Goal: Task Accomplishment & Management: Manage account settings

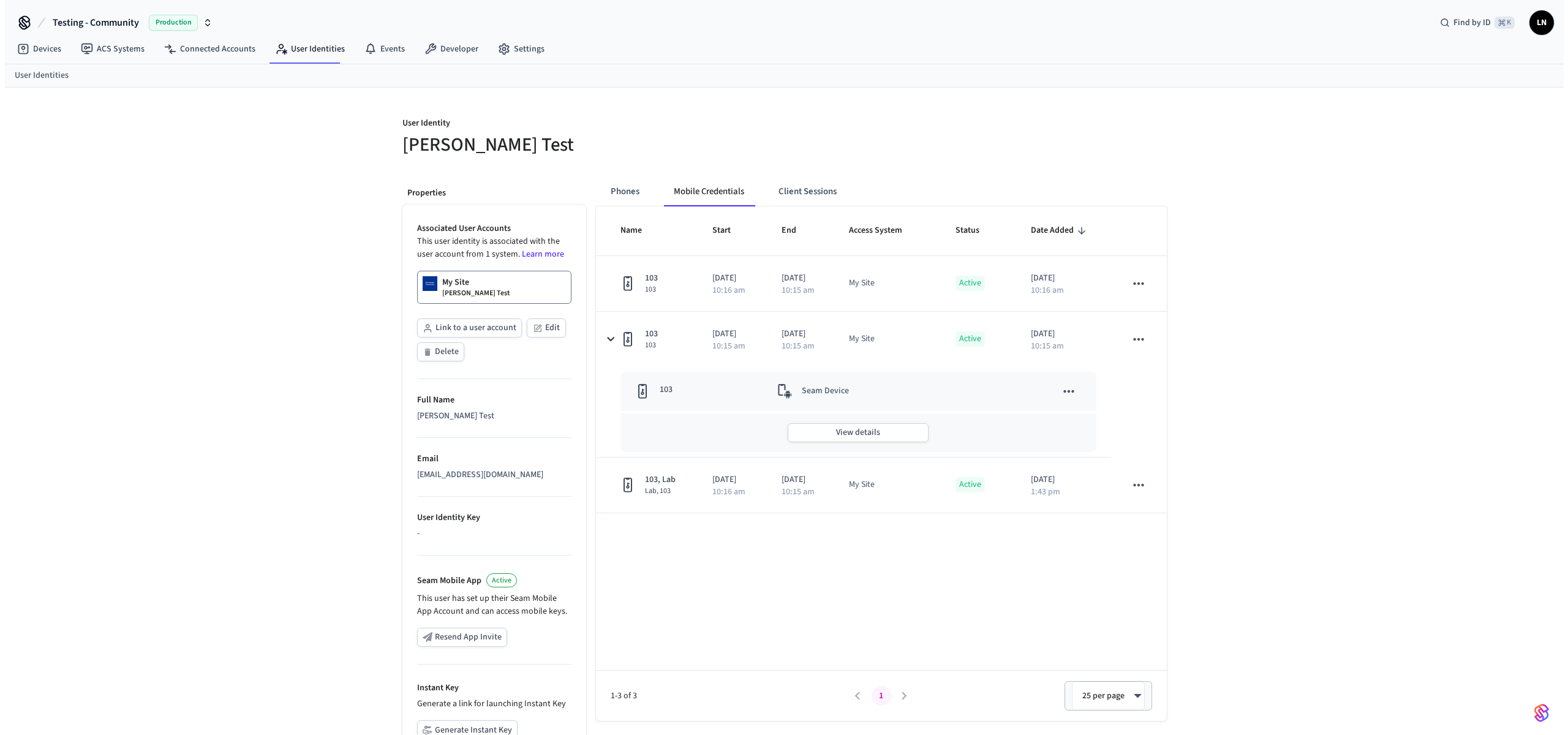
scroll to position [59, 0]
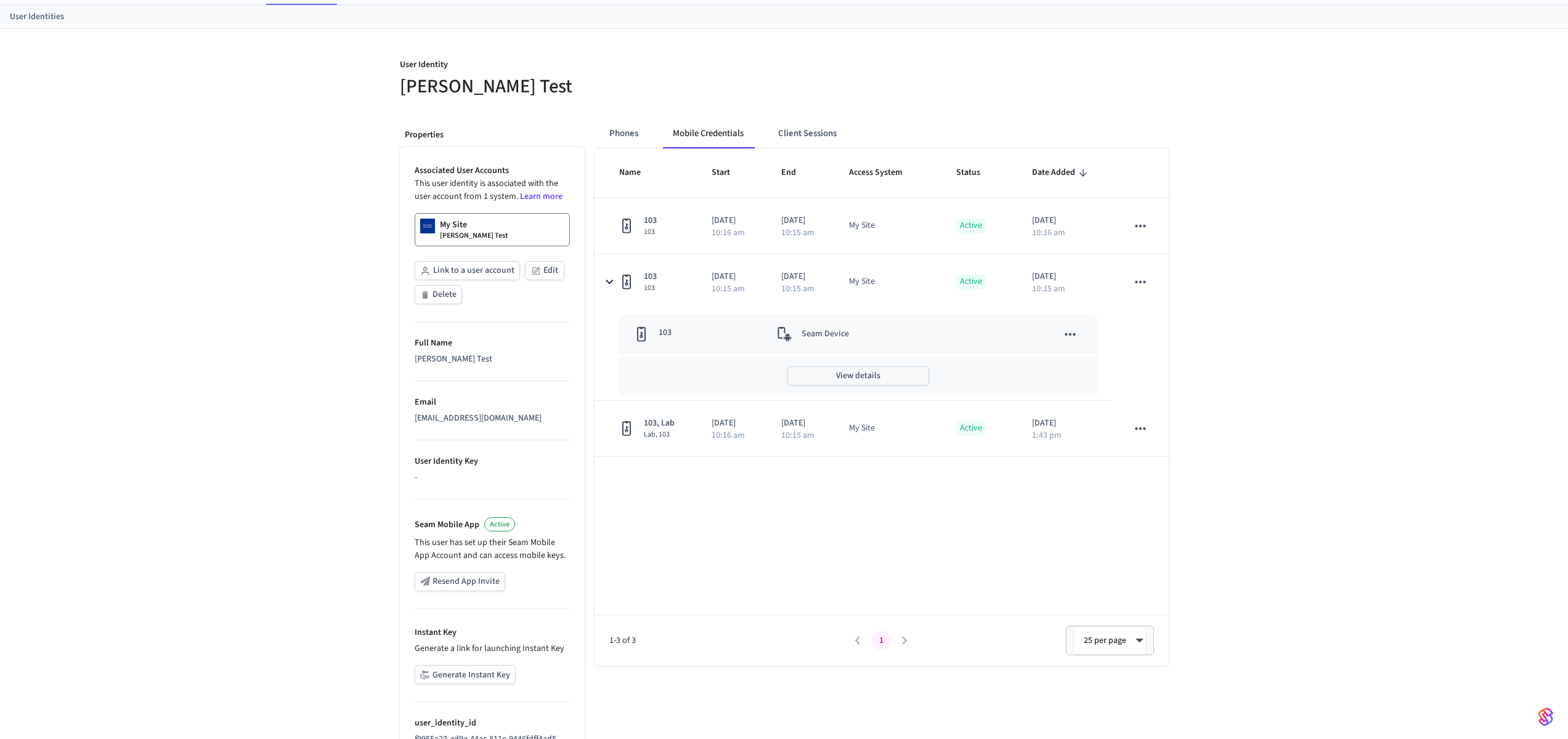
click at [850, 374] on button "View details" at bounding box center [858, 376] width 142 height 19
click at [850, 382] on button "View details" at bounding box center [858, 376] width 142 height 19
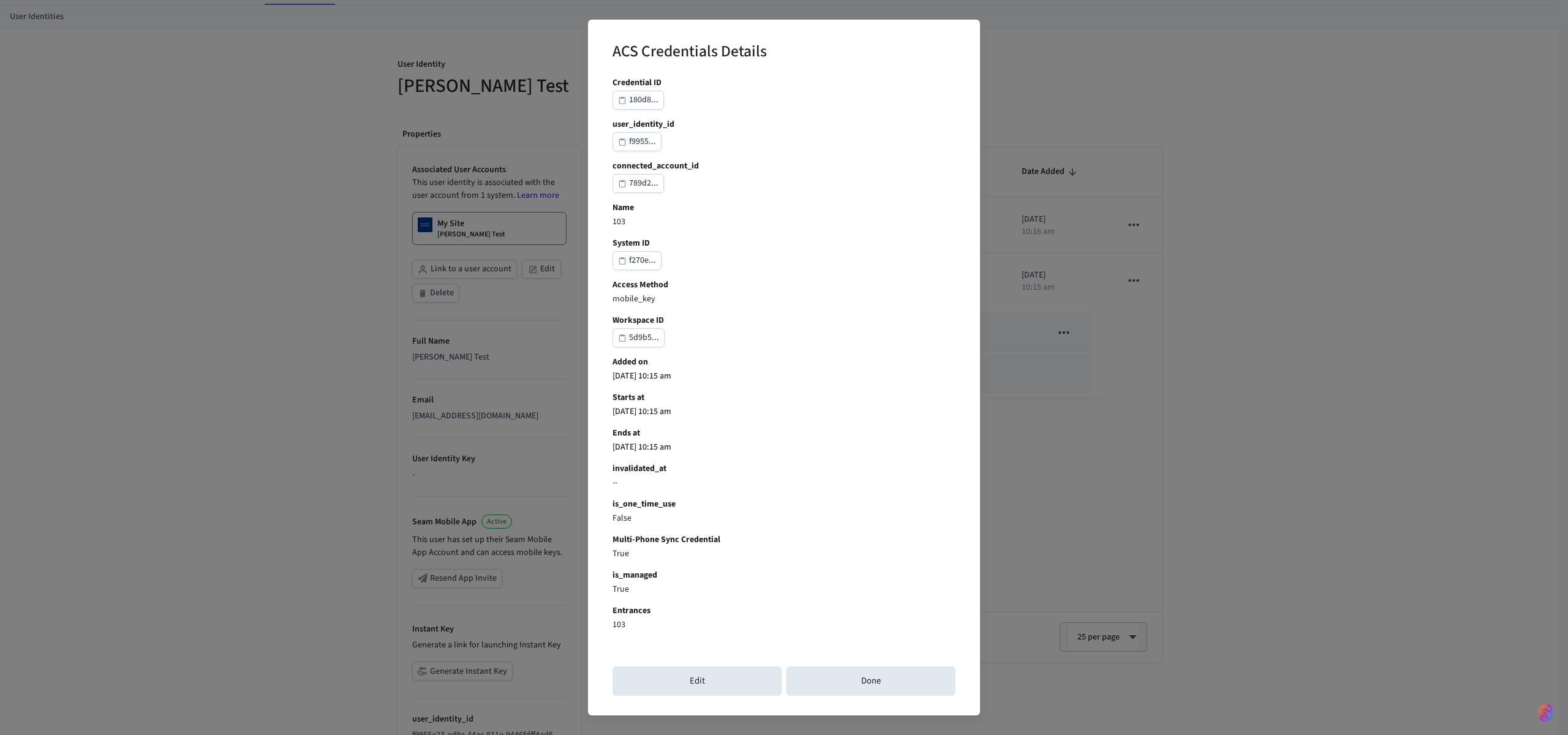
click at [634, 102] on div "180d8..." at bounding box center [643, 100] width 29 height 15
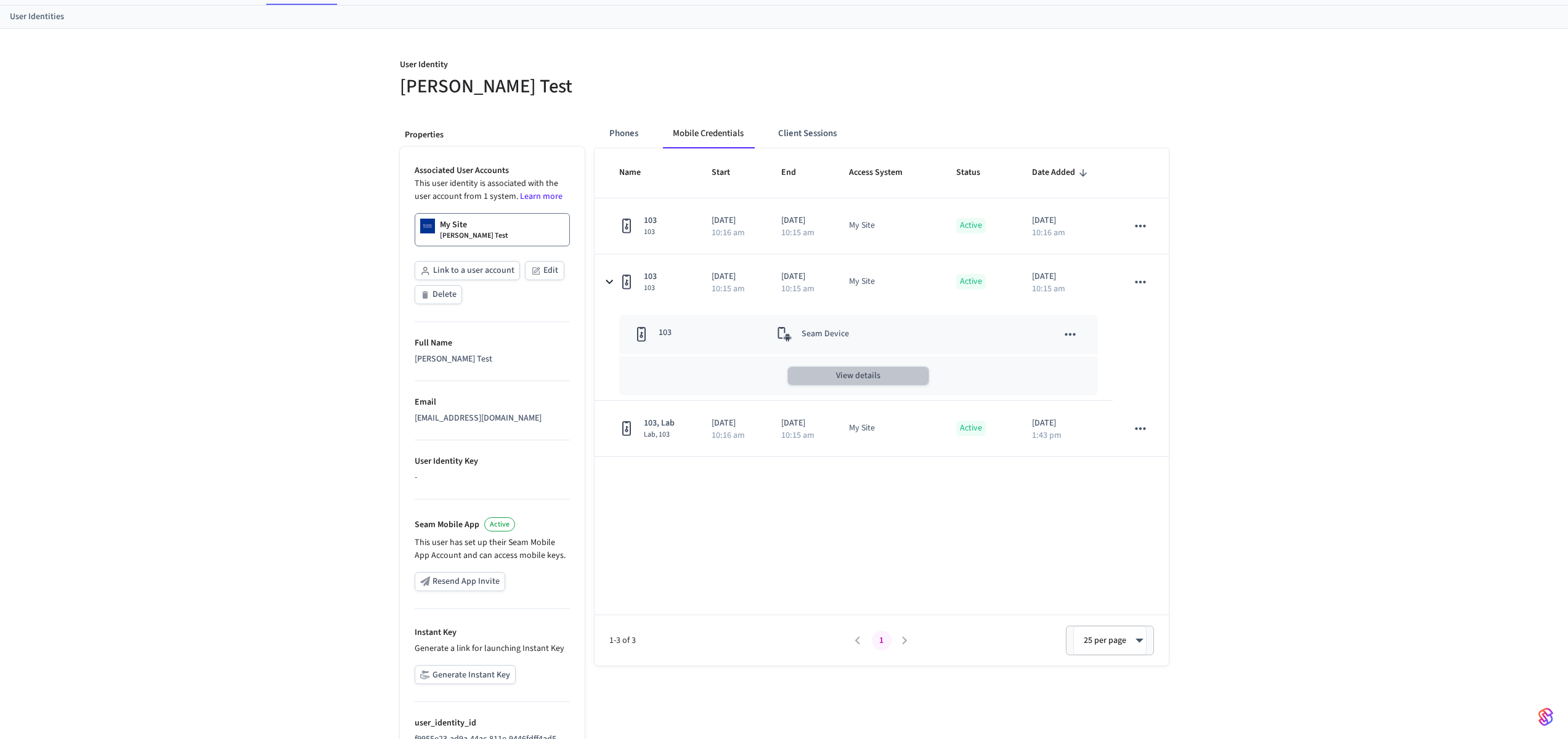
click at [869, 382] on button "View details" at bounding box center [858, 376] width 142 height 19
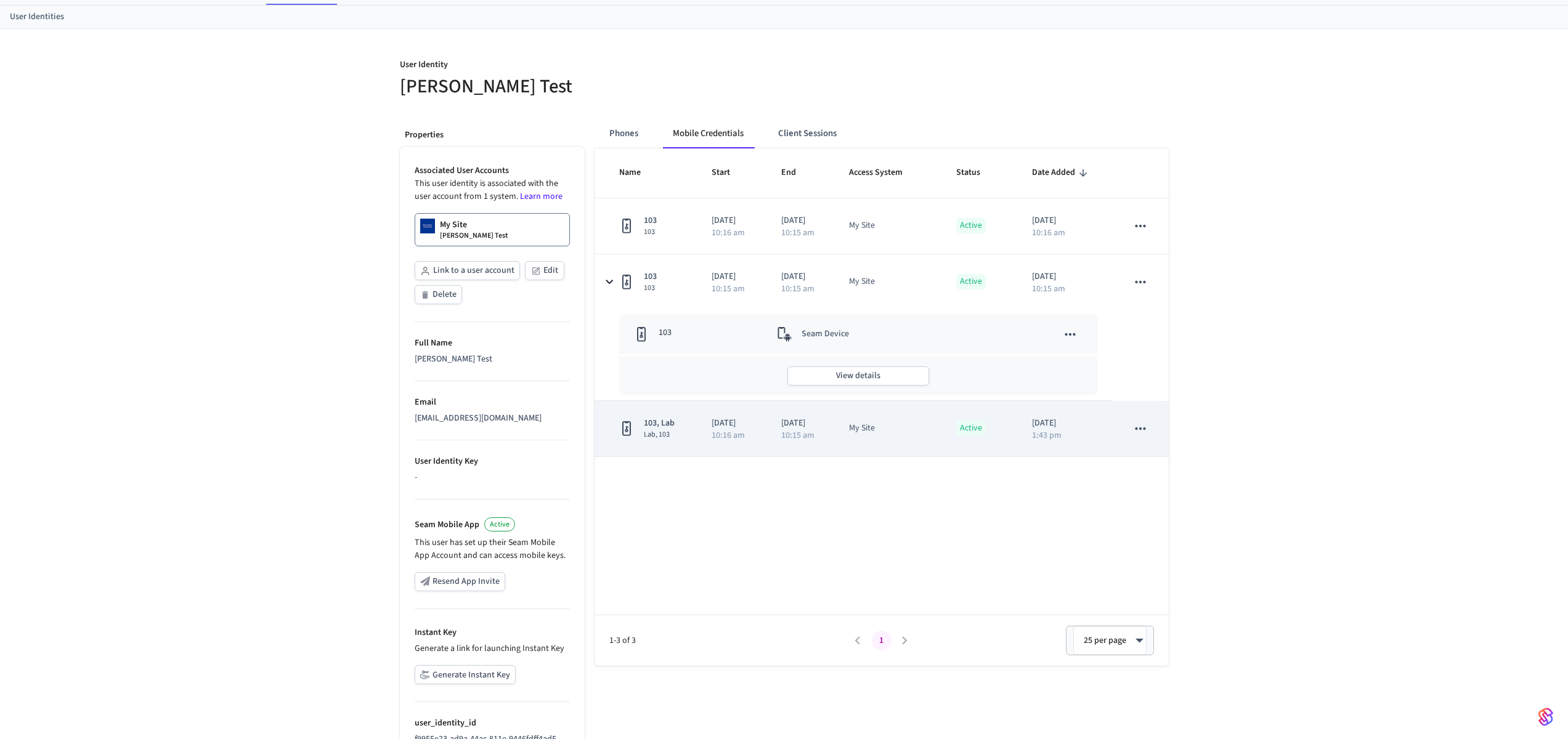
click at [804, 420] on p "[DATE]" at bounding box center [800, 423] width 38 height 13
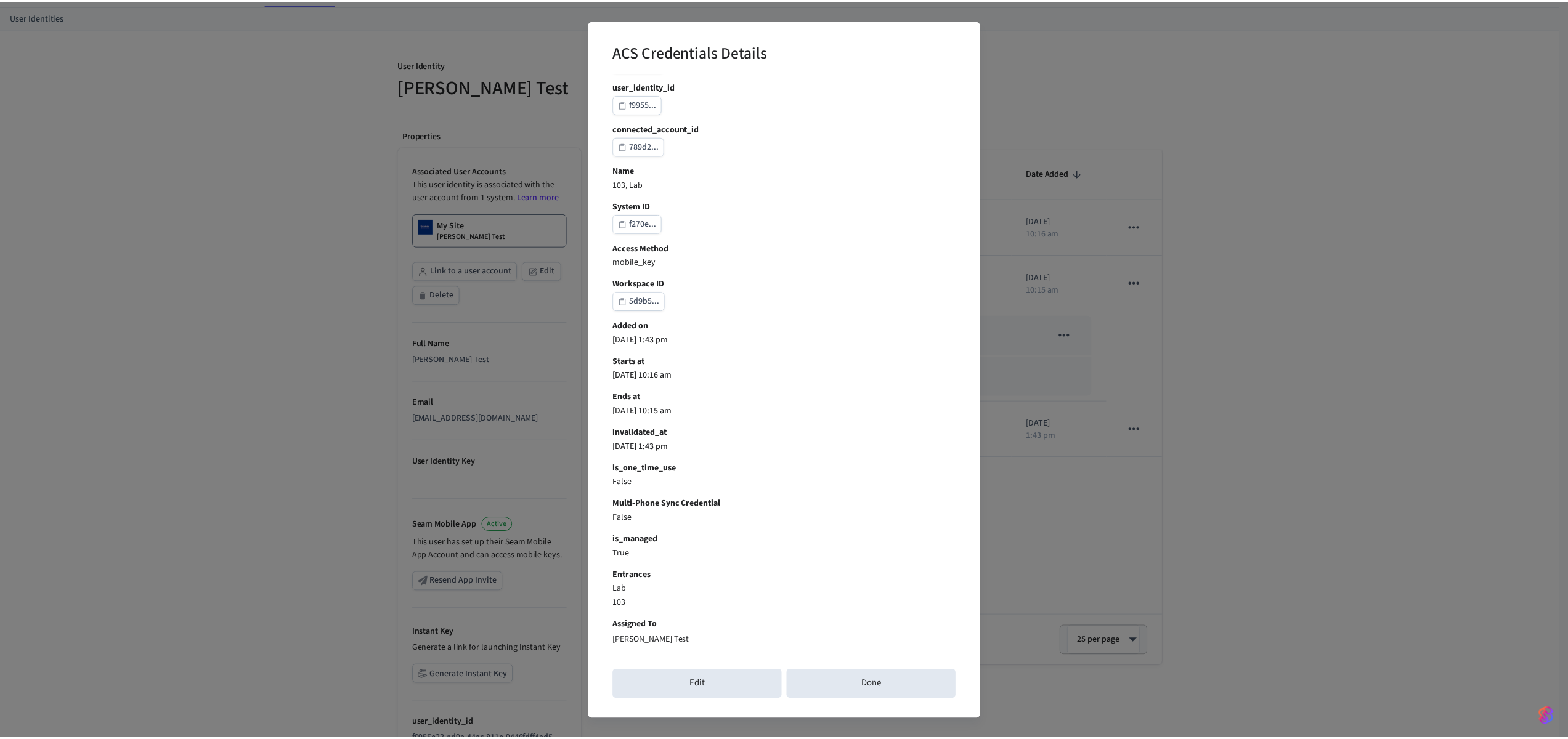
scroll to position [41, 0]
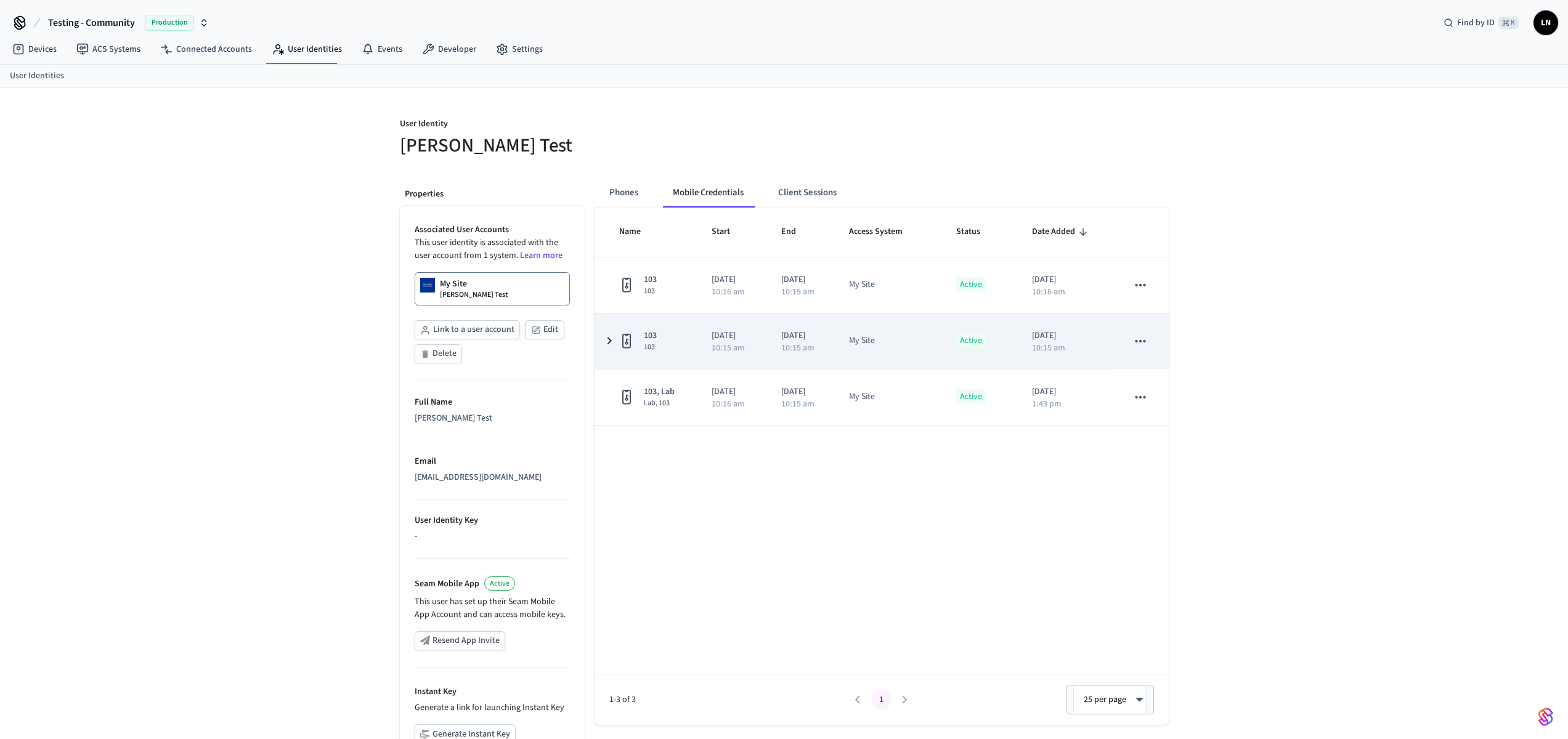
click at [948, 338] on td "Active" at bounding box center [979, 341] width 75 height 56
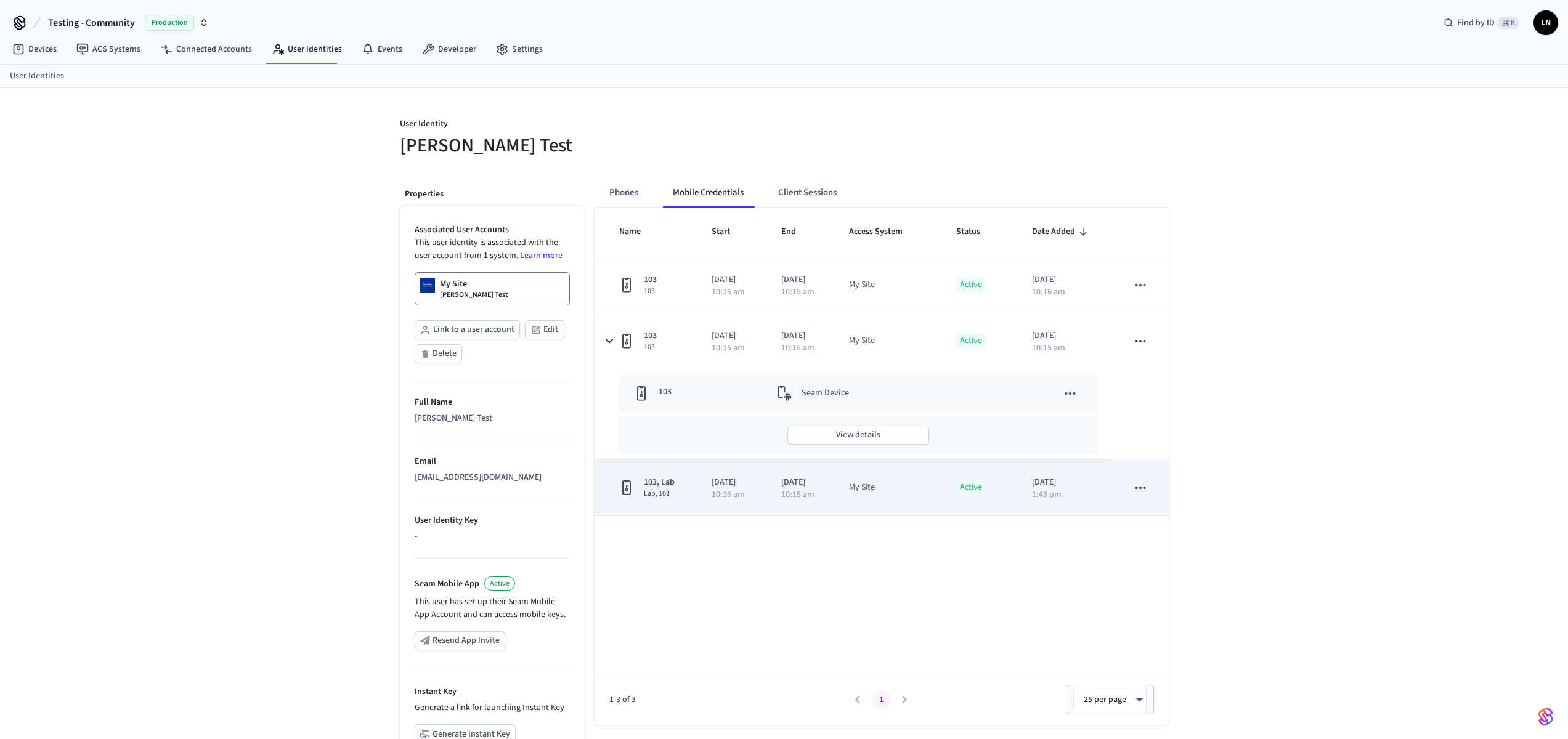
click at [1023, 486] on td "2025/09/16 1:43 pm" at bounding box center [1065, 488] width 96 height 56
click at [963, 500] on td "Active" at bounding box center [979, 488] width 75 height 56
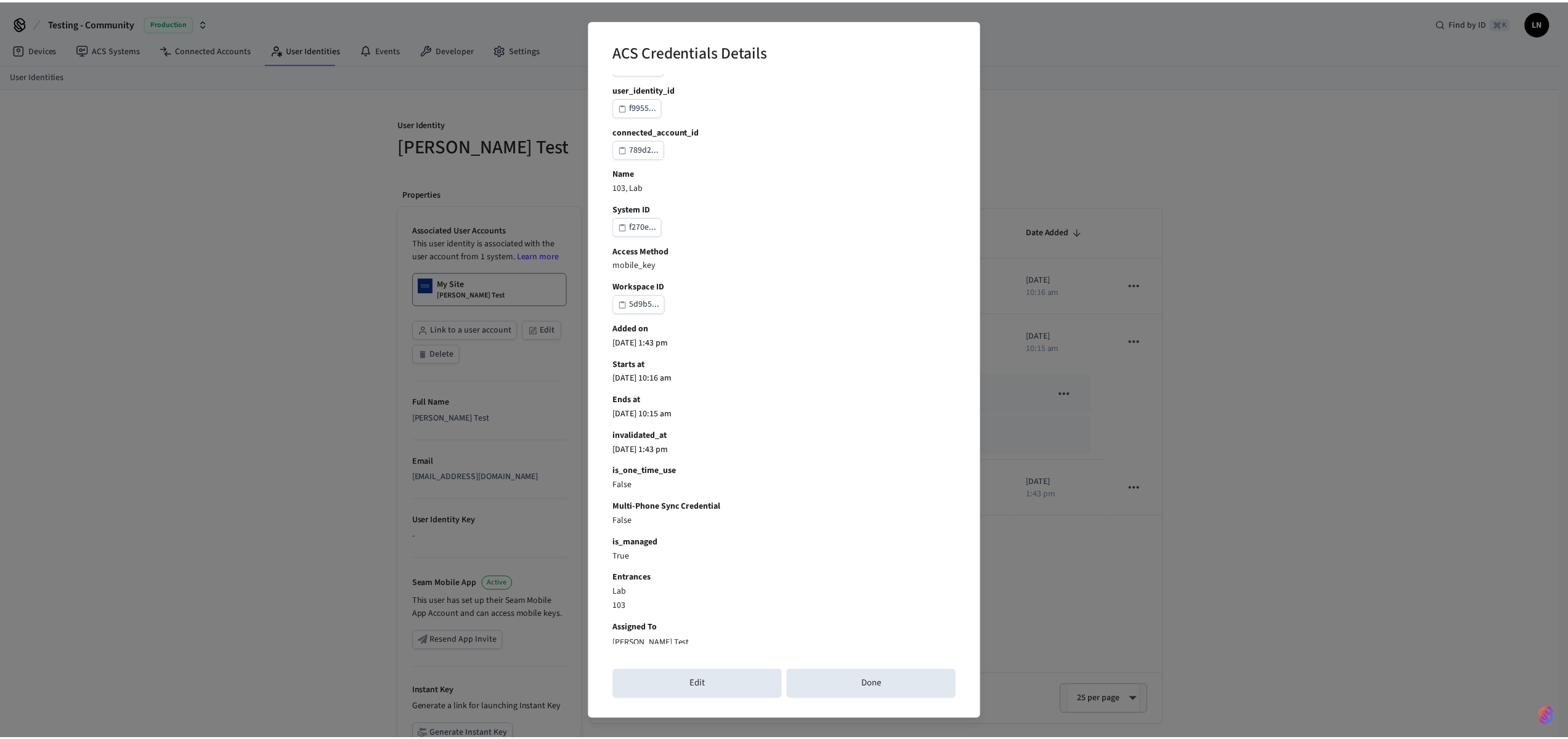
scroll to position [41, 0]
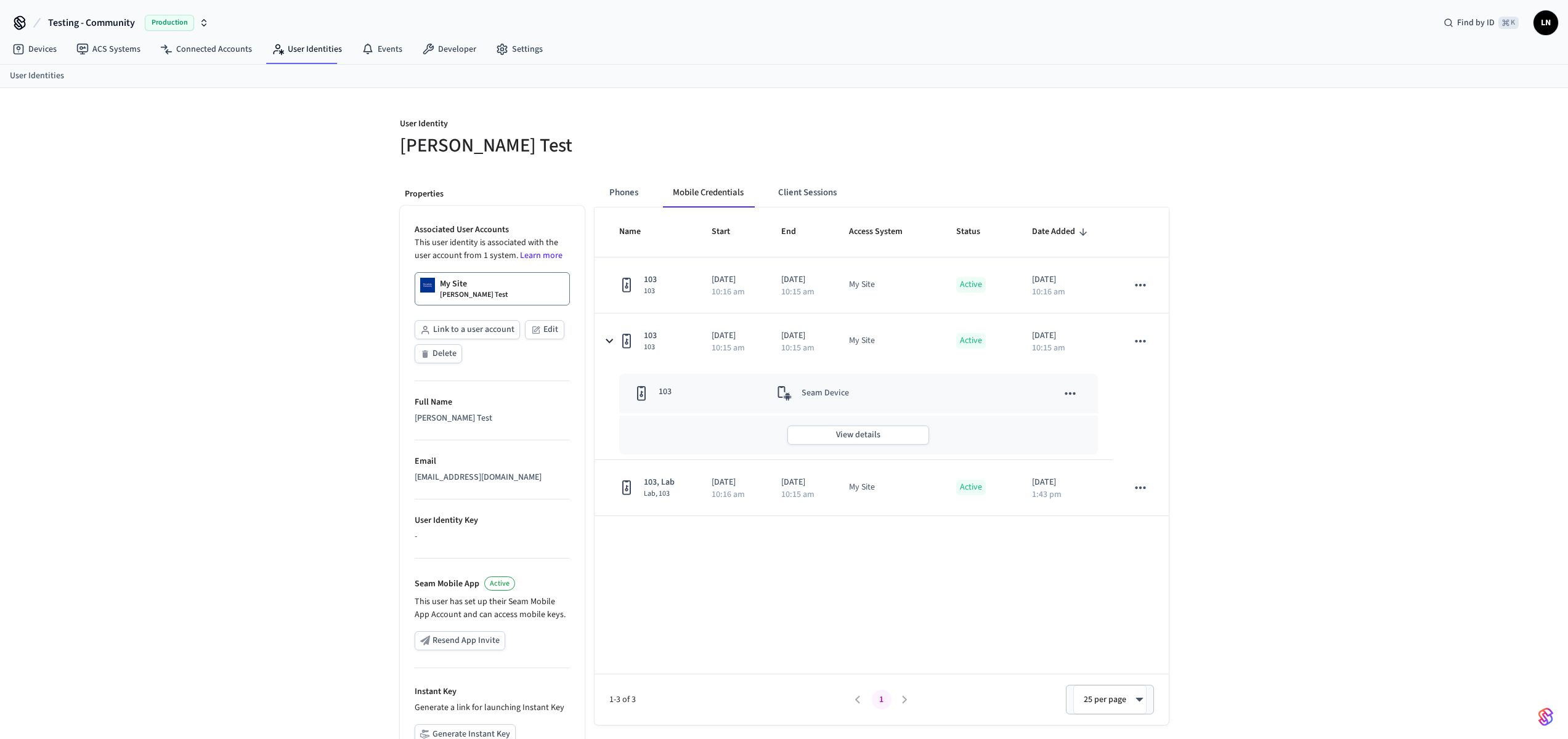
click at [1323, 420] on div "User Identity Lucas Test Properties Associated User Accounts This user identity…" at bounding box center [784, 463] width 1568 height 751
click at [311, 53] on link "User Identities" at bounding box center [306, 49] width 90 height 22
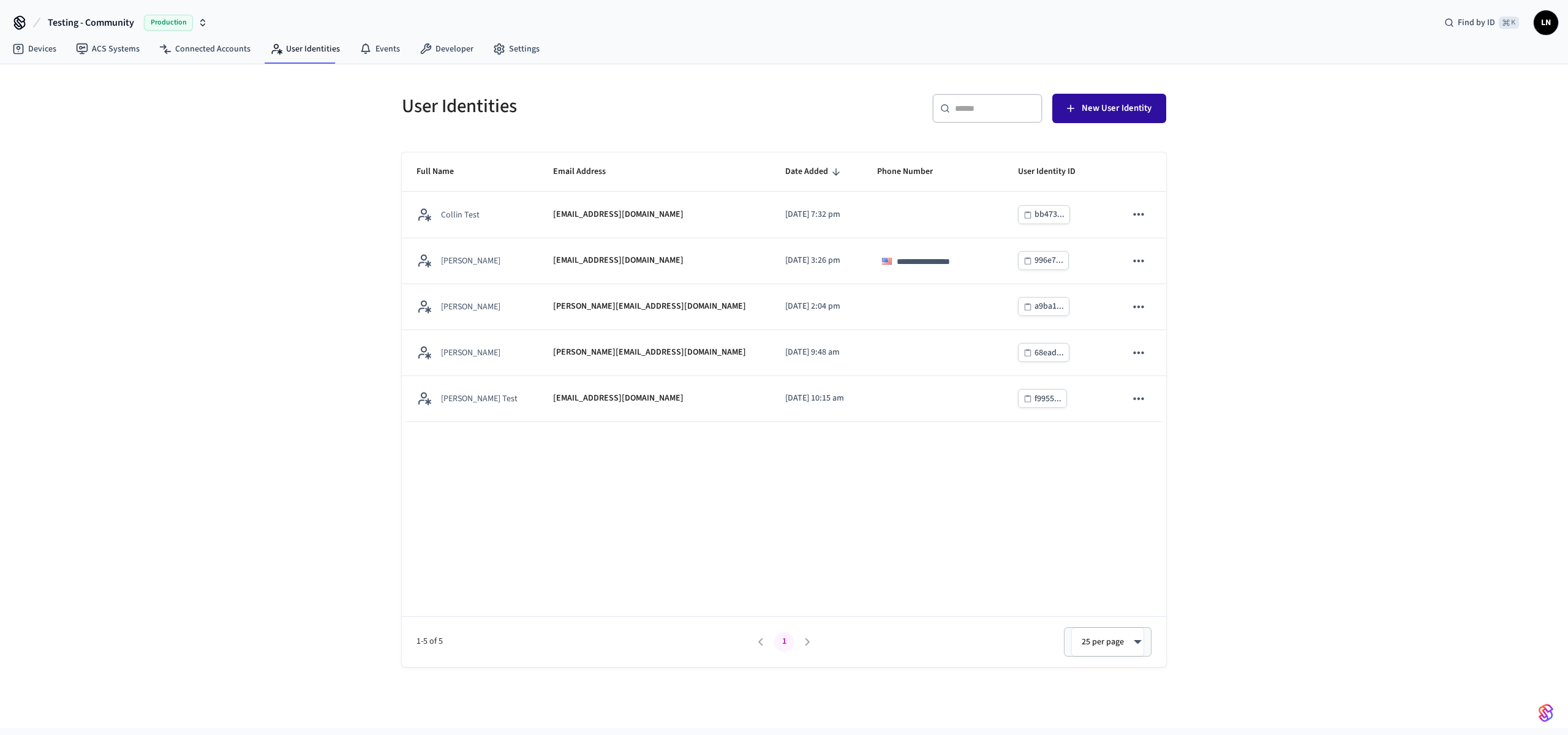
click at [1093, 103] on span "New User Identity" at bounding box center [1116, 109] width 70 height 16
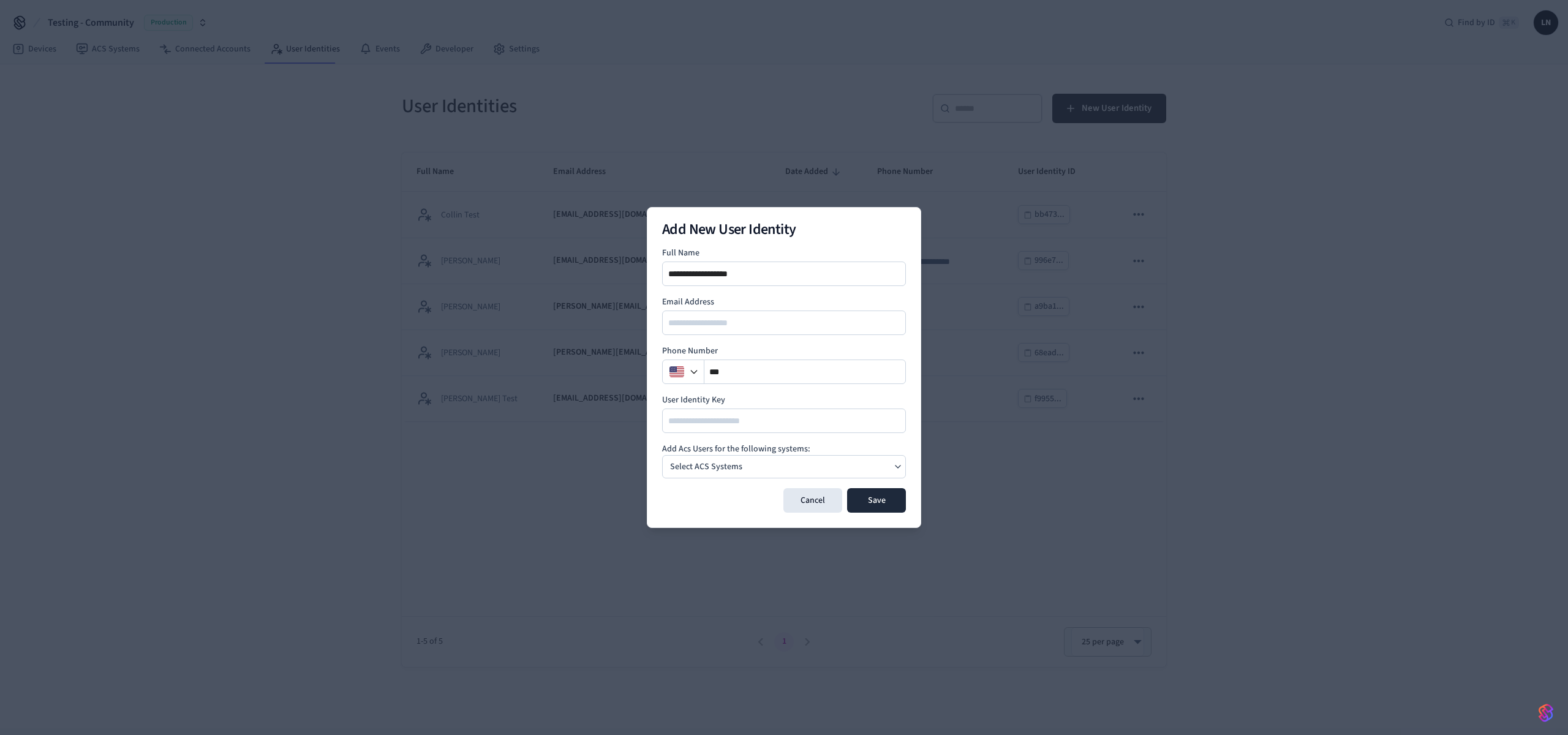
type input "**********"
click at [717, 458] on div "Select ACS Systems" at bounding box center [706, 467] width 82 height 17
click at [719, 488] on p "My Site" at bounding box center [709, 492] width 27 height 12
click at [886, 430] on div at bounding box center [784, 421] width 244 height 25
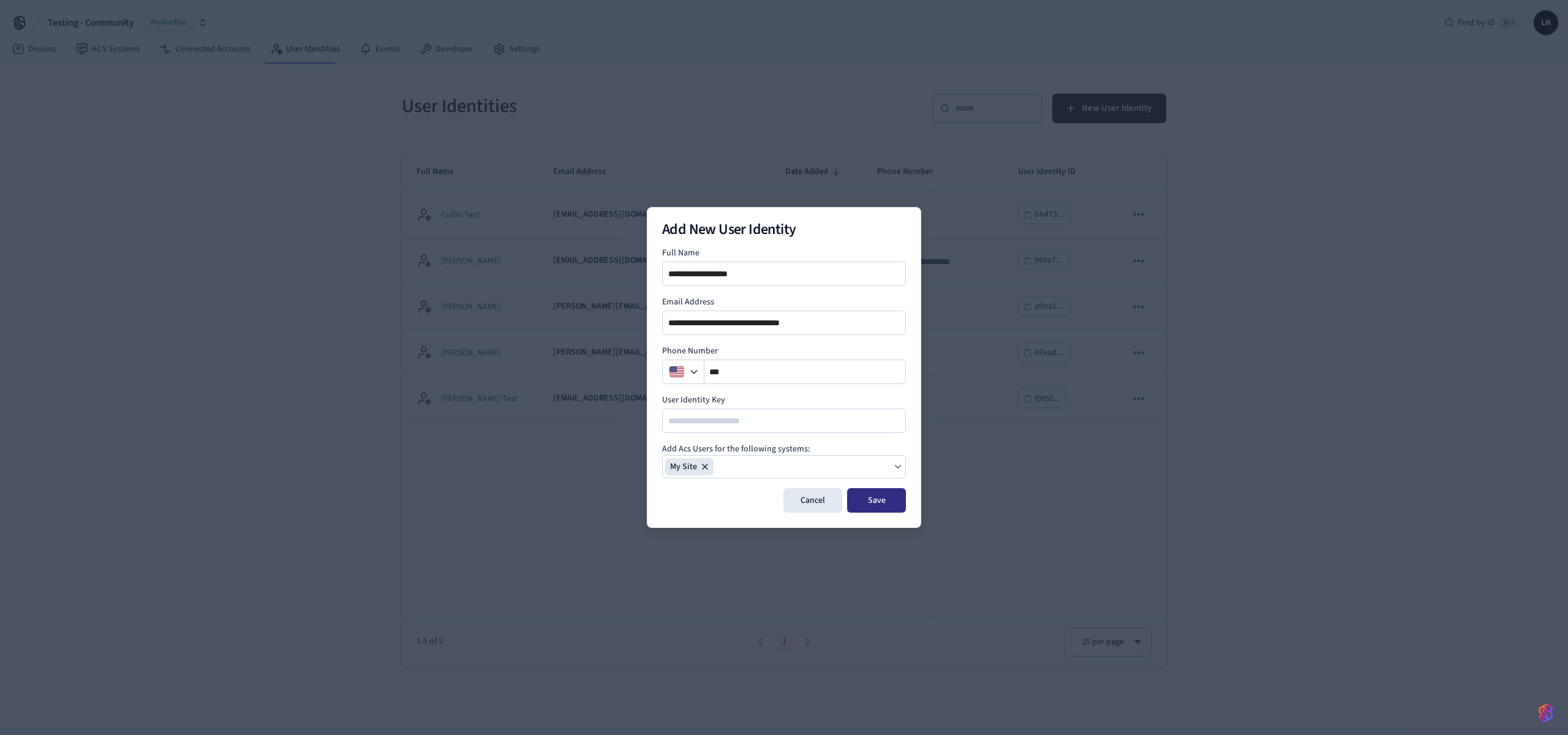
click at [881, 502] on button "Save" at bounding box center [876, 500] width 59 height 25
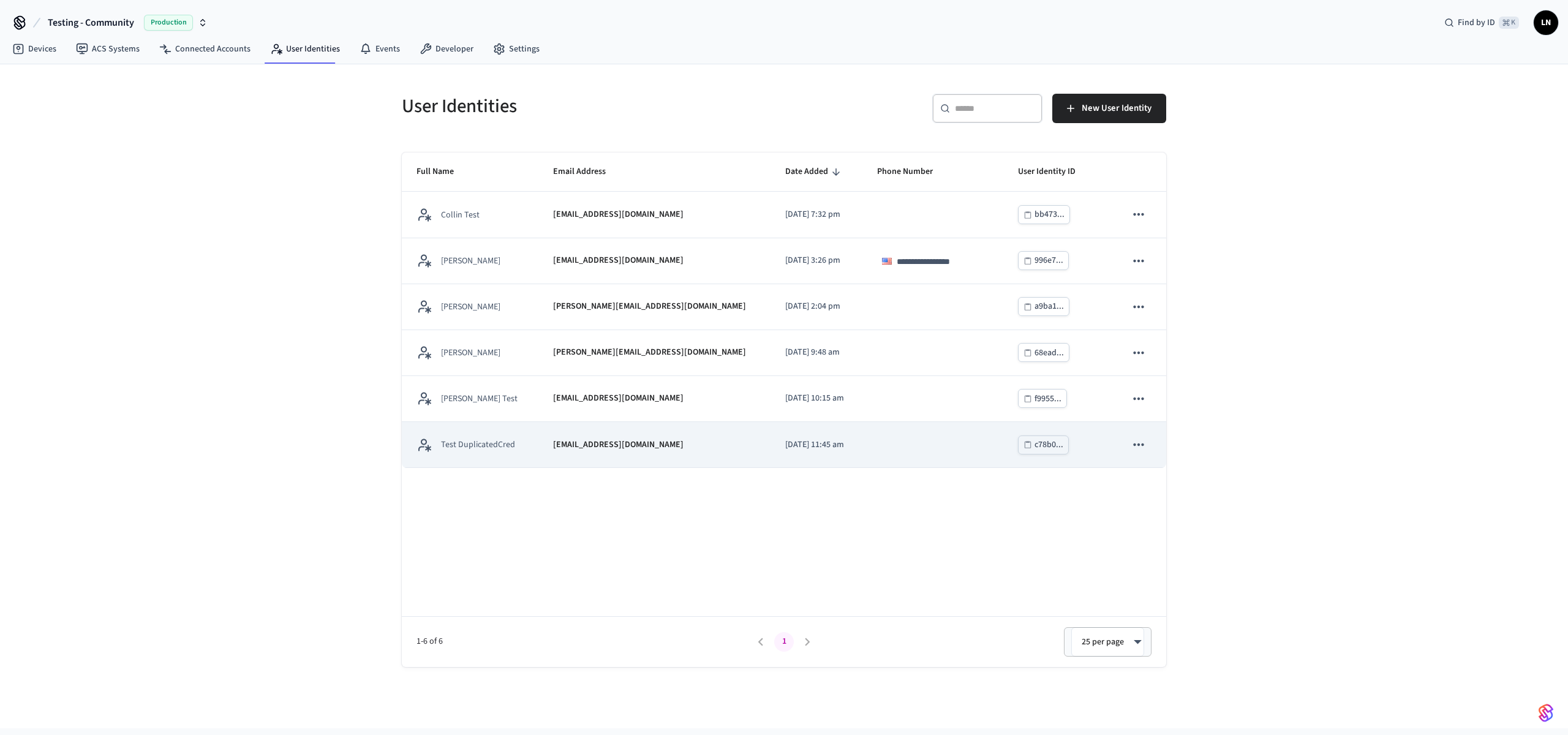
click at [624, 449] on p "testduplicatedcredential@getseam.com" at bounding box center [618, 445] width 131 height 13
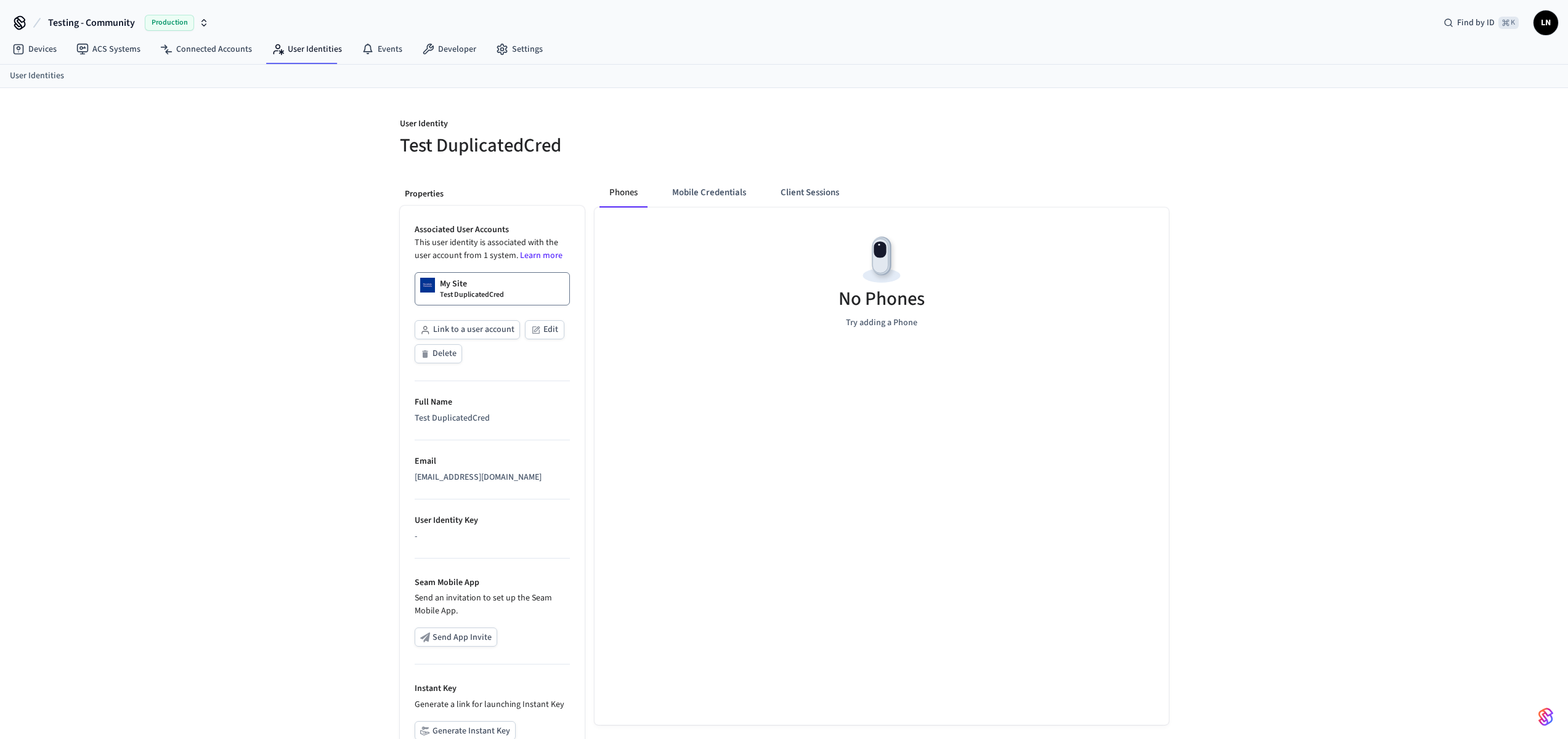
click at [488, 283] on div "My Site Test DuplicatedCred" at bounding box center [472, 288] width 64 height 22
click at [827, 208] on div "No Phones Try adding a Phone" at bounding box center [881, 281] width 574 height 147
click at [828, 202] on button "Client Sessions" at bounding box center [809, 192] width 78 height 30
click at [1124, 106] on div "New Client Sessions" at bounding box center [972, 130] width 392 height 56
click at [1123, 139] on span "New Client Sessions" at bounding box center [1115, 133] width 78 height 16
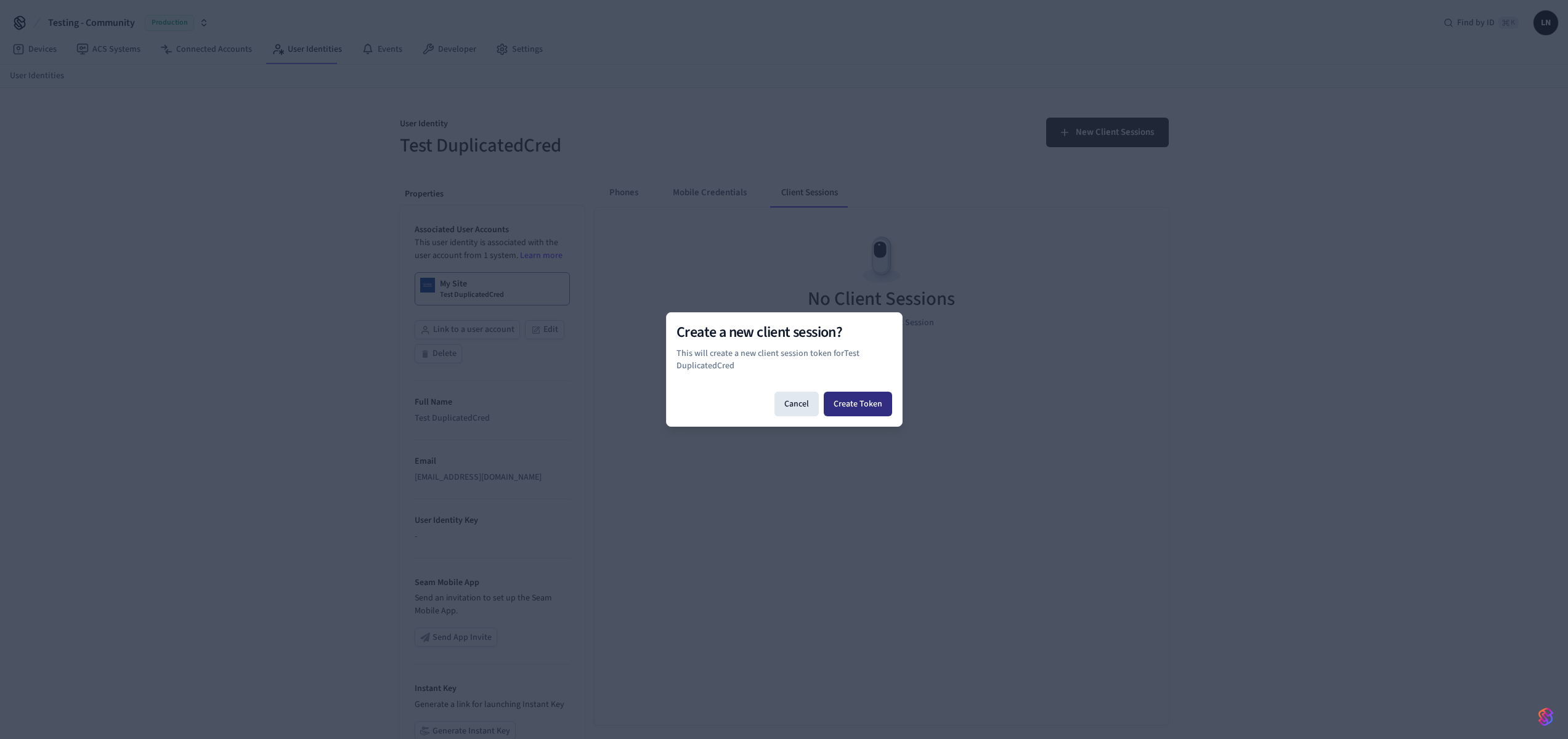
click at [852, 406] on button "Create Token" at bounding box center [858, 404] width 68 height 25
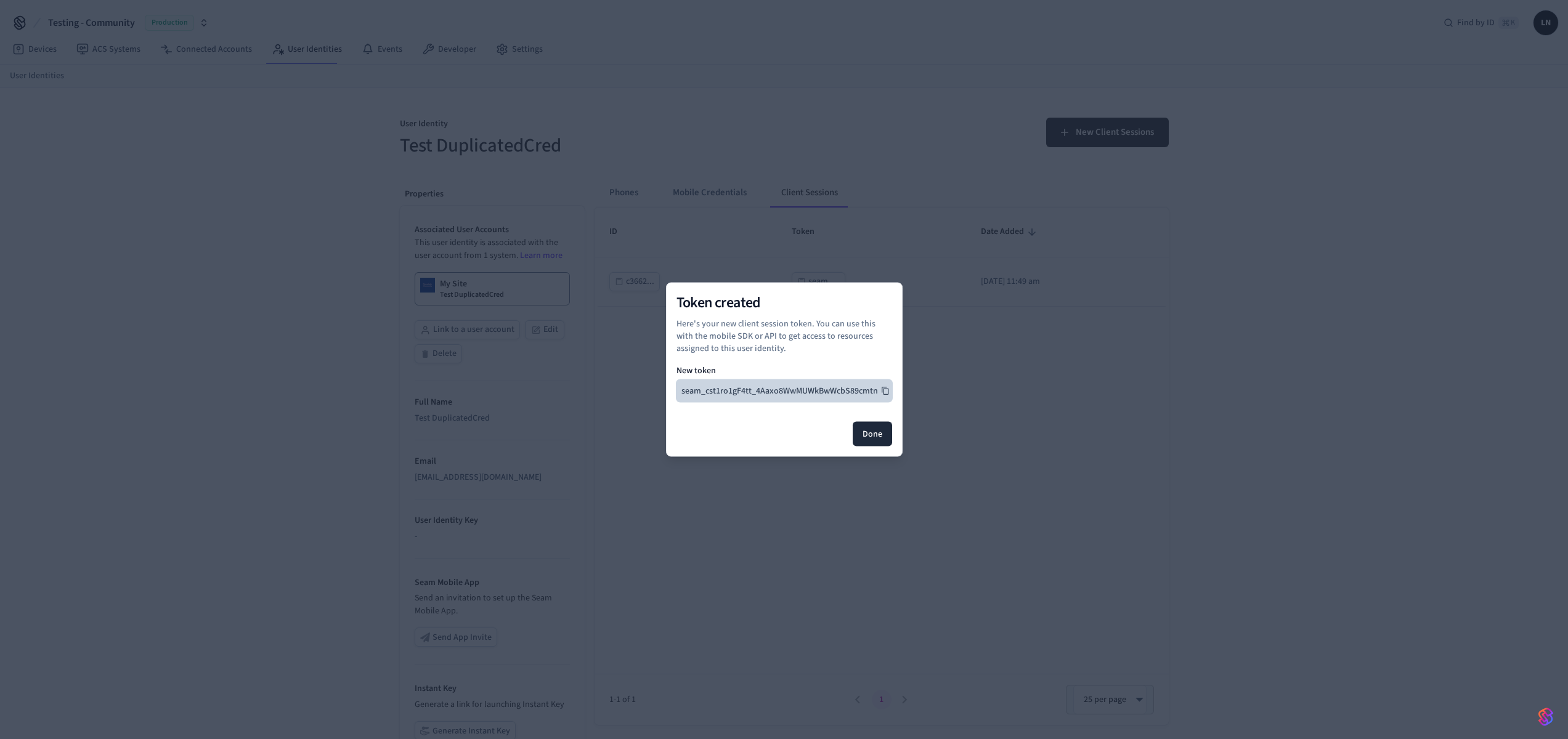
click at [885, 390] on icon at bounding box center [885, 391] width 9 height 9
click at [889, 440] on button "Done" at bounding box center [872, 434] width 40 height 25
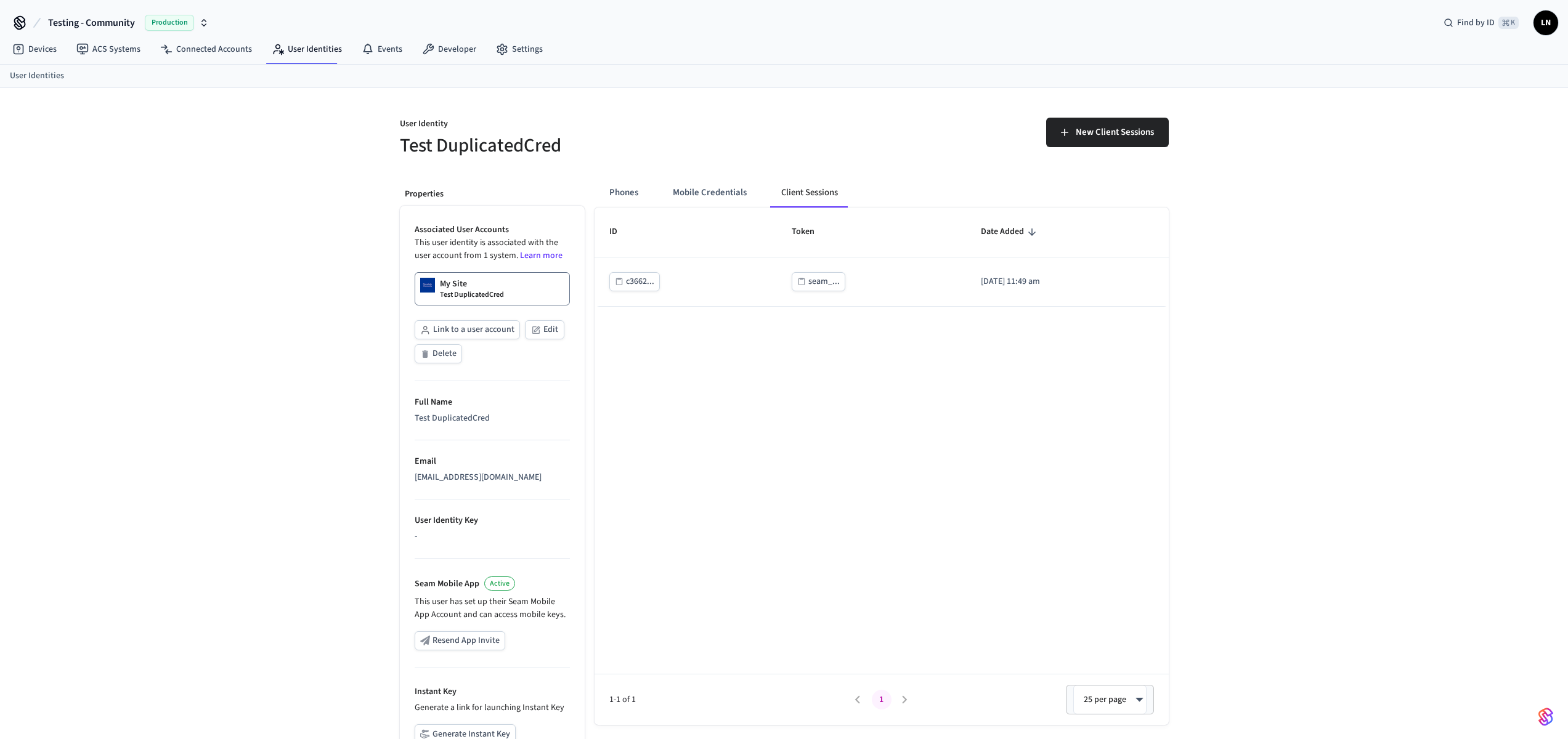
click at [706, 194] on button "Mobile Credentials" at bounding box center [710, 192] width 94 height 30
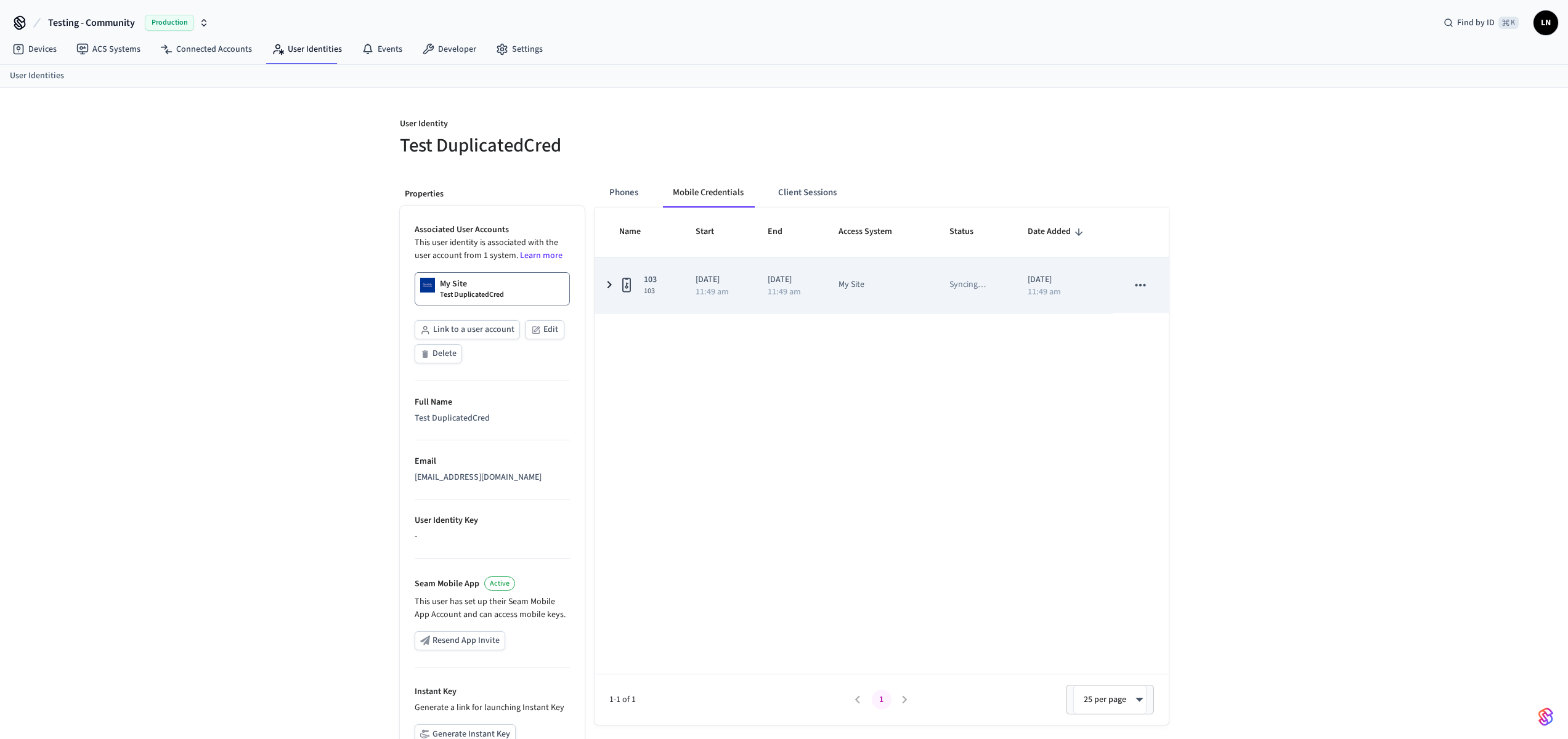
click at [763, 291] on td "2025/09/20 11:49 am" at bounding box center [788, 285] width 71 height 56
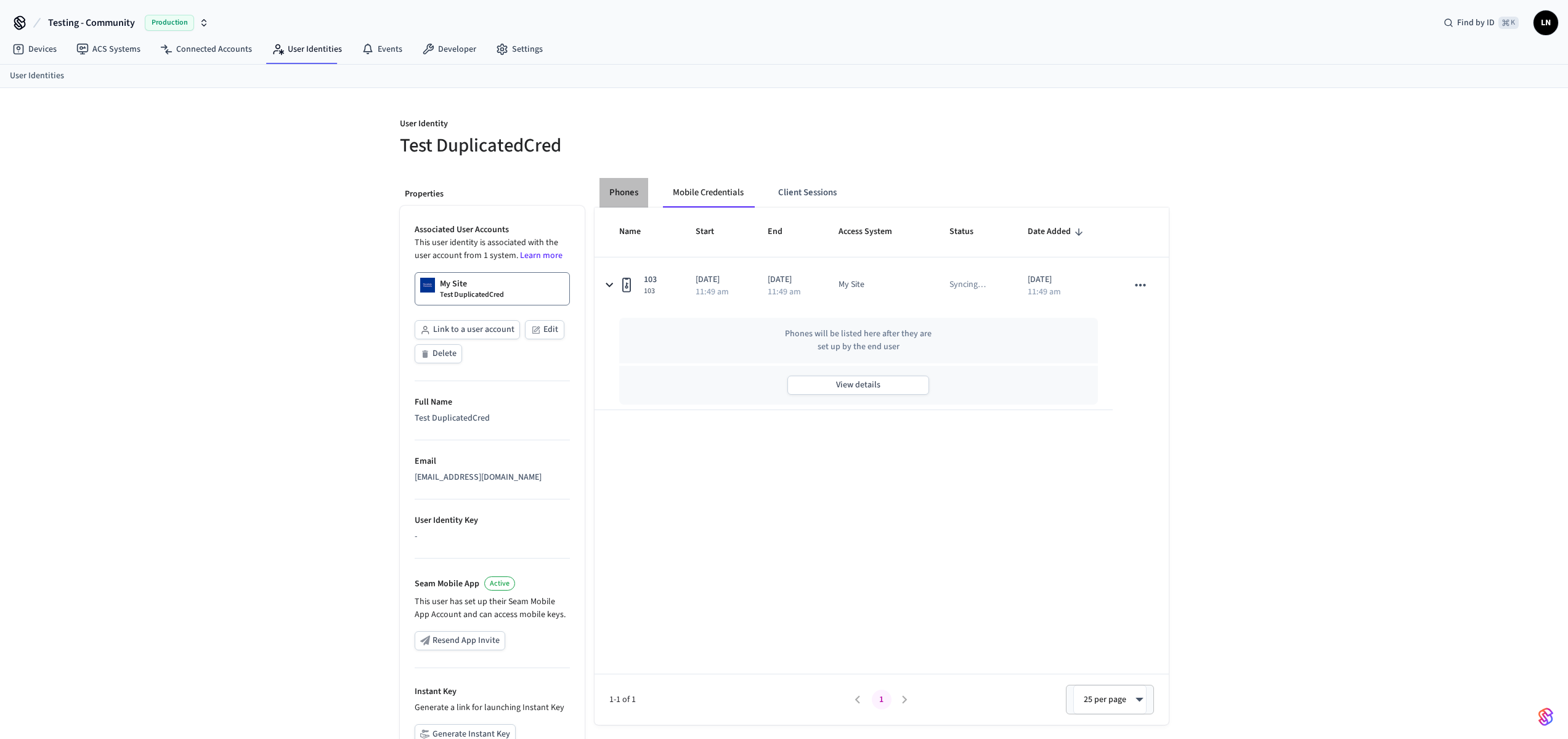
click at [630, 192] on button "Phones" at bounding box center [624, 192] width 49 height 30
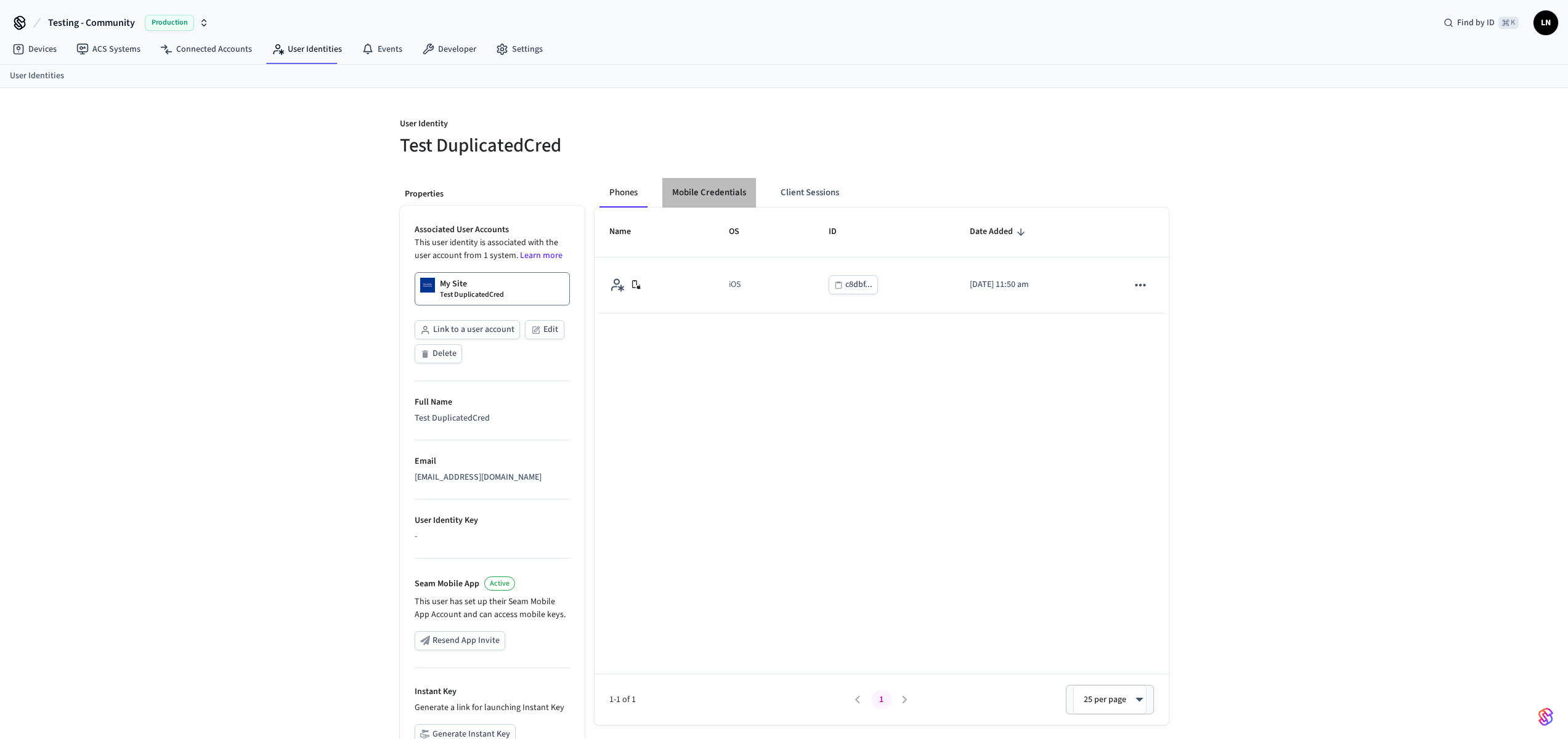
click at [694, 188] on button "Mobile Credentials" at bounding box center [709, 192] width 94 height 30
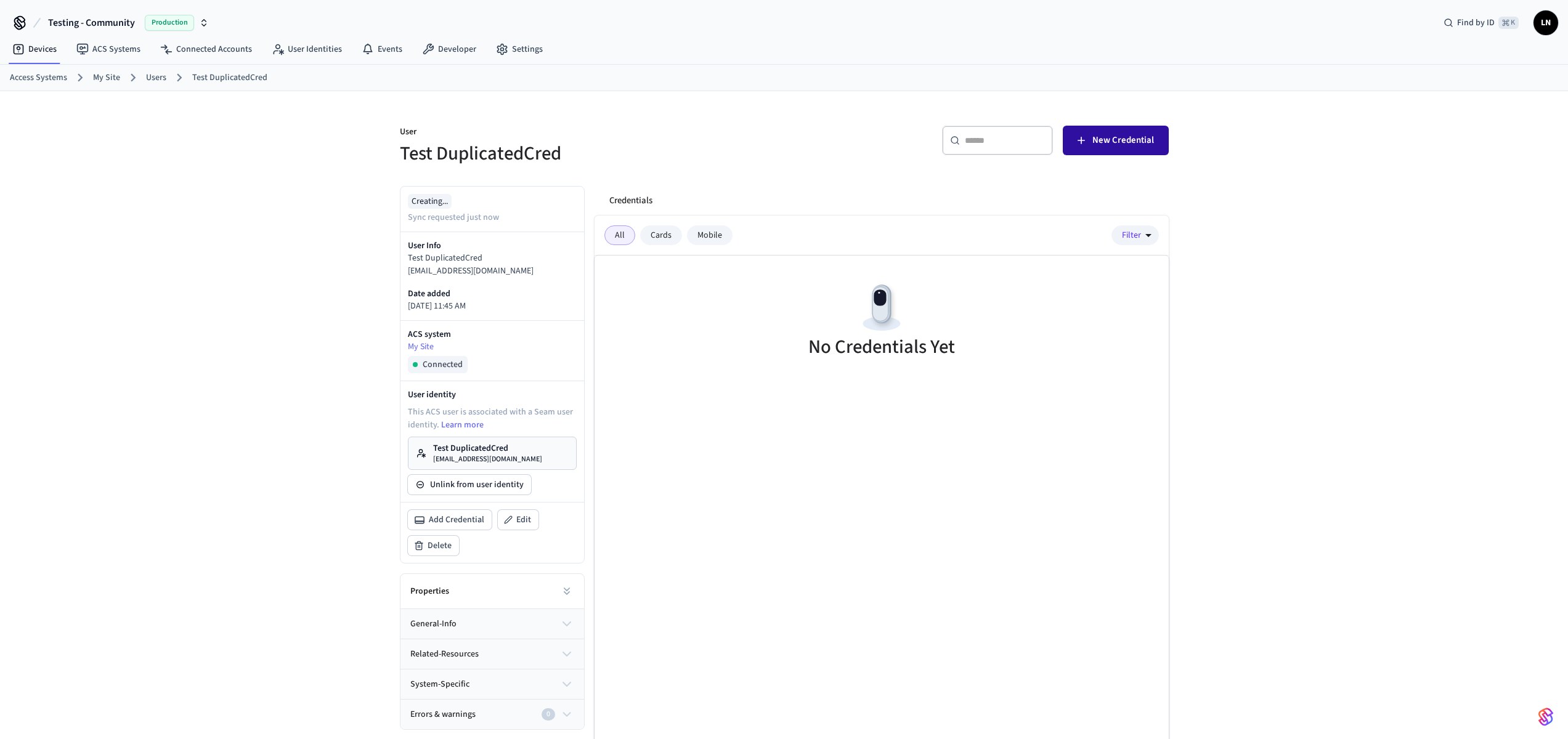
click at [1154, 140] on button "New Credential" at bounding box center [1116, 140] width 106 height 30
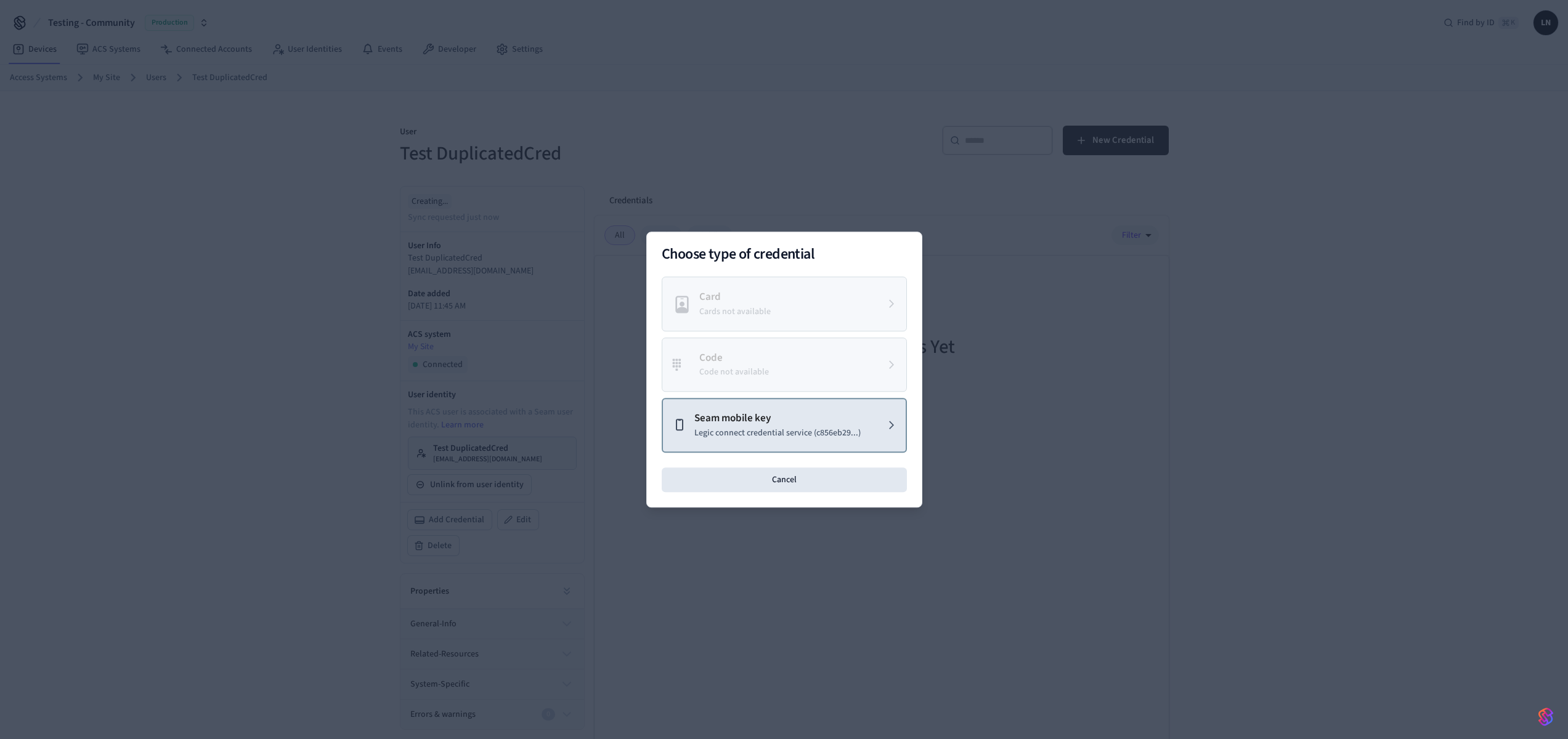
click at [798, 420] on p "Seam mobile key" at bounding box center [777, 419] width 166 height 16
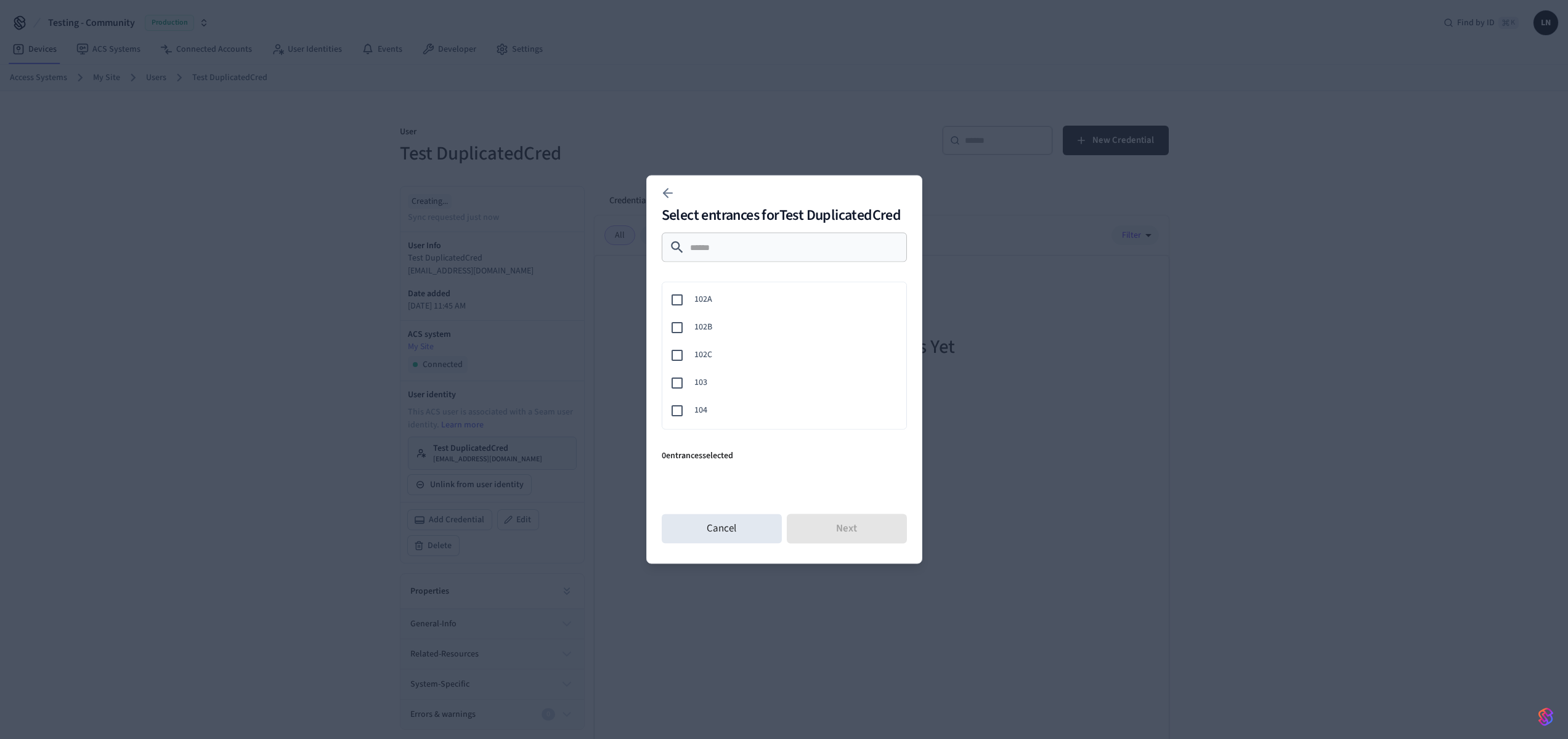
scroll to position [223, 0]
click at [765, 245] on input "text" at bounding box center [795, 247] width 209 height 12
click at [774, 404] on span "103" at bounding box center [795, 408] width 202 height 13
click at [846, 524] on button "Next" at bounding box center [846, 529] width 120 height 30
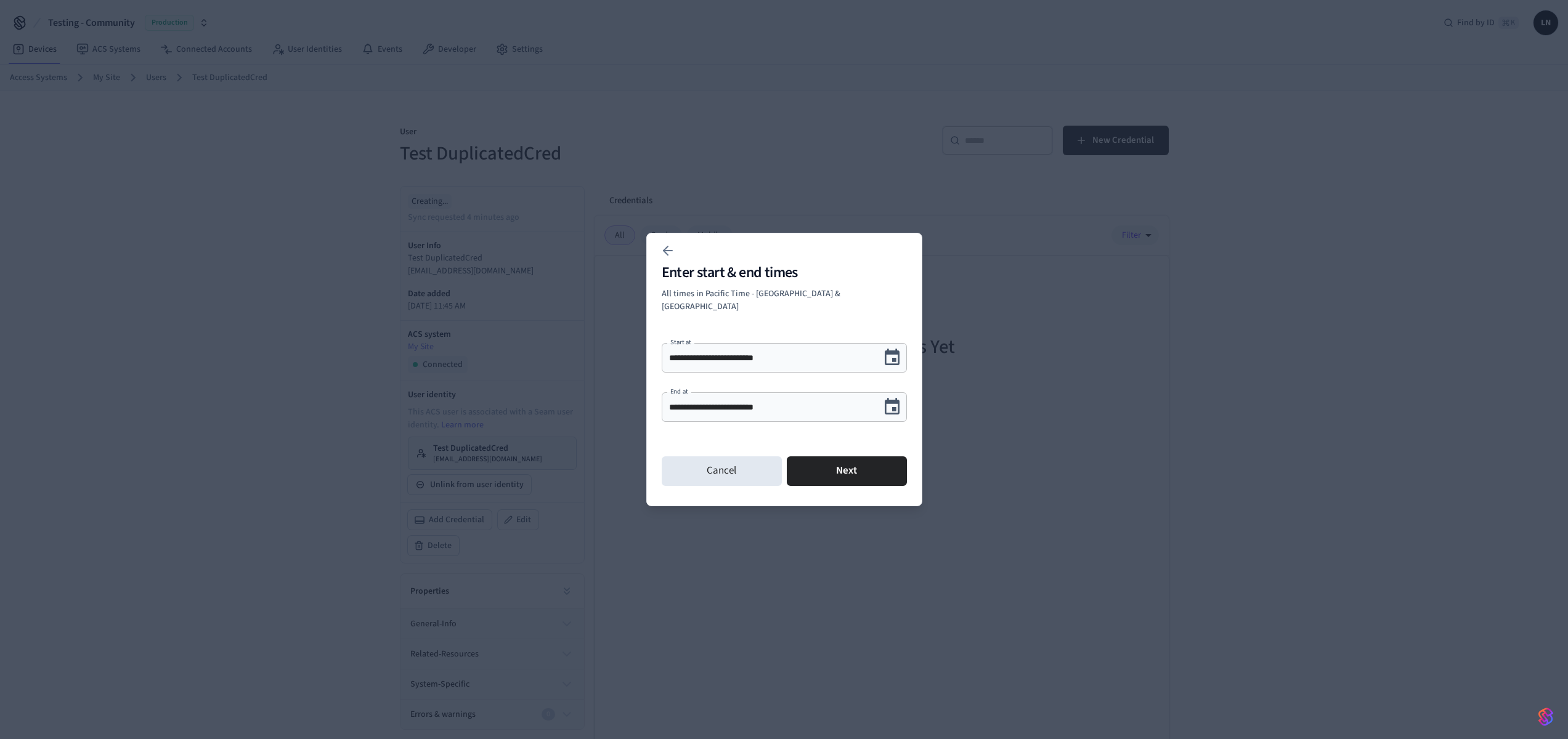
click at [887, 400] on icon "Choose date, selected date is Sep 19, 2025" at bounding box center [891, 406] width 19 height 19
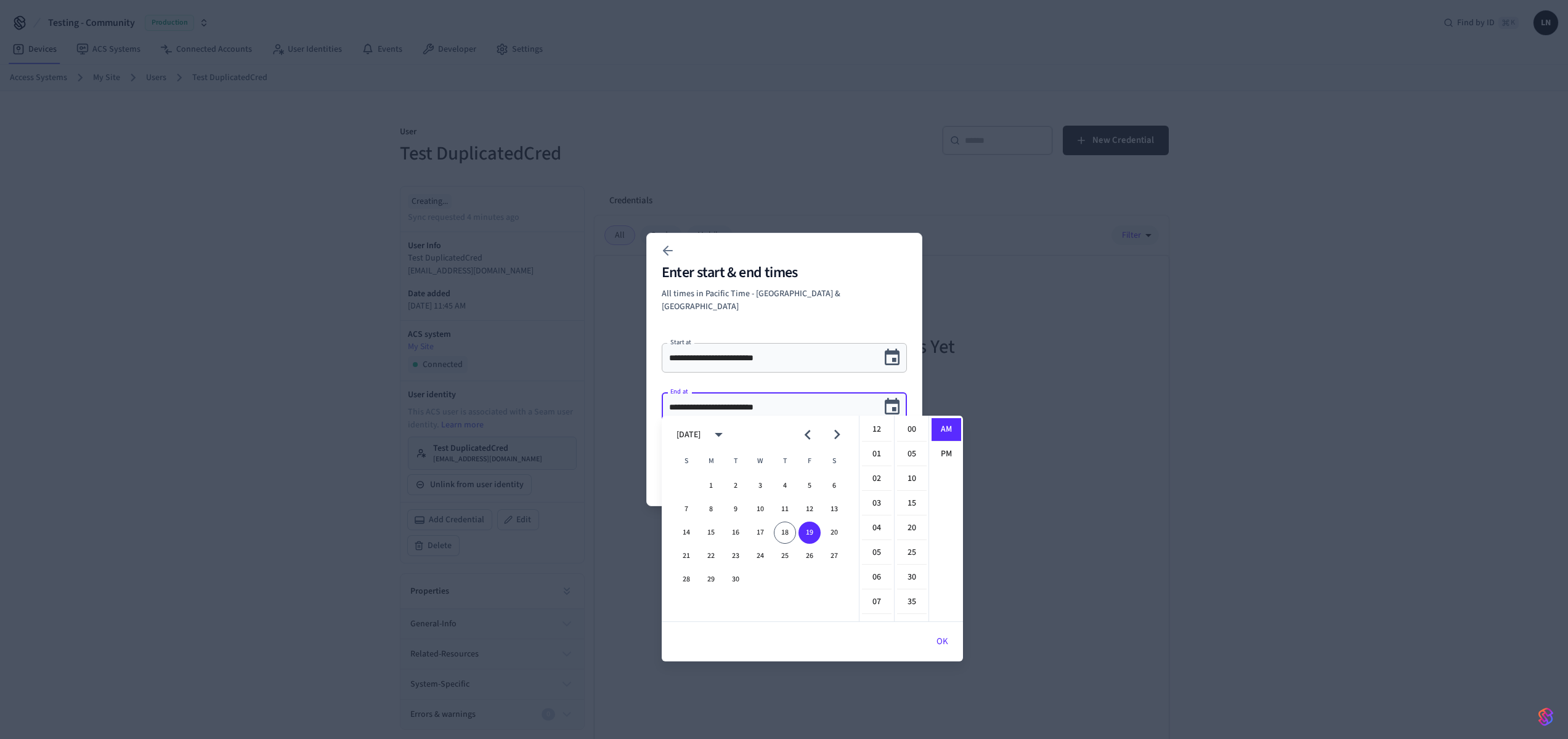
scroll to position [269, 0]
click at [832, 536] on button "20" at bounding box center [834, 532] width 22 height 22
type input "**********"
click at [822, 370] on div "**********" at bounding box center [785, 390] width 245 height 103
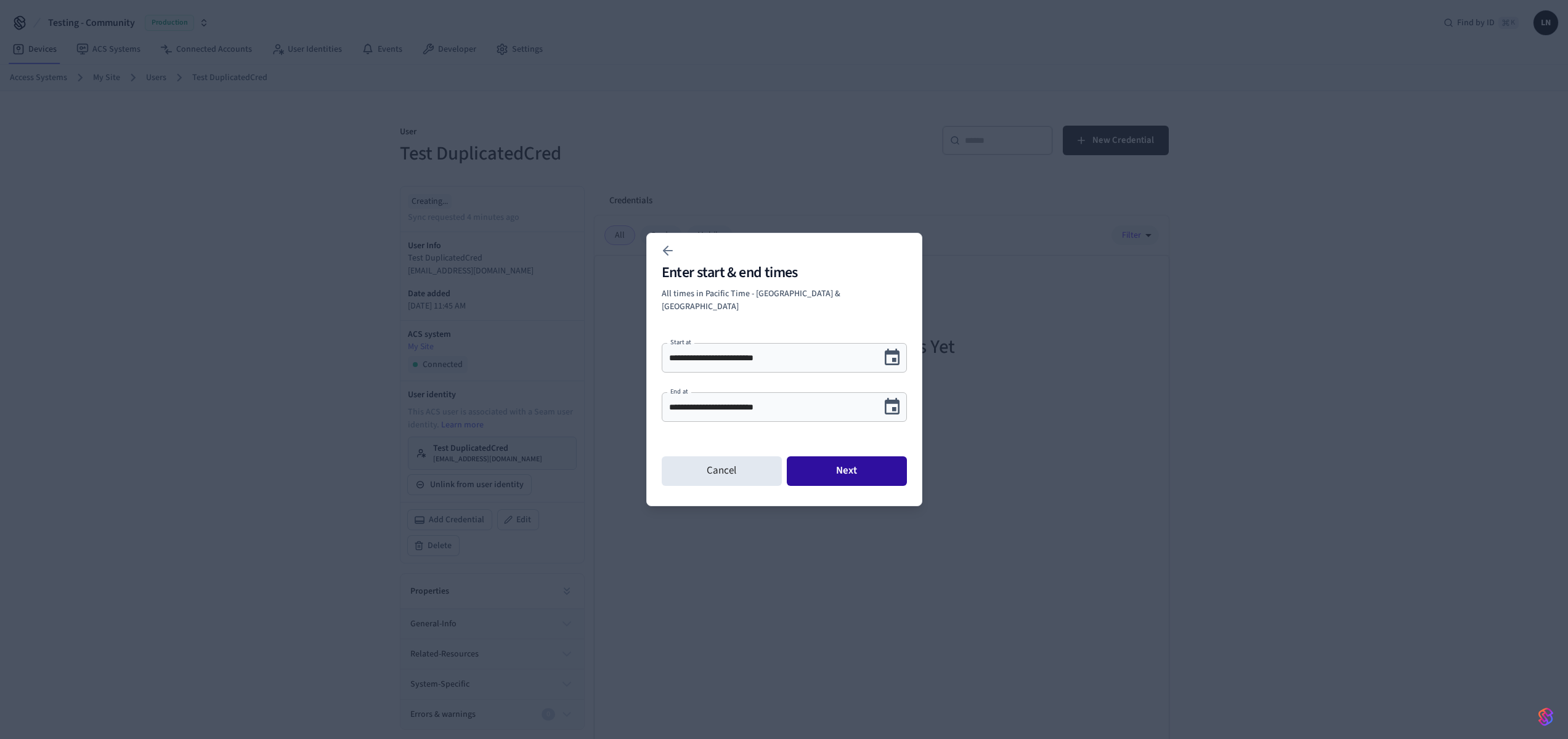
click at [830, 467] on button "Next" at bounding box center [846, 471] width 120 height 30
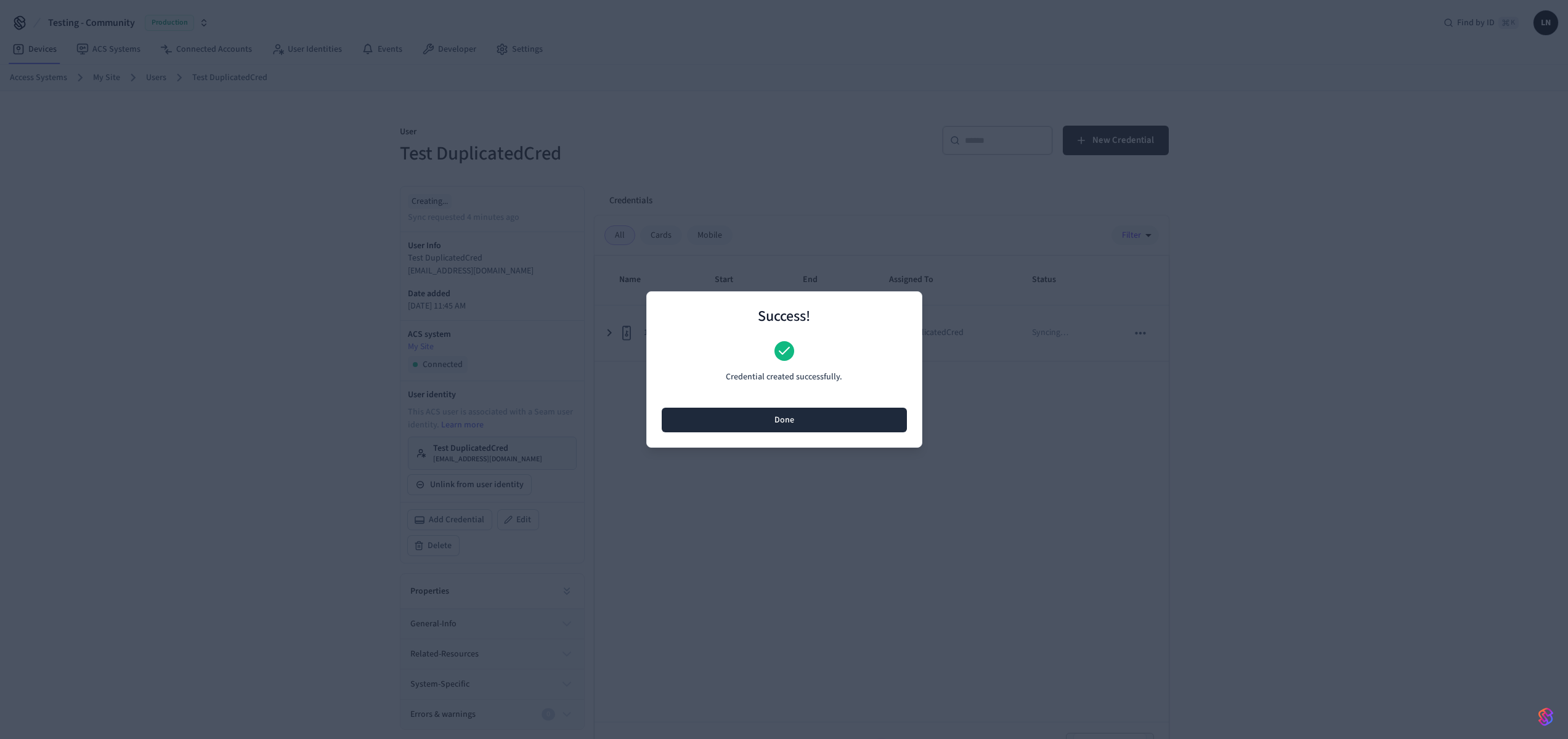
click at [798, 414] on button "Done" at bounding box center [785, 420] width 245 height 25
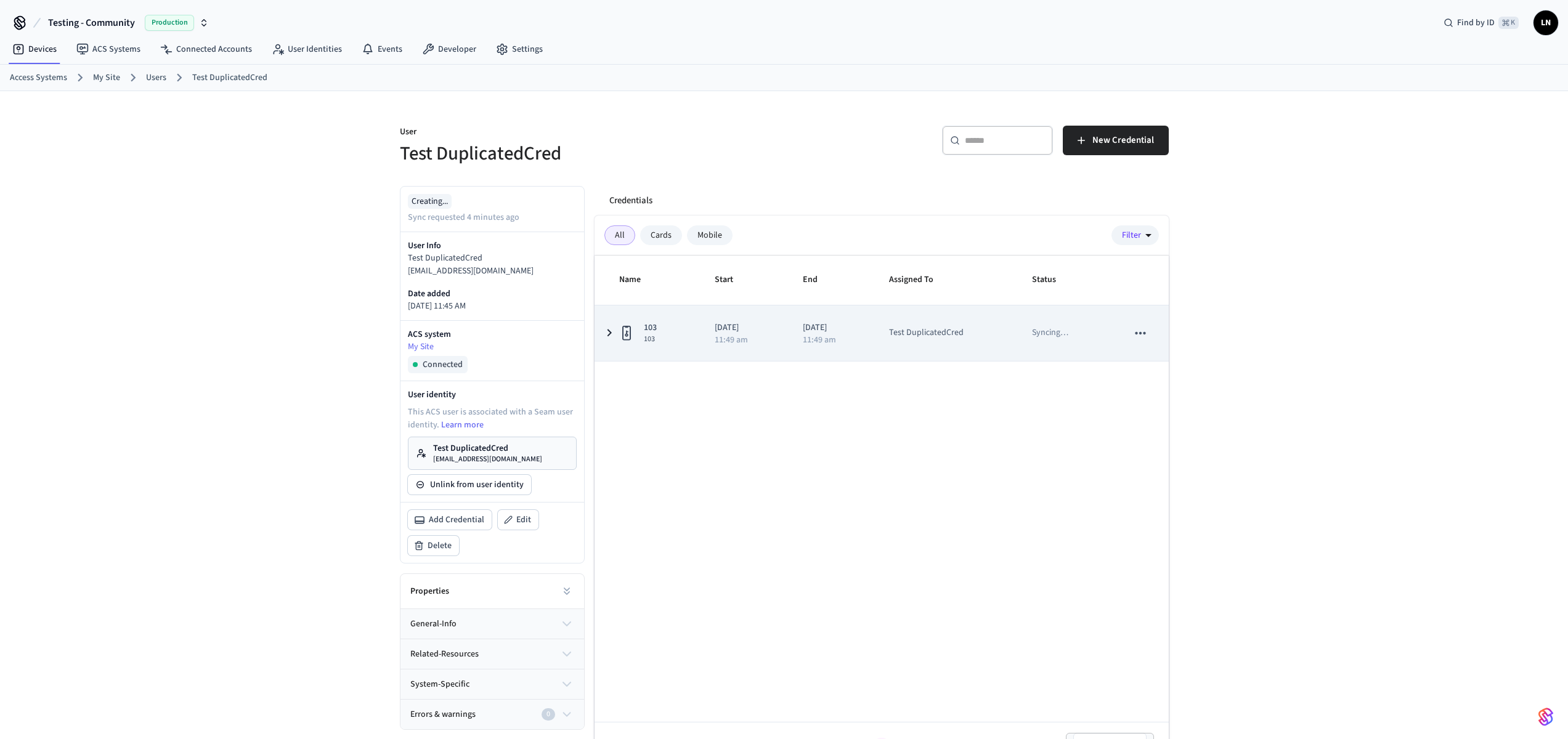
click at [625, 330] on icon "sticky table" at bounding box center [626, 333] width 15 height 15
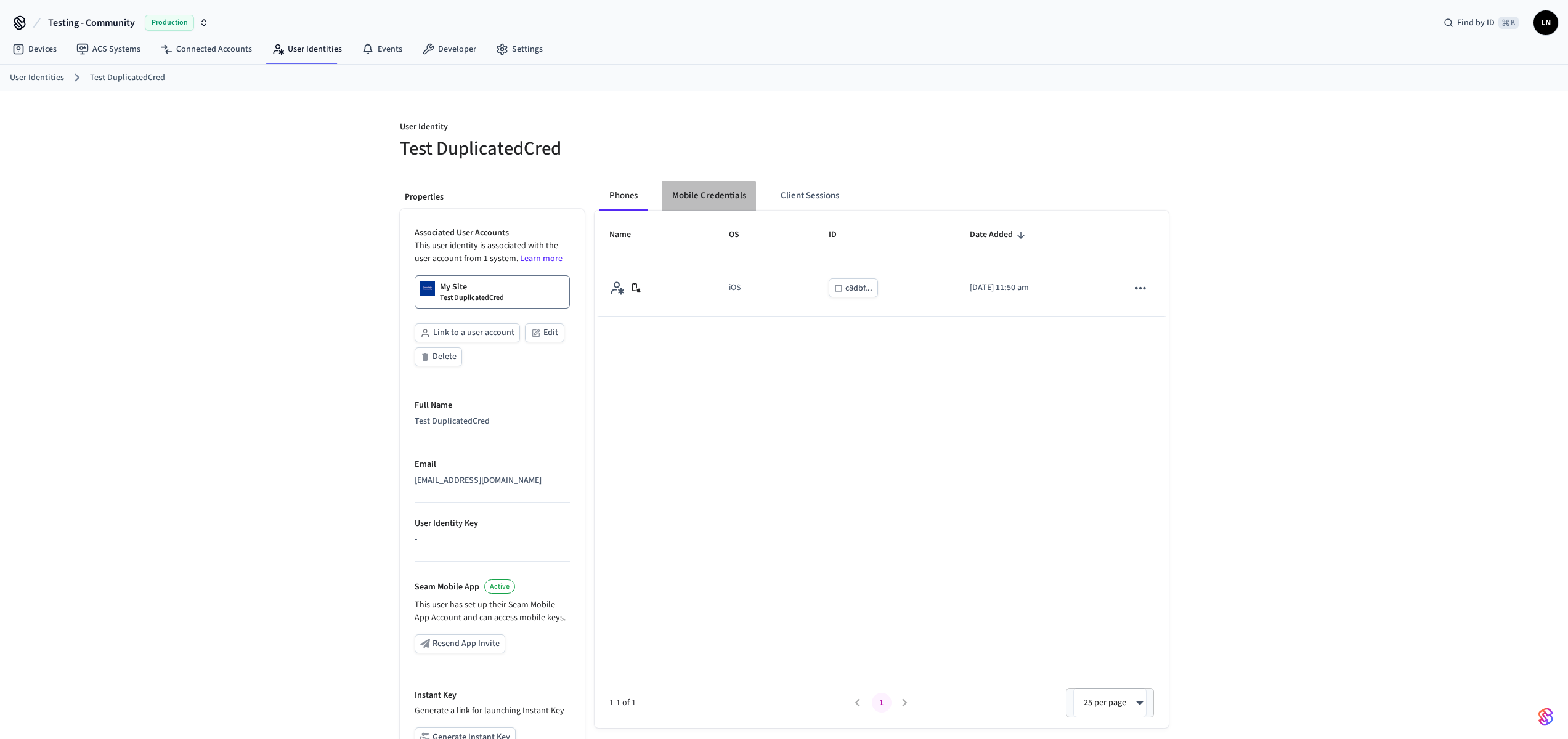
click at [706, 198] on button "Mobile Credentials" at bounding box center [709, 196] width 94 height 30
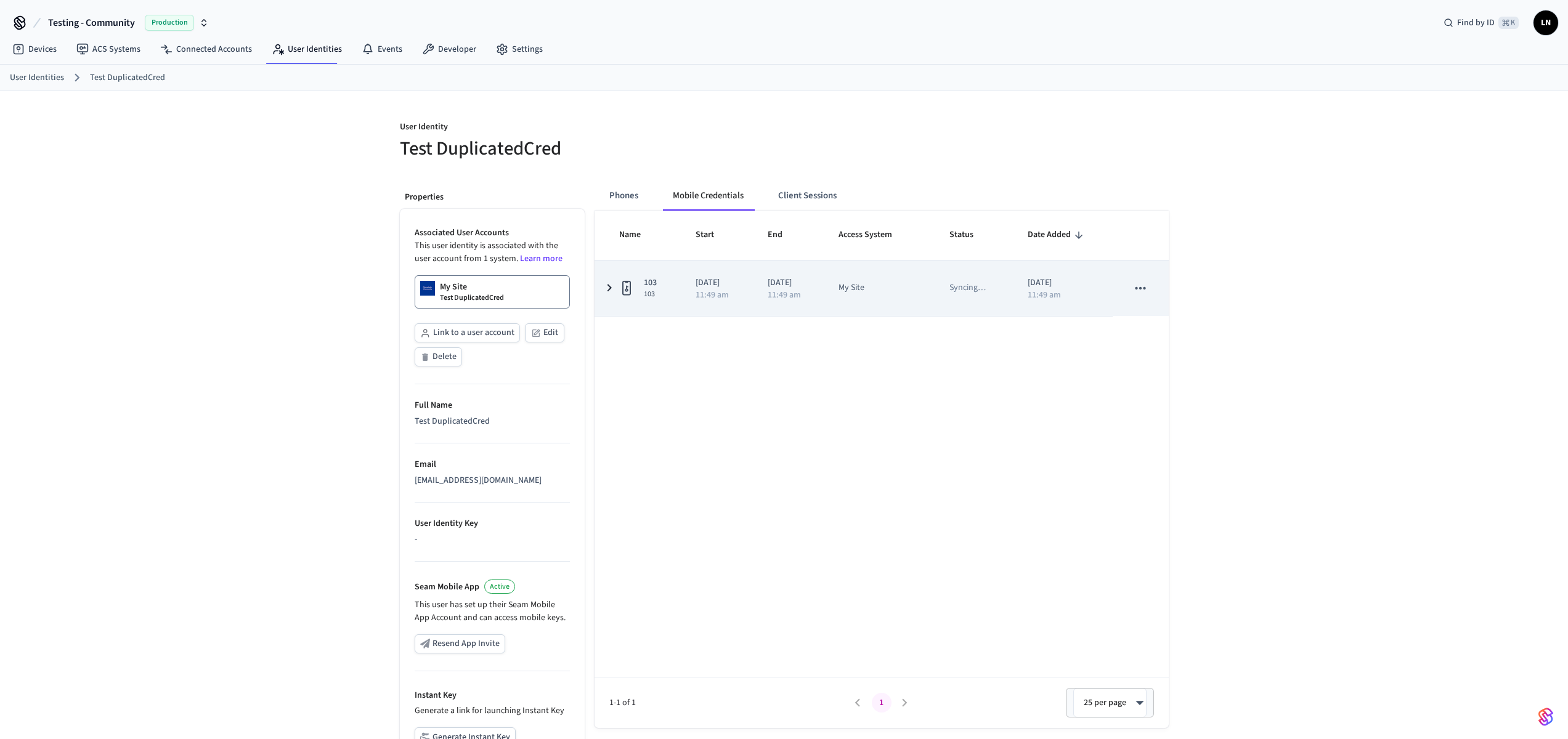
click at [696, 294] on p "11:49 am" at bounding box center [712, 295] width 34 height 9
click at [1135, 278] on button "sticky table" at bounding box center [1140, 288] width 26 height 26
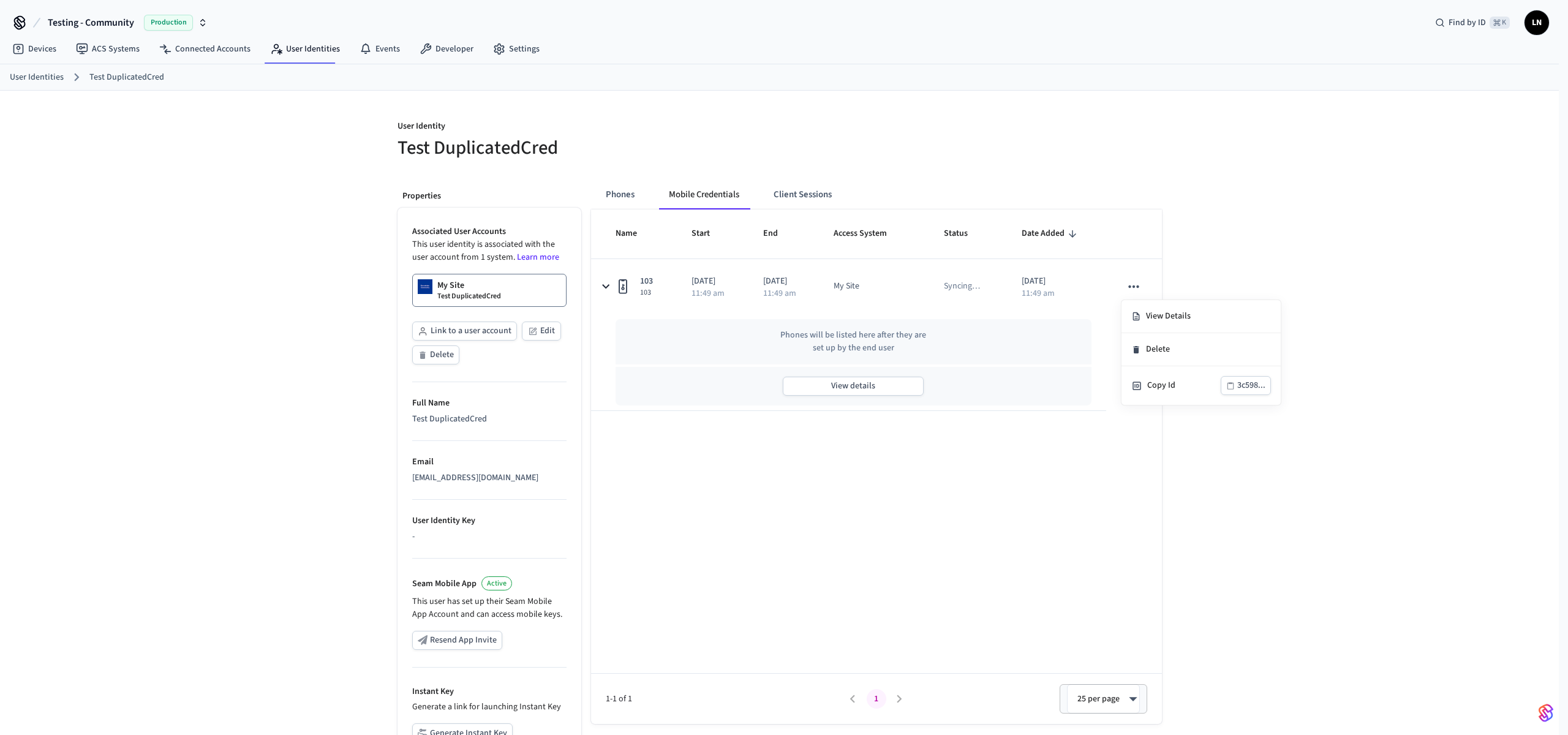
click at [884, 388] on div at bounding box center [784, 368] width 1568 height 735
click at [883, 388] on button "View details" at bounding box center [853, 386] width 141 height 19
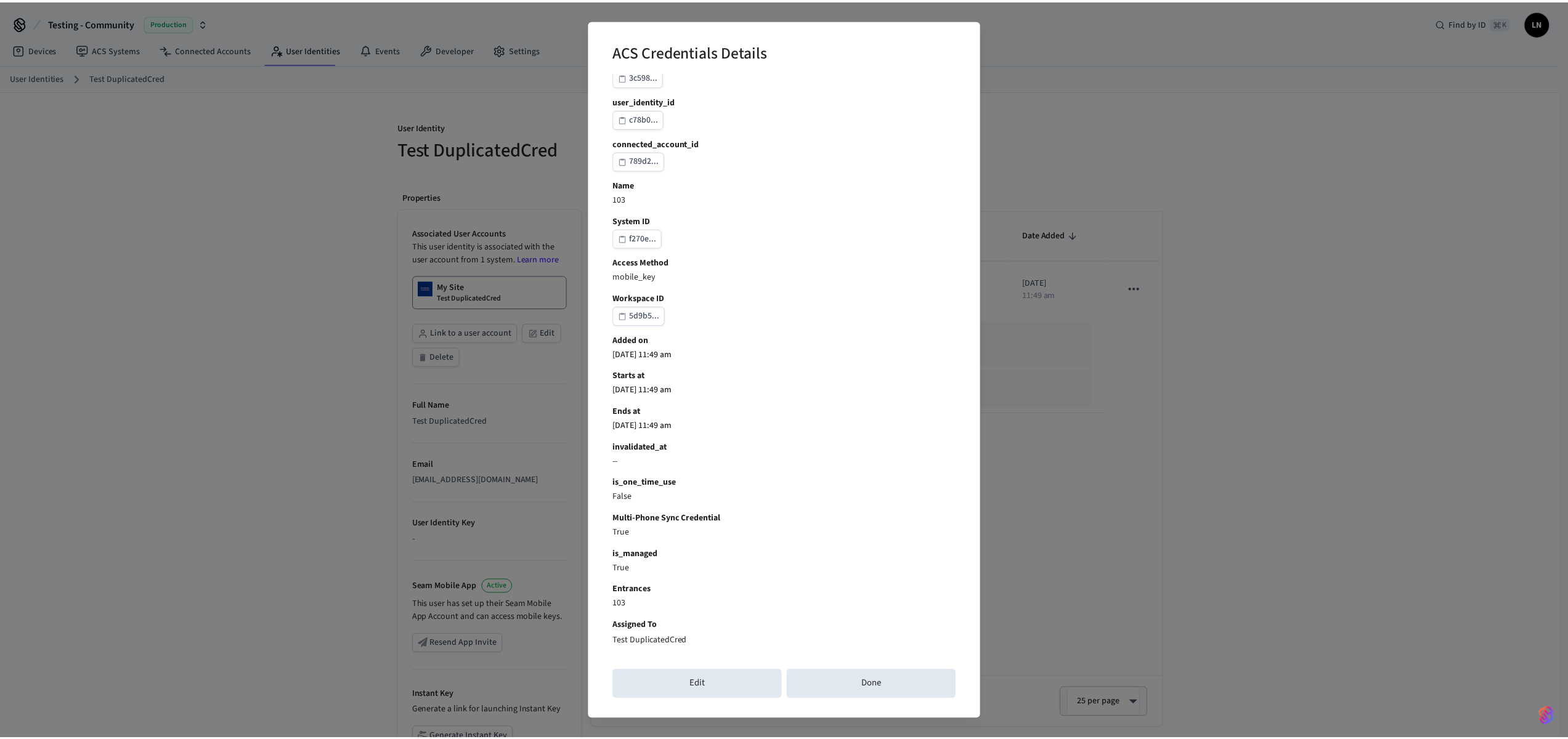
scroll to position [26, 0]
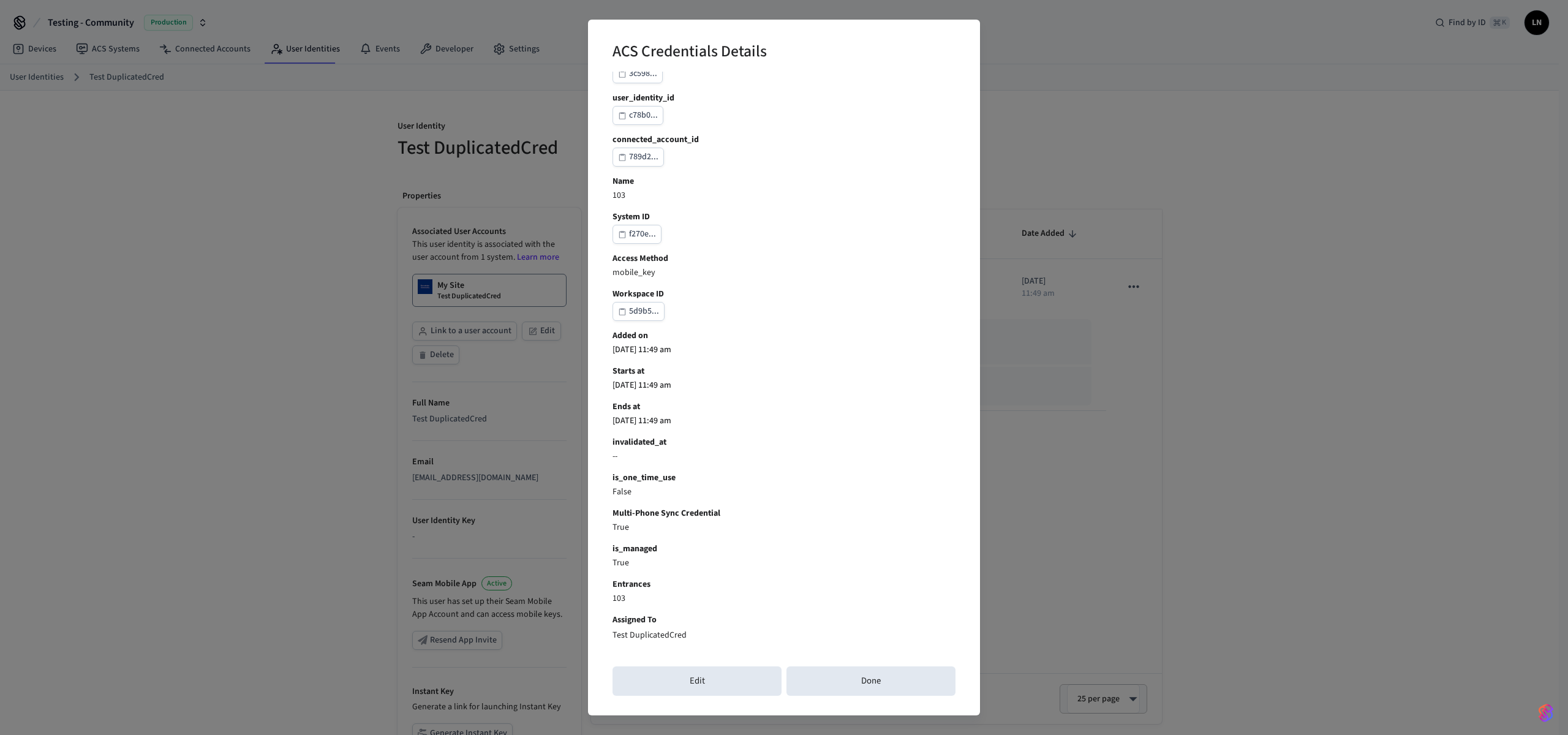
click at [1301, 427] on div "ACS Credentials Details Credential ID 3c598... user_identity_id c78b0... connec…" at bounding box center [784, 368] width 1568 height 735
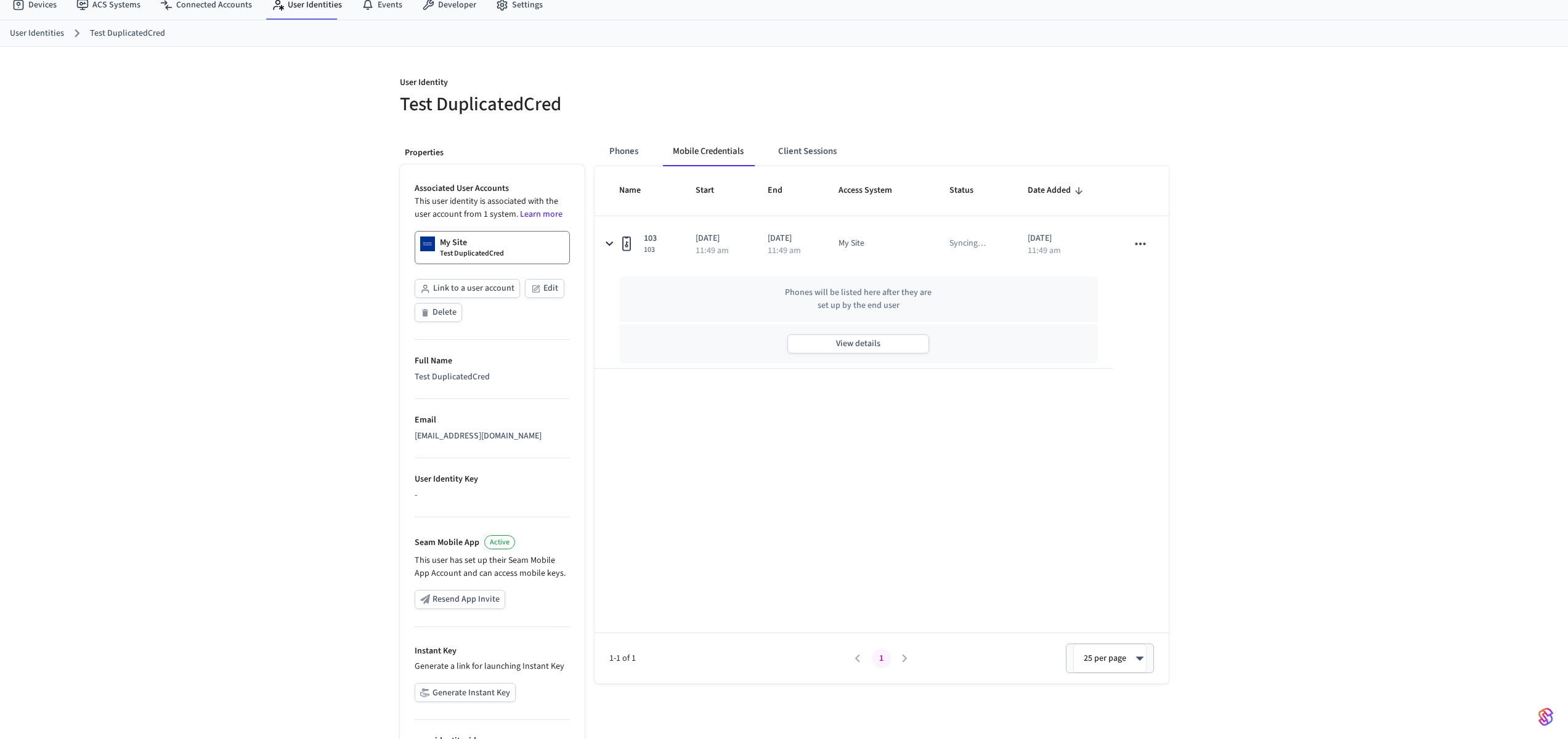
scroll to position [131, 0]
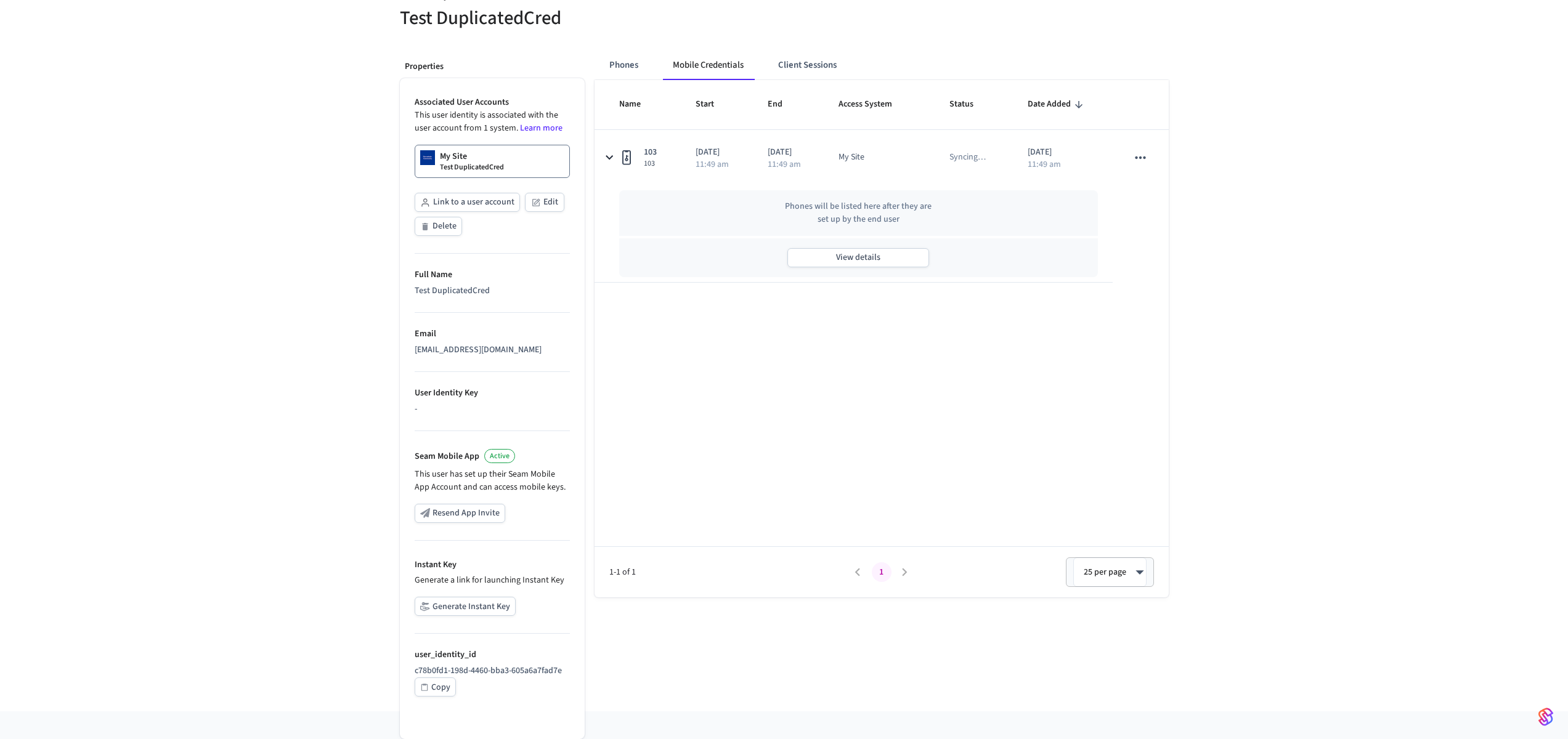
click at [439, 692] on div "Copy" at bounding box center [441, 687] width 19 height 15
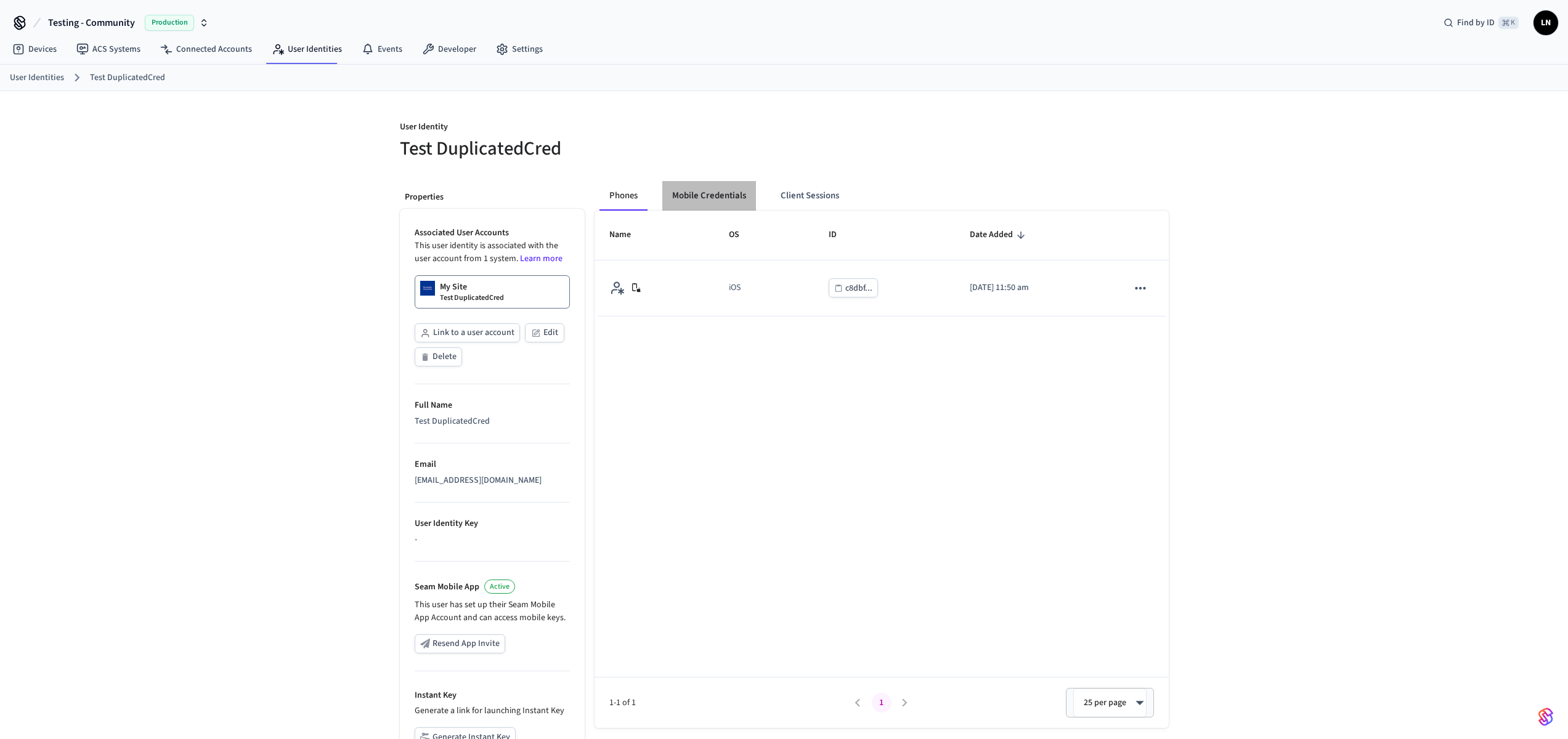
click at [708, 185] on button "Mobile Credentials" at bounding box center [709, 196] width 94 height 30
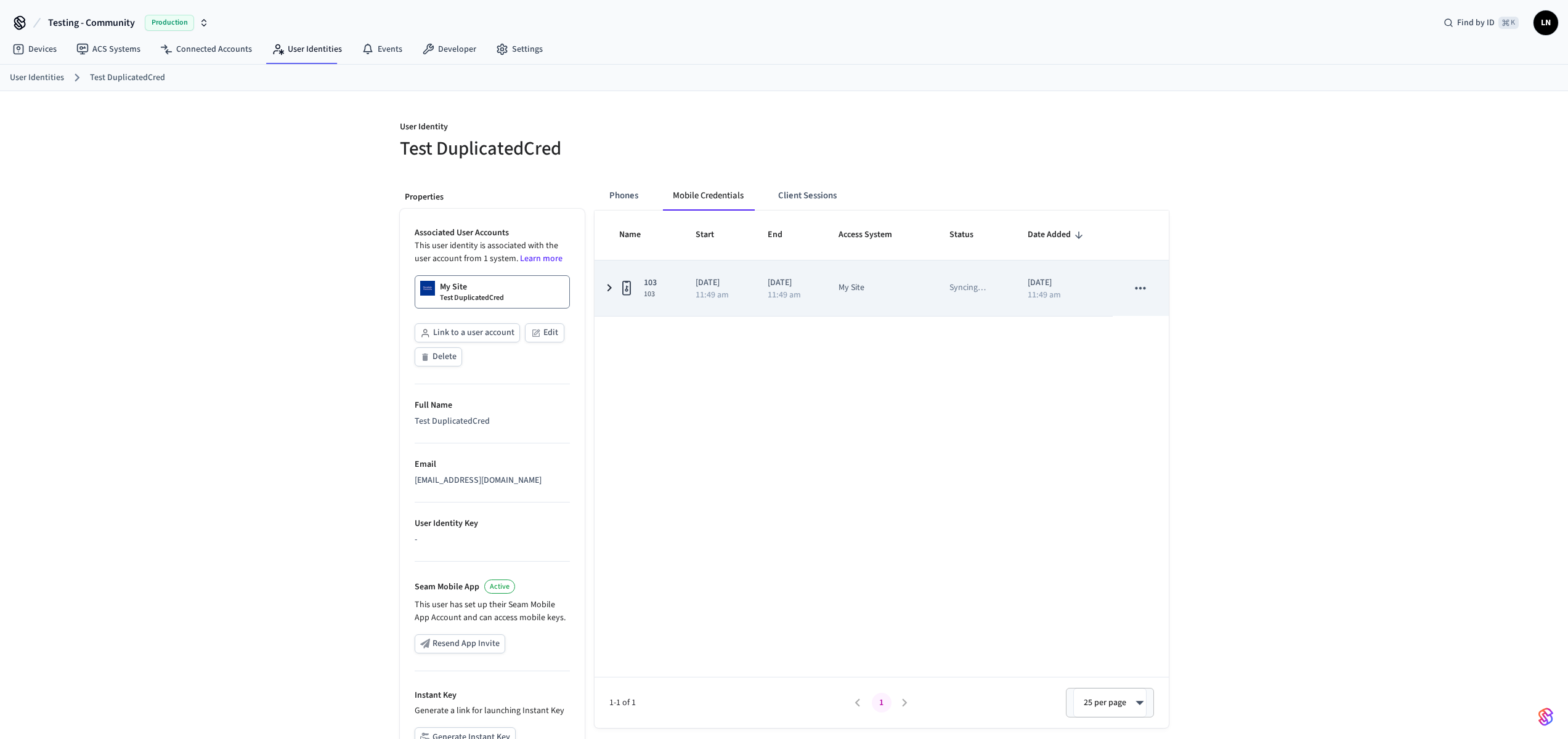
click at [1144, 287] on icon "sticky table" at bounding box center [1141, 288] width 11 height 3
click at [1144, 287] on div at bounding box center [789, 370] width 1577 height 739
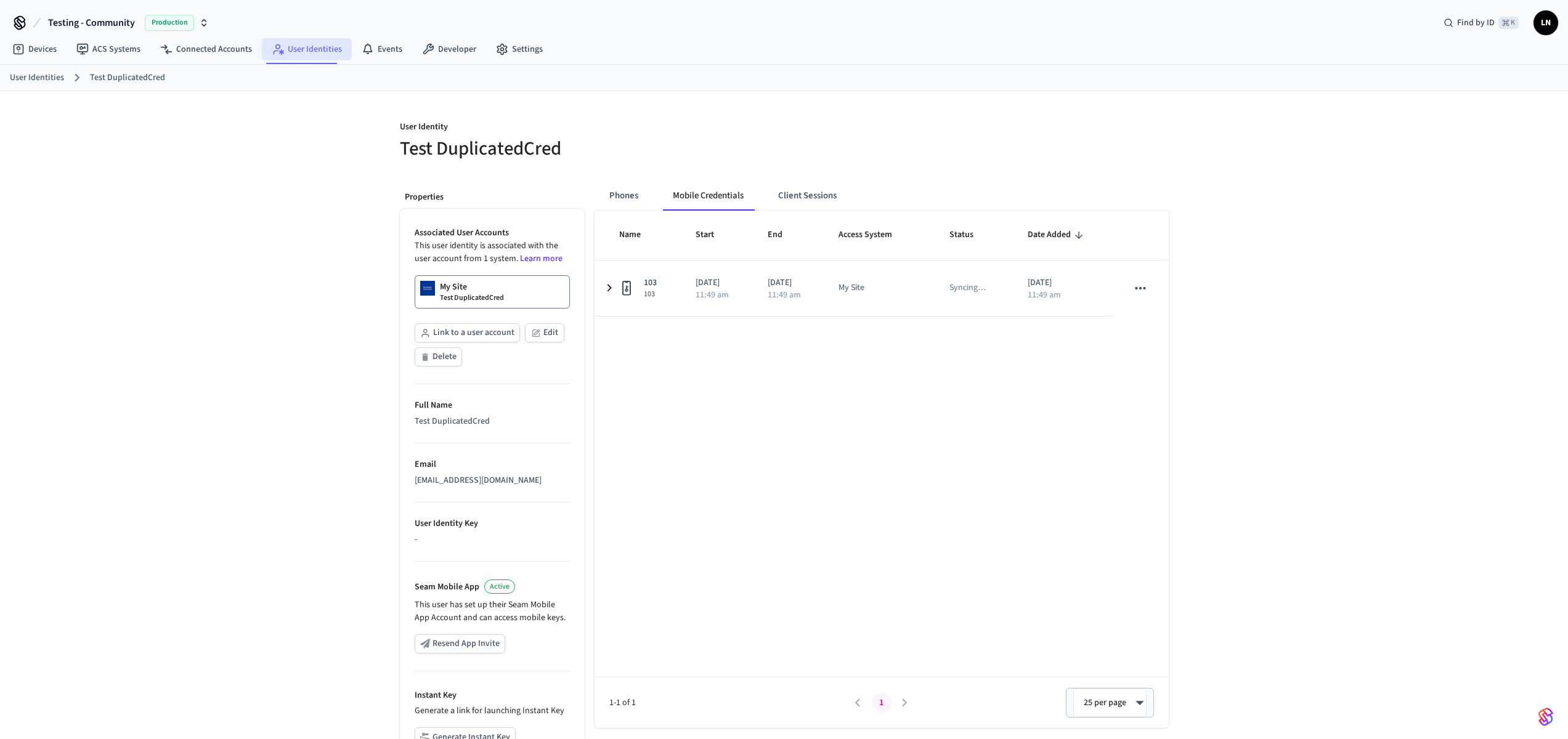
click at [313, 47] on link "User Identities" at bounding box center [306, 49] width 90 height 22
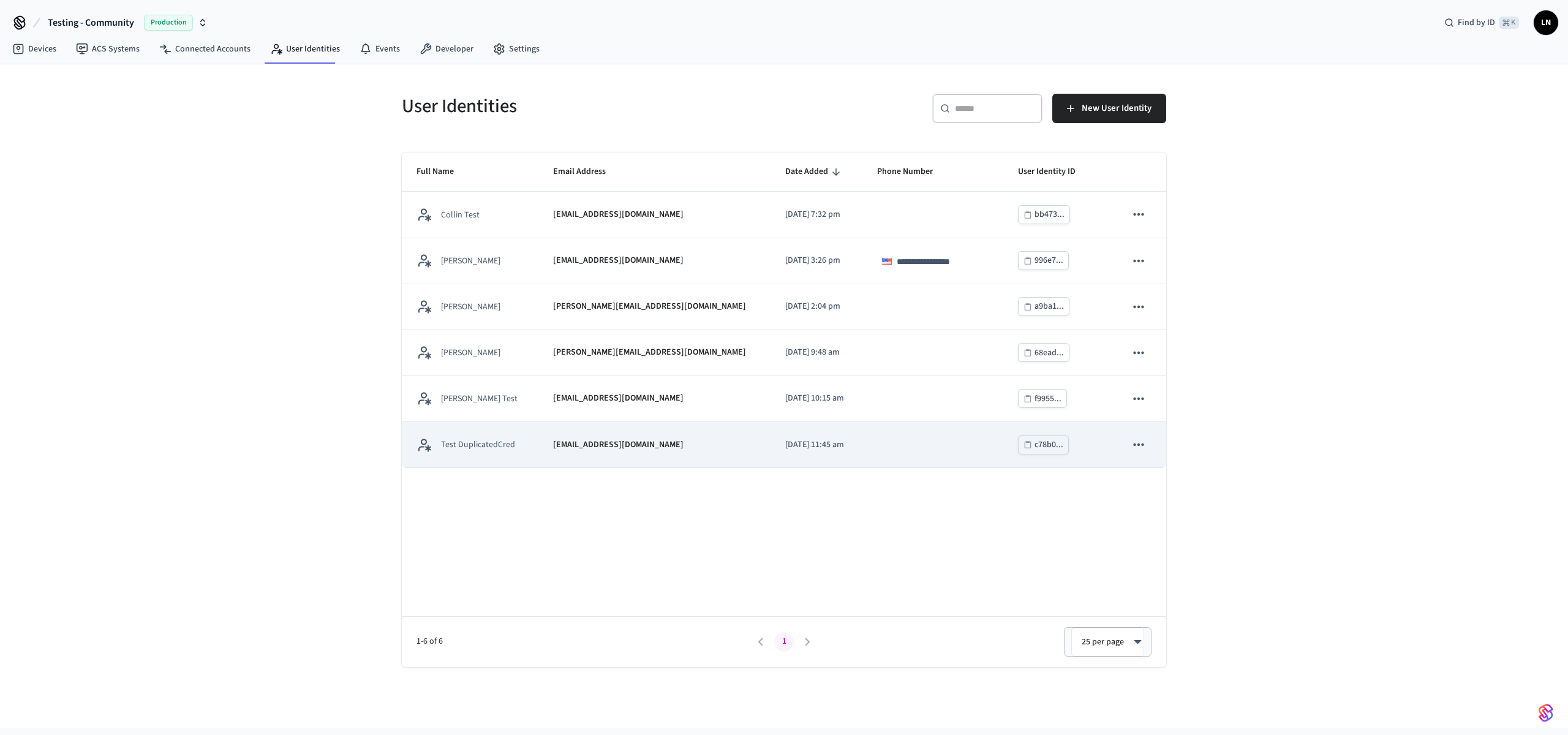
click at [1145, 443] on icon "sticky table" at bounding box center [1139, 445] width 16 height 16
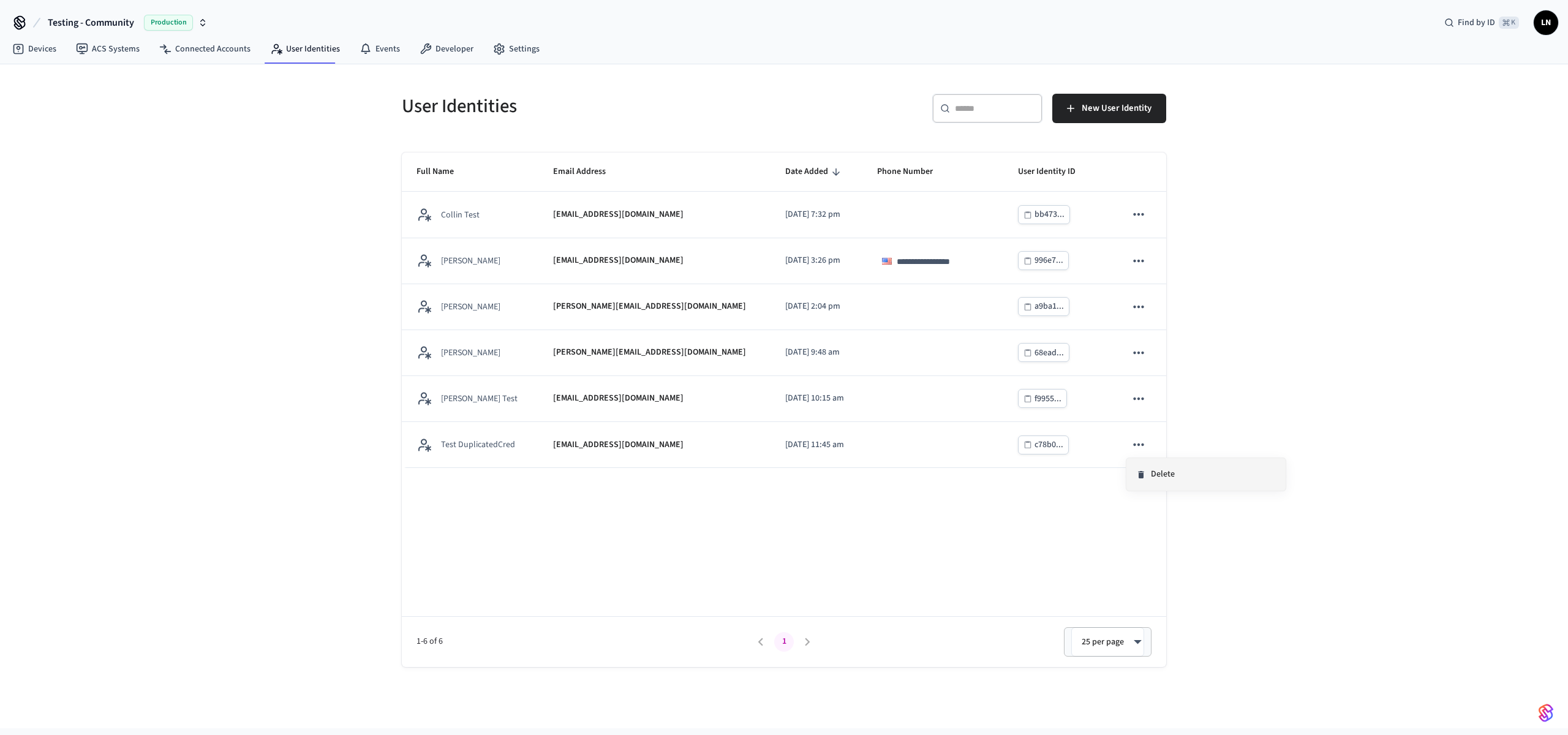
click at [1144, 467] on li "Delete" at bounding box center [1205, 474] width 159 height 33
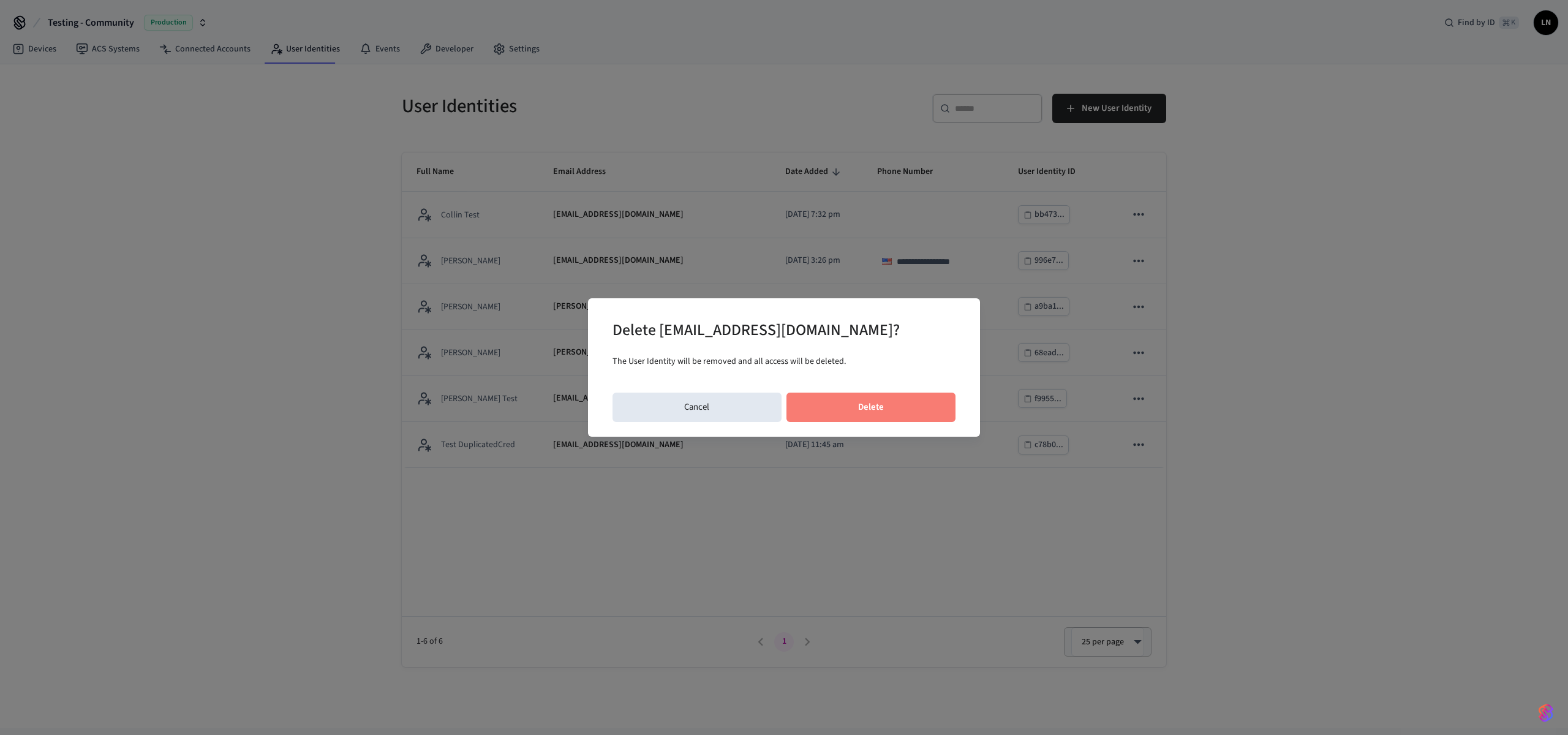
click at [897, 422] on button "Delete" at bounding box center [871, 408] width 169 height 29
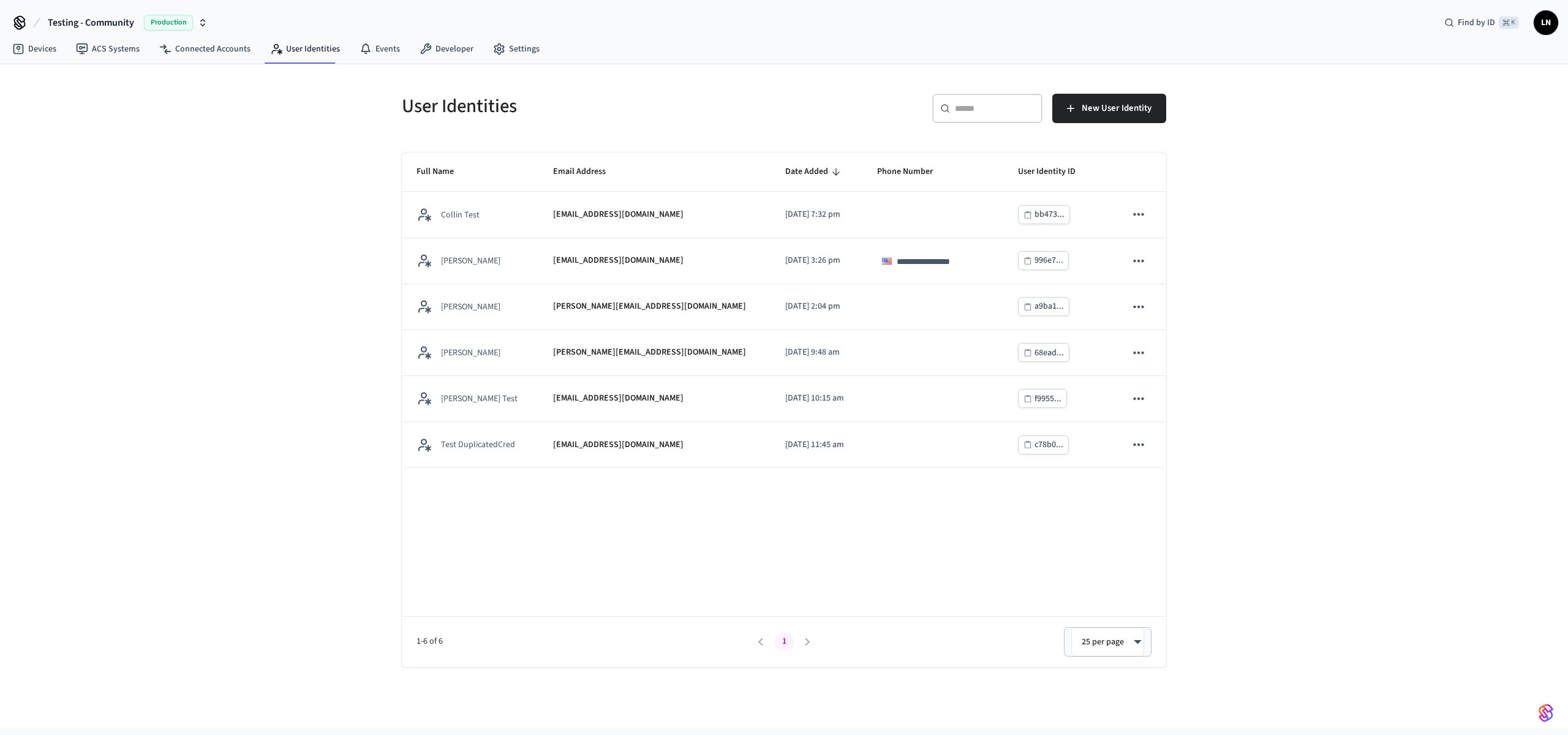
click at [1049, 505] on div "**********" at bounding box center [784, 410] width 764 height 515
click at [1111, 124] on div "​ ​ New User Identity" at bounding box center [979, 113] width 375 height 39
click at [1121, 101] on span "New User Identity" at bounding box center [1116, 109] width 70 height 16
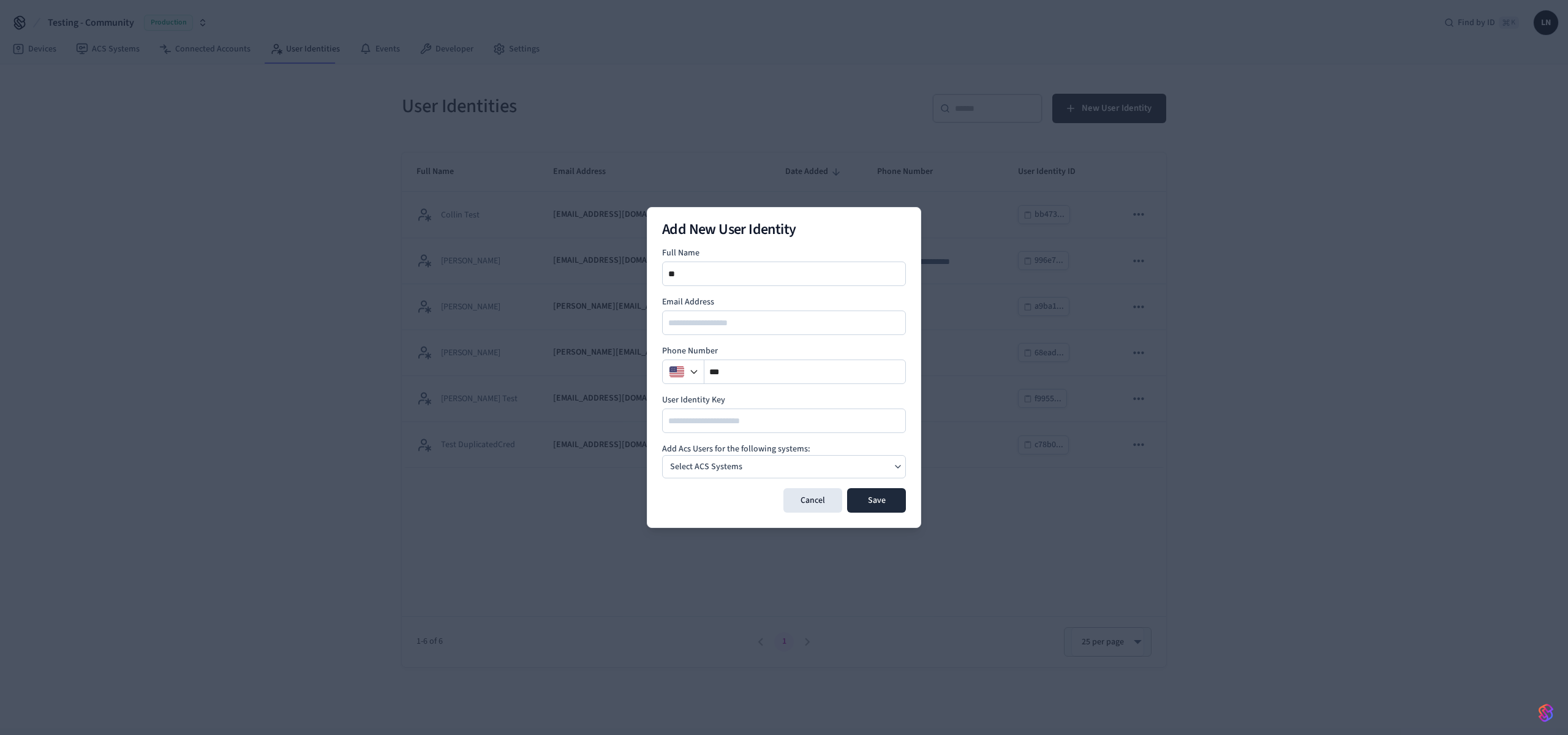
type input "*"
type input "******"
type input "**********"
click at [758, 463] on div "Select ACS Systems" at bounding box center [784, 466] width 244 height 23
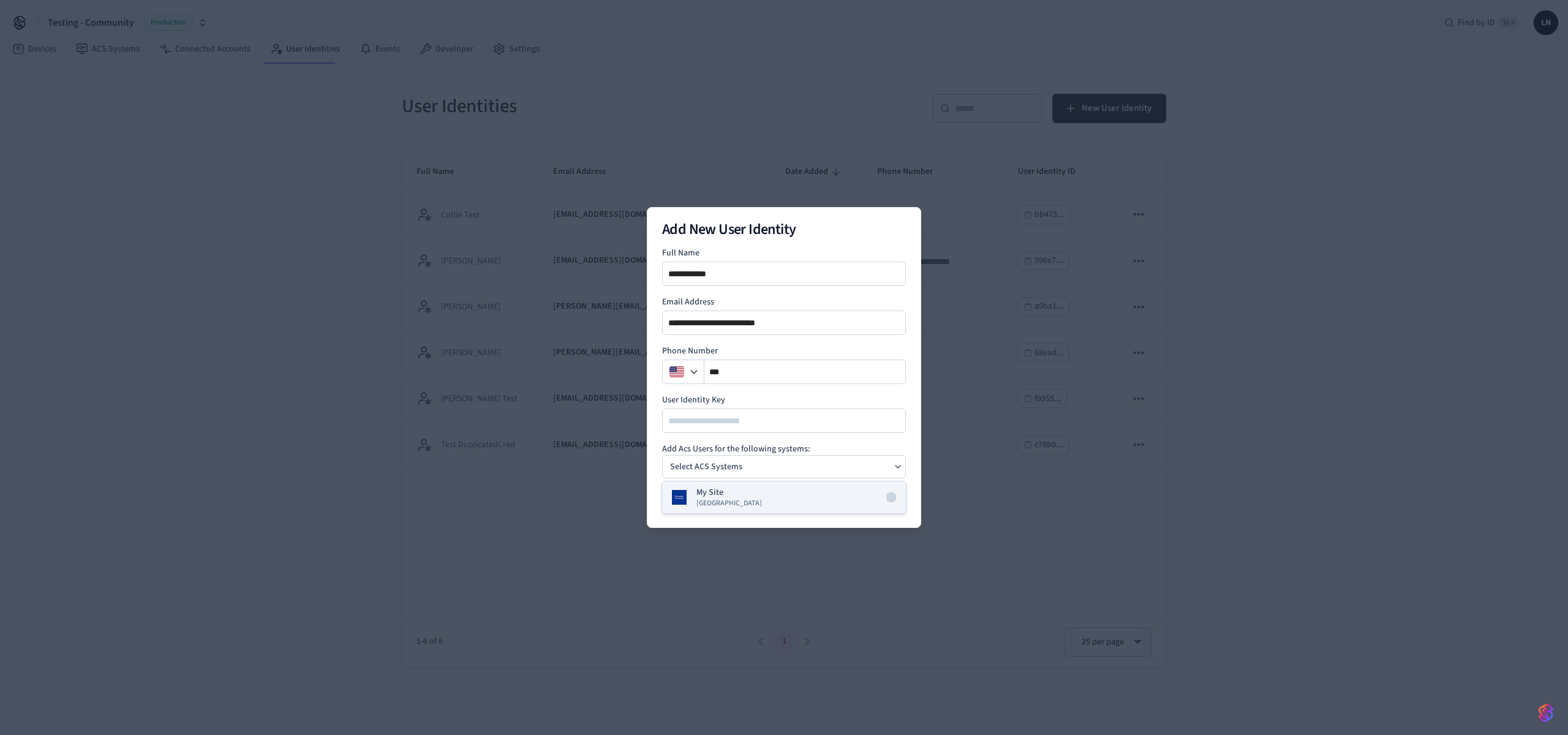
click at [725, 500] on span "Dormakaba Community Site" at bounding box center [729, 504] width 65 height 10
click at [891, 432] on div at bounding box center [784, 421] width 244 height 25
click at [878, 494] on button "Save" at bounding box center [876, 500] width 59 height 25
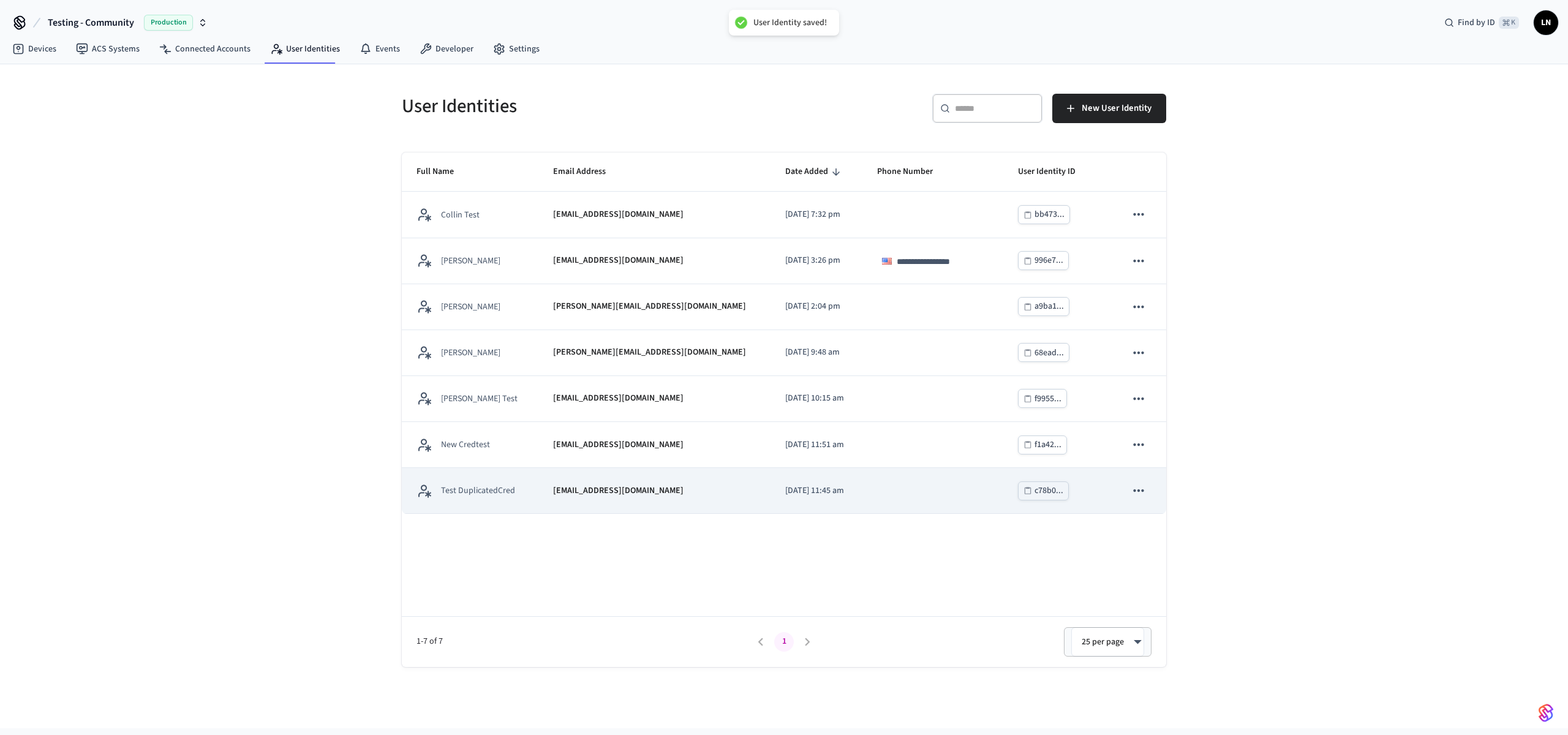
click at [480, 486] on p "Test DuplicatedCred" at bounding box center [477, 491] width 74 height 12
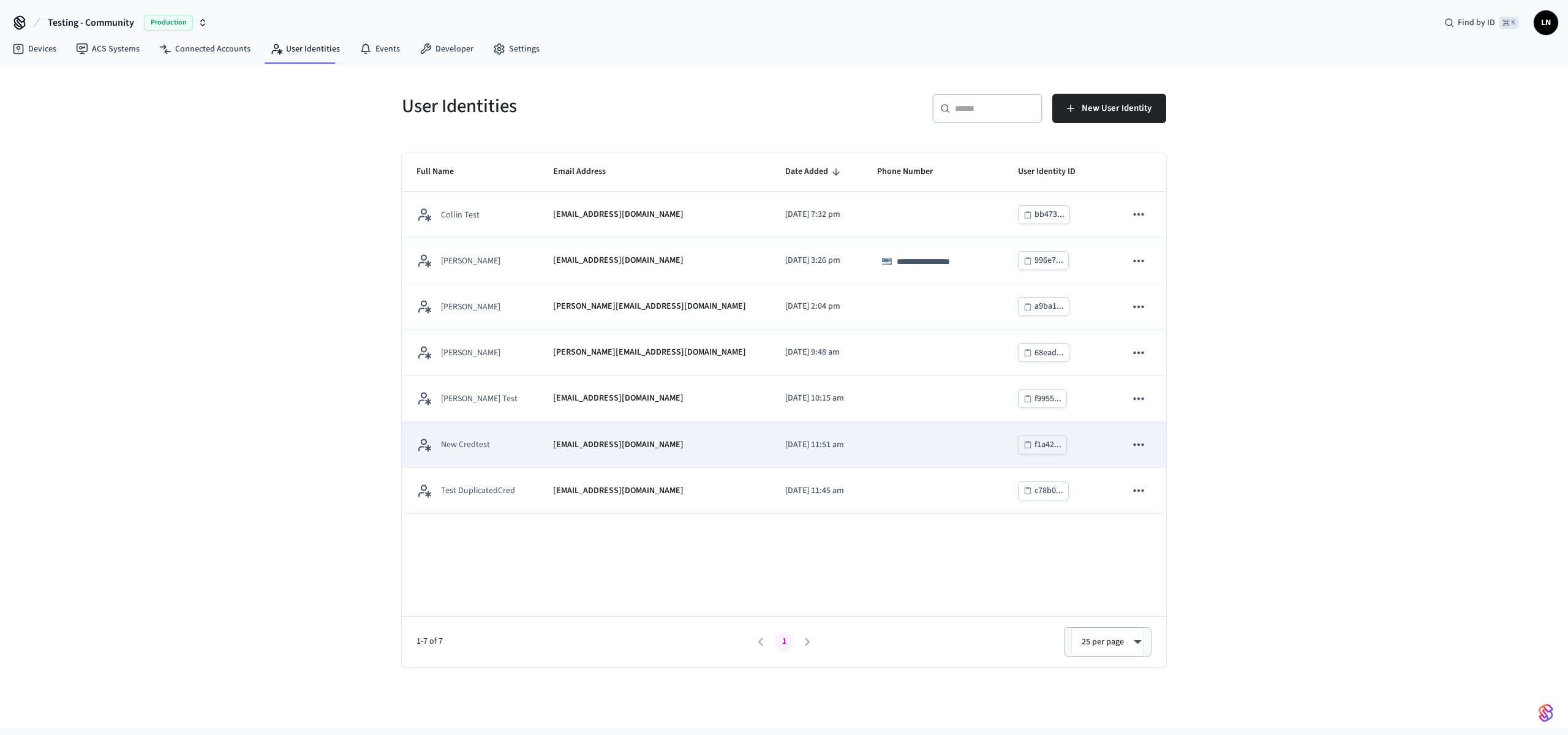
click at [503, 448] on div "New Credtest" at bounding box center [470, 445] width 107 height 15
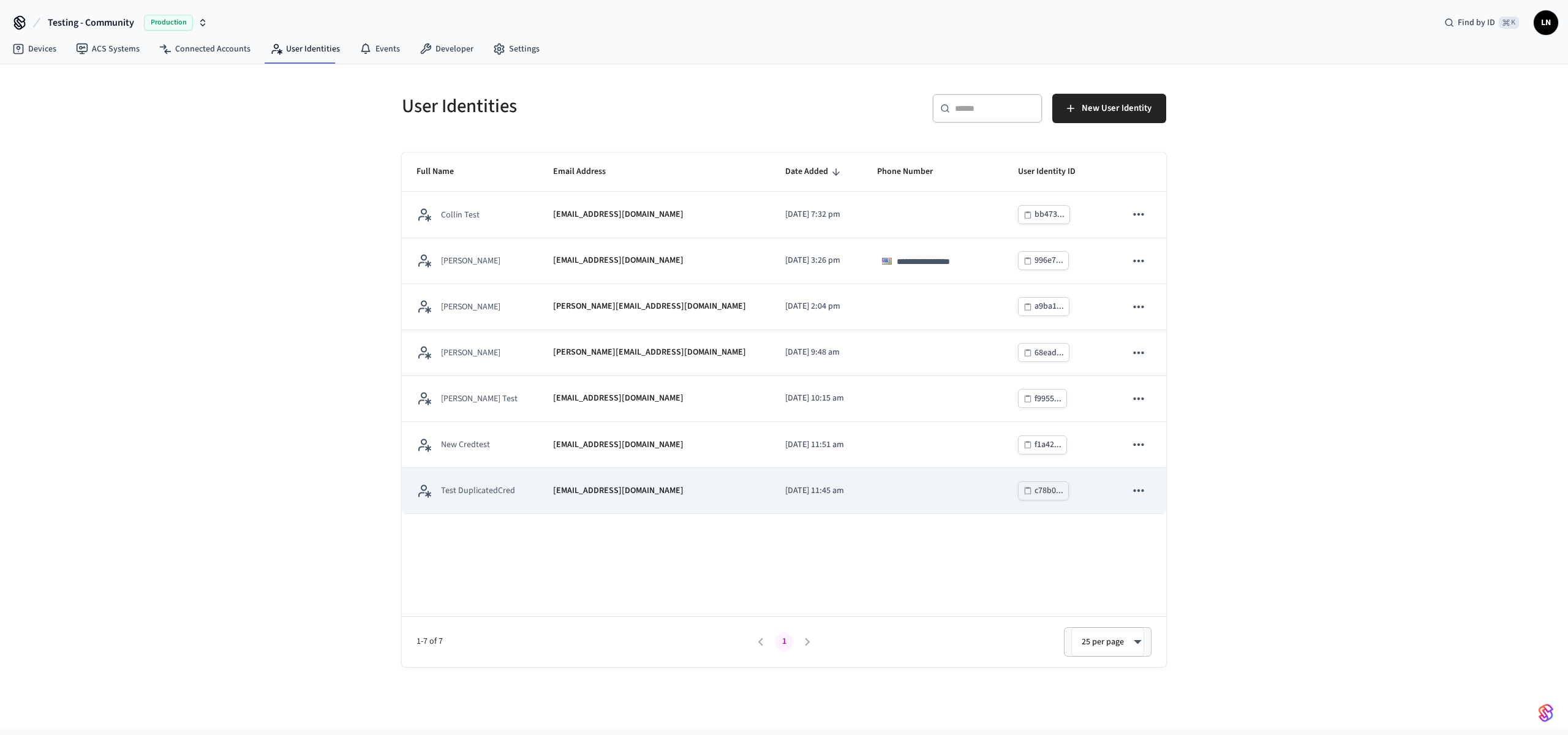
click at [608, 492] on p "testduplicatedcredential@getseam.com" at bounding box center [618, 491] width 131 height 13
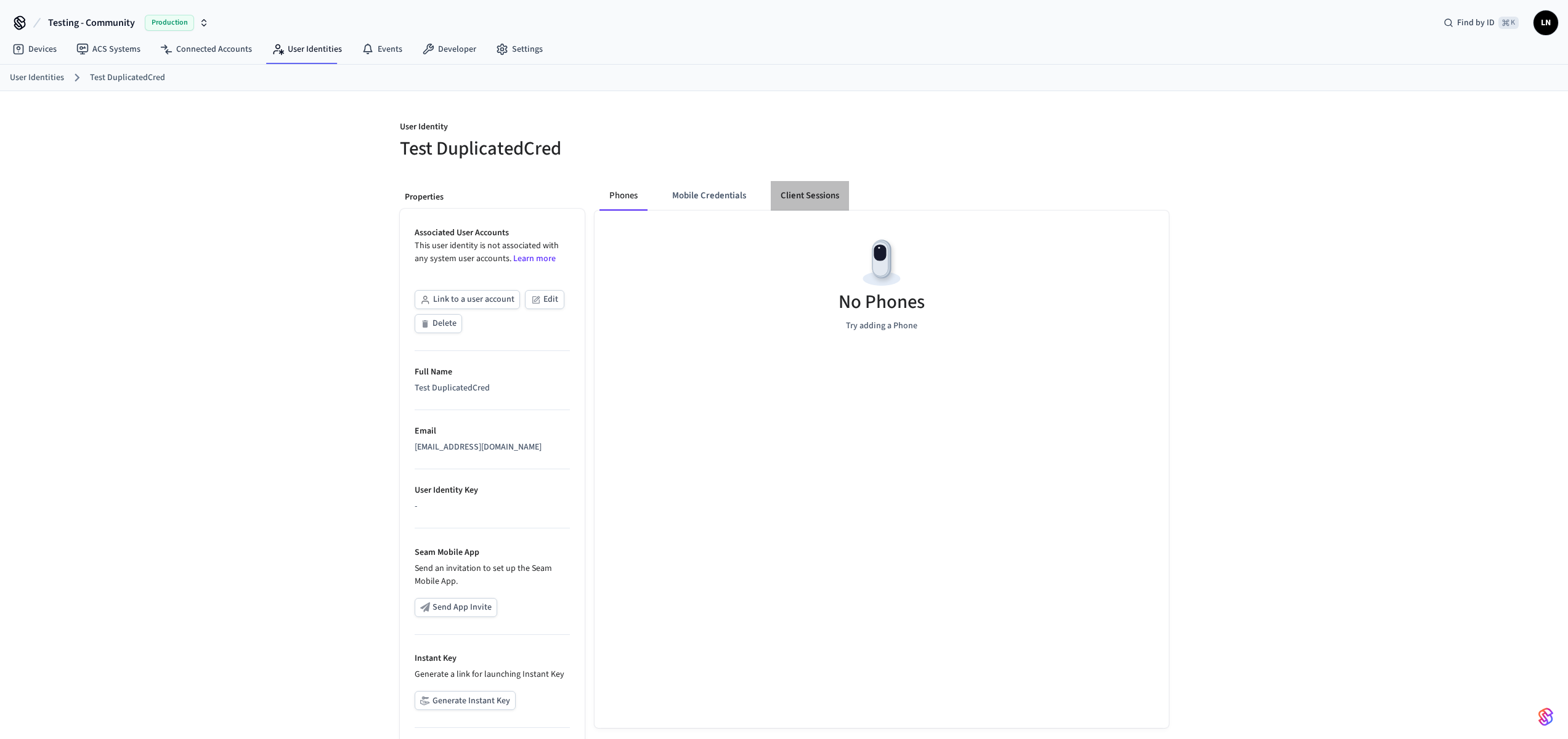
click at [791, 190] on button "Client Sessions" at bounding box center [809, 196] width 78 height 30
click at [712, 188] on button "Mobile Credentials" at bounding box center [710, 196] width 94 height 30
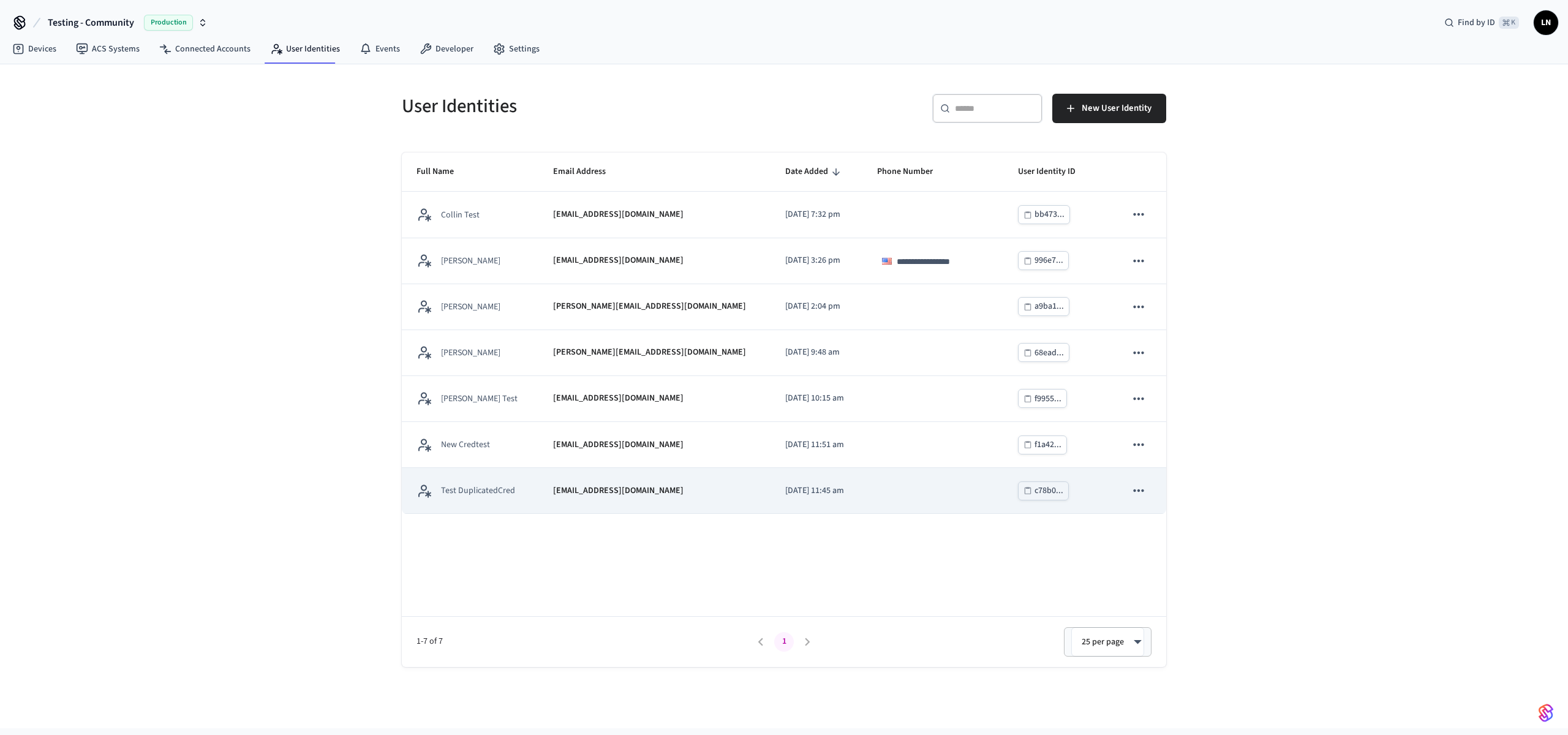
click at [1143, 488] on icon "sticky table" at bounding box center [1139, 491] width 16 height 16
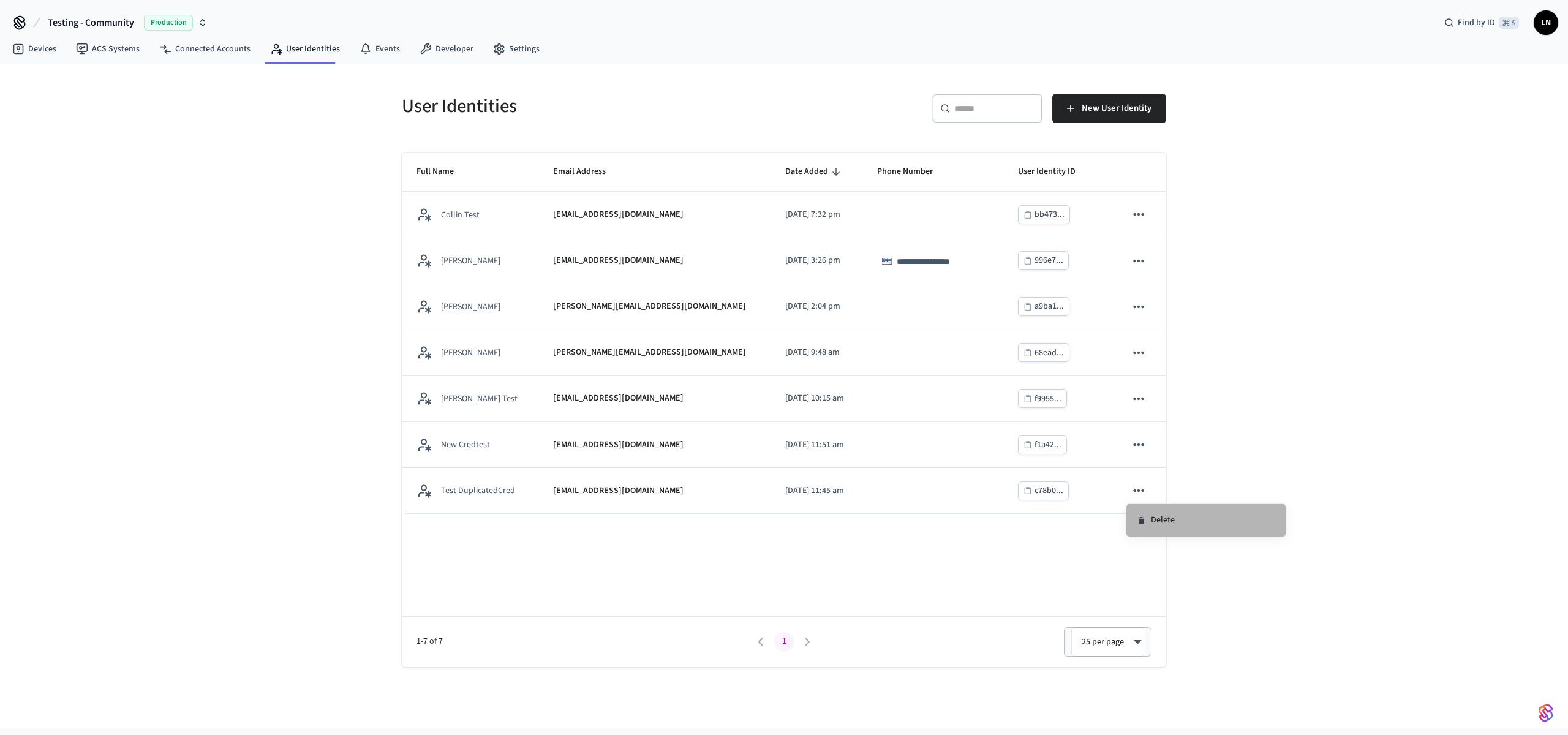
click at [1141, 504] on li "Delete" at bounding box center [1205, 520] width 159 height 33
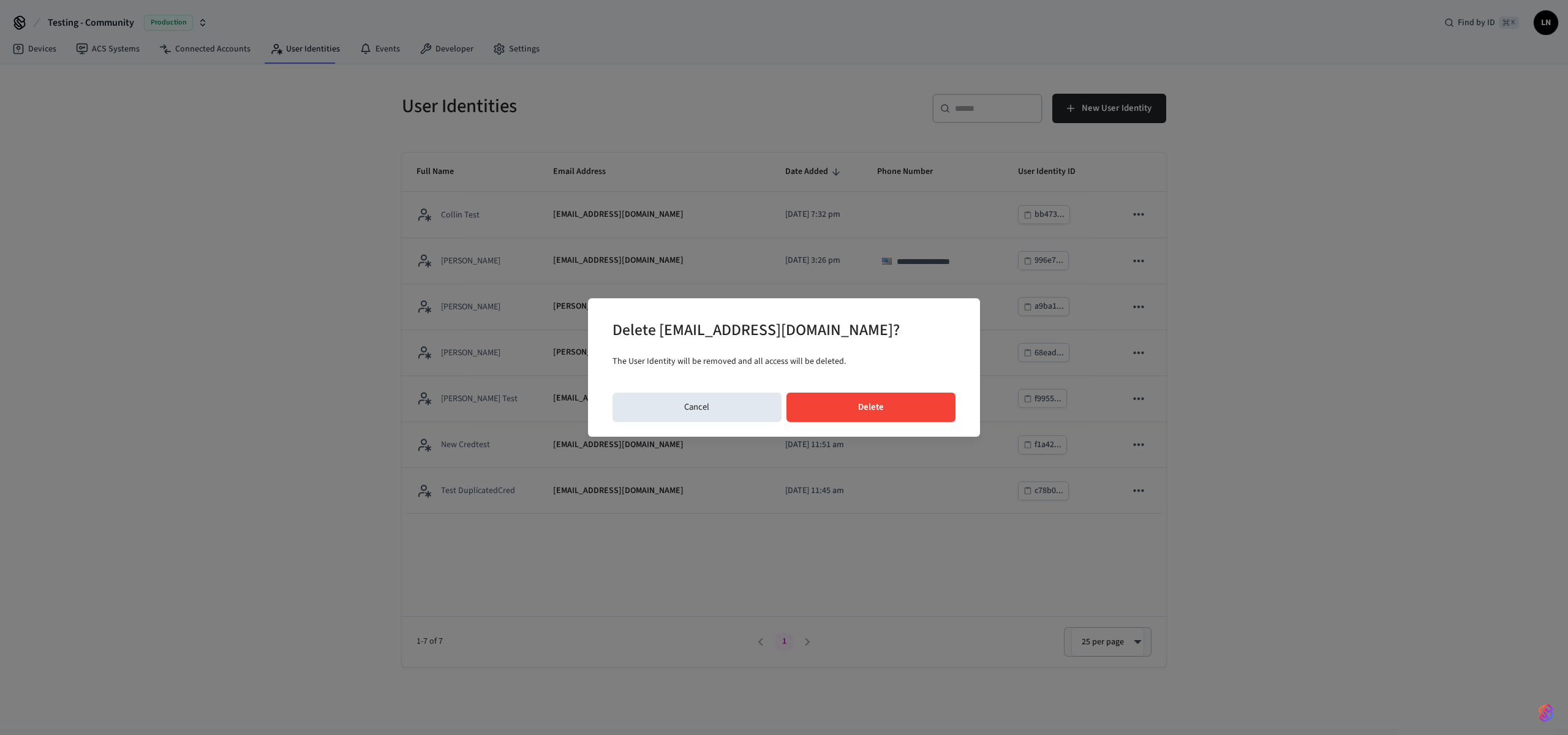
click at [901, 415] on button "Delete" at bounding box center [871, 408] width 169 height 29
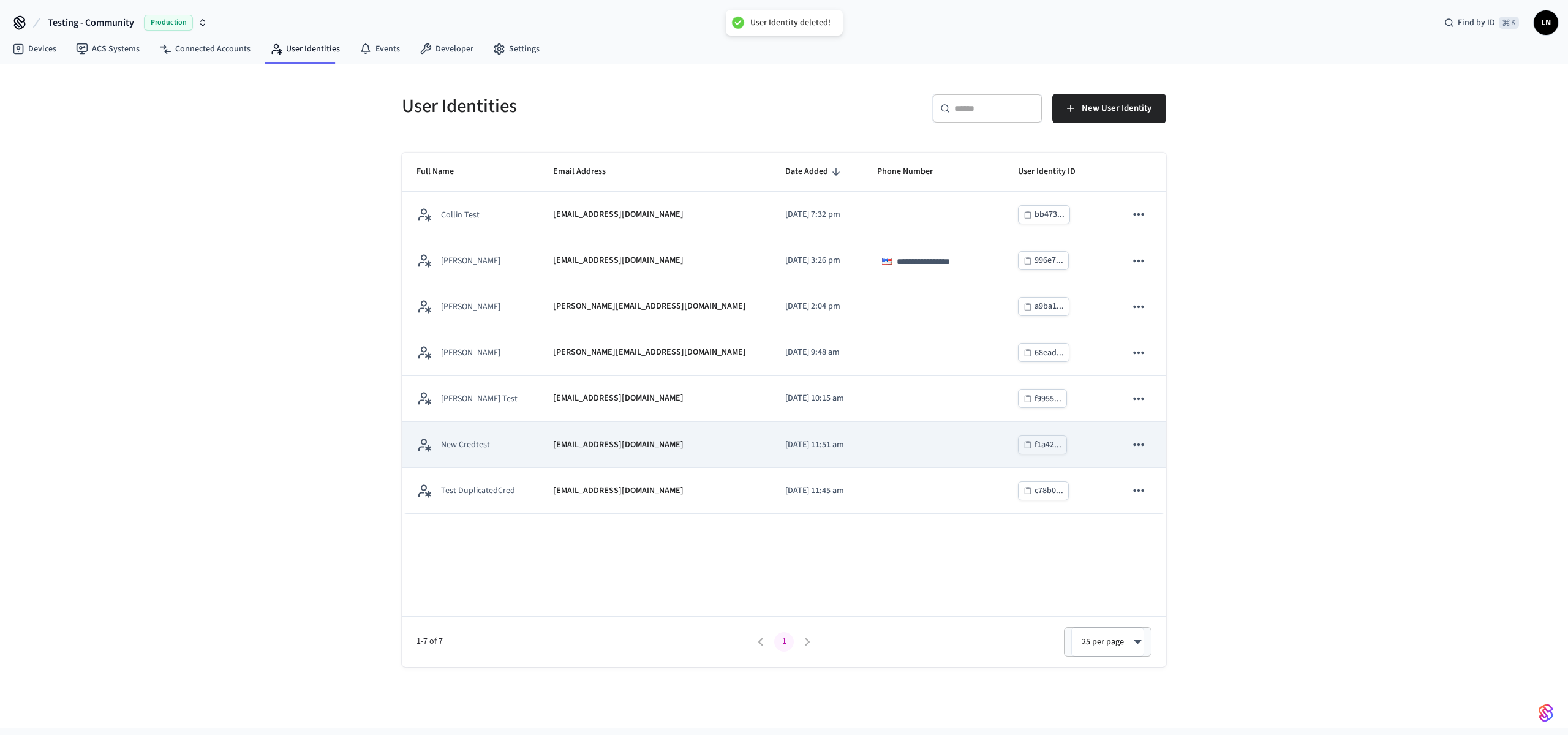
click at [489, 450] on p "New Credtest" at bounding box center [465, 445] width 49 height 12
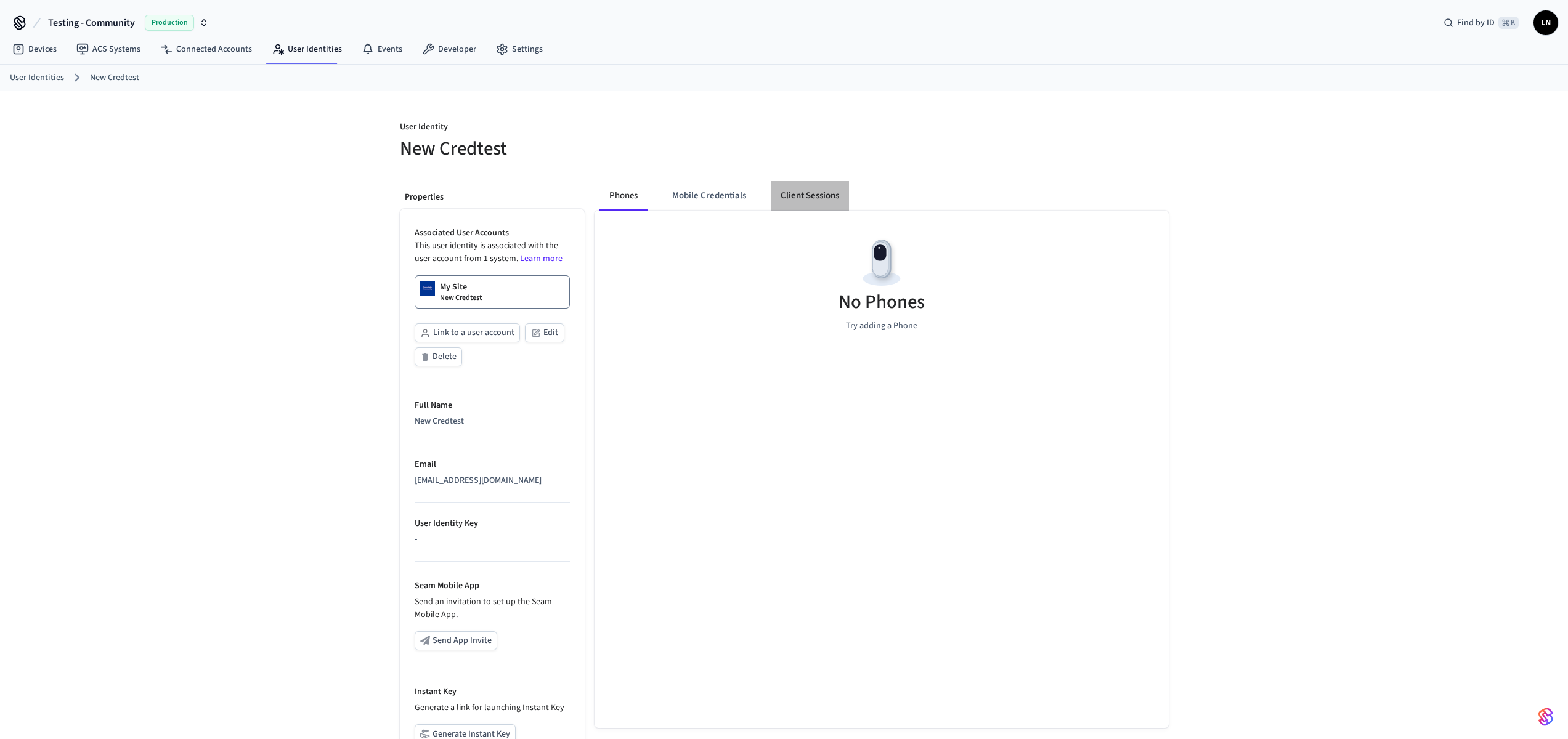
click at [792, 190] on button "Client Sessions" at bounding box center [809, 196] width 78 height 30
click at [792, 190] on button "Client Sessions" at bounding box center [809, 196] width 76 height 30
click at [1077, 146] on button "New Client Sessions" at bounding box center [1107, 135] width 123 height 30
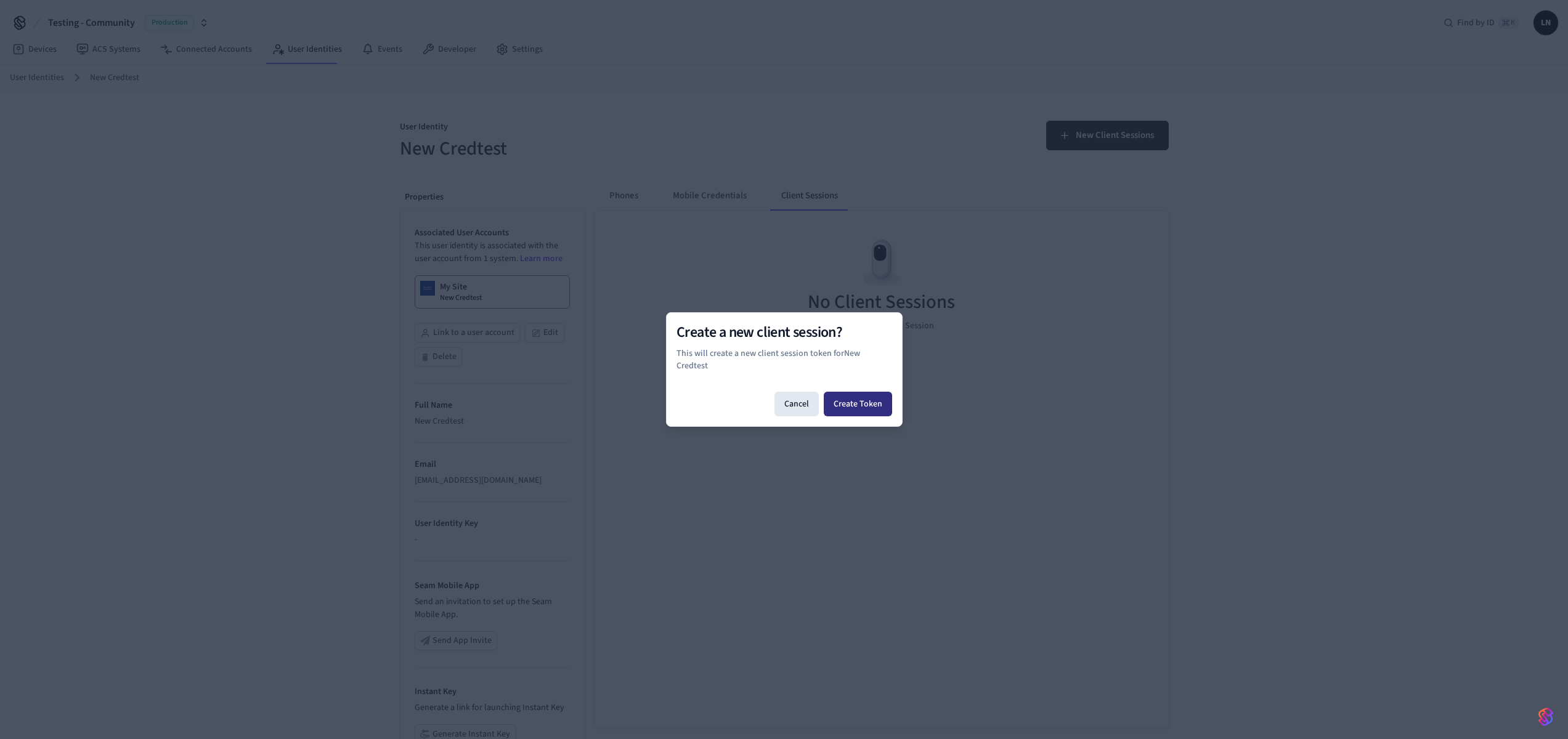
click at [836, 392] on button "Create Token" at bounding box center [858, 404] width 68 height 25
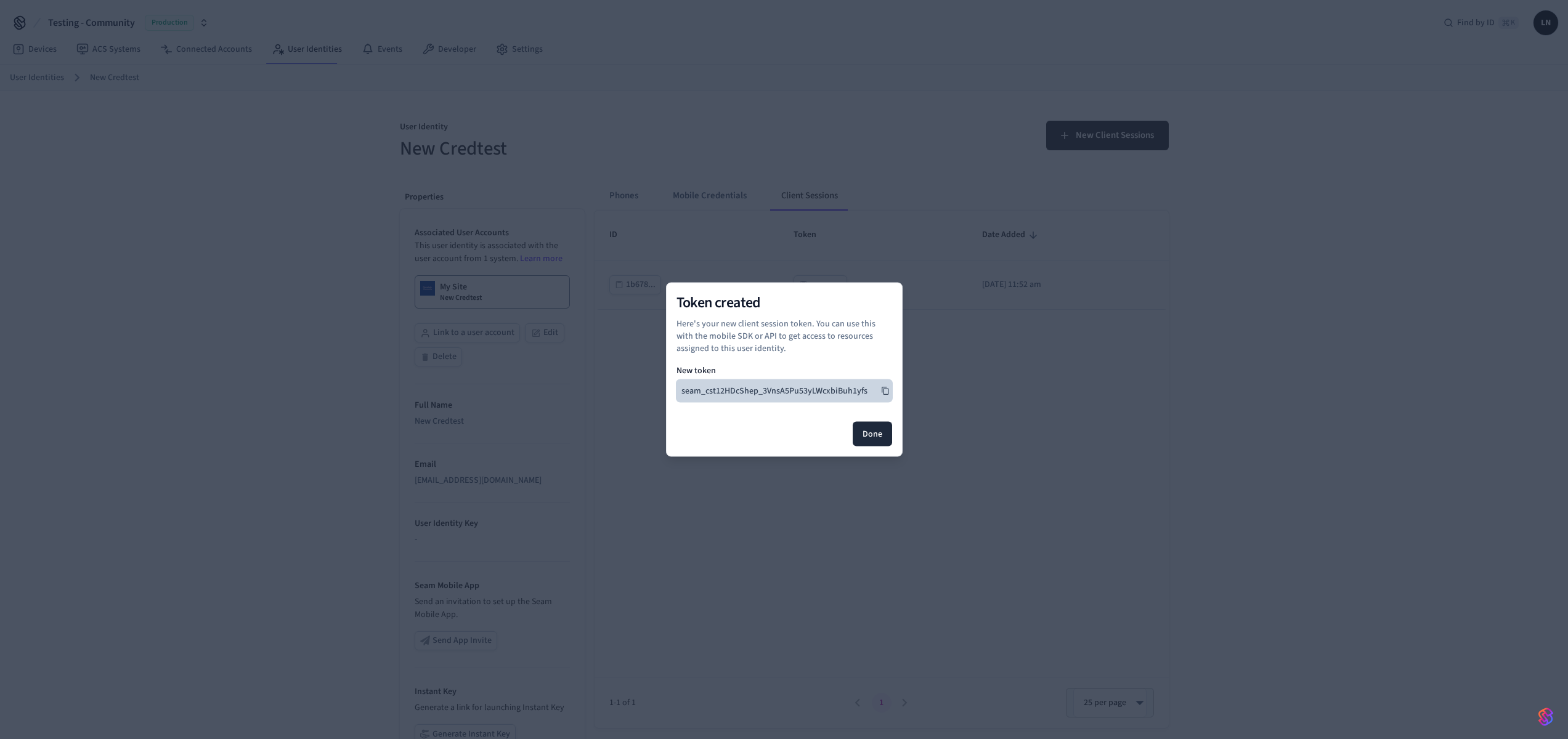
click at [882, 385] on button "seam_cst12HDcShep_3VnsA5Pu53yLWcxbiBuh1yfs" at bounding box center [784, 391] width 215 height 22
click at [873, 443] on button "Done" at bounding box center [872, 434] width 40 height 25
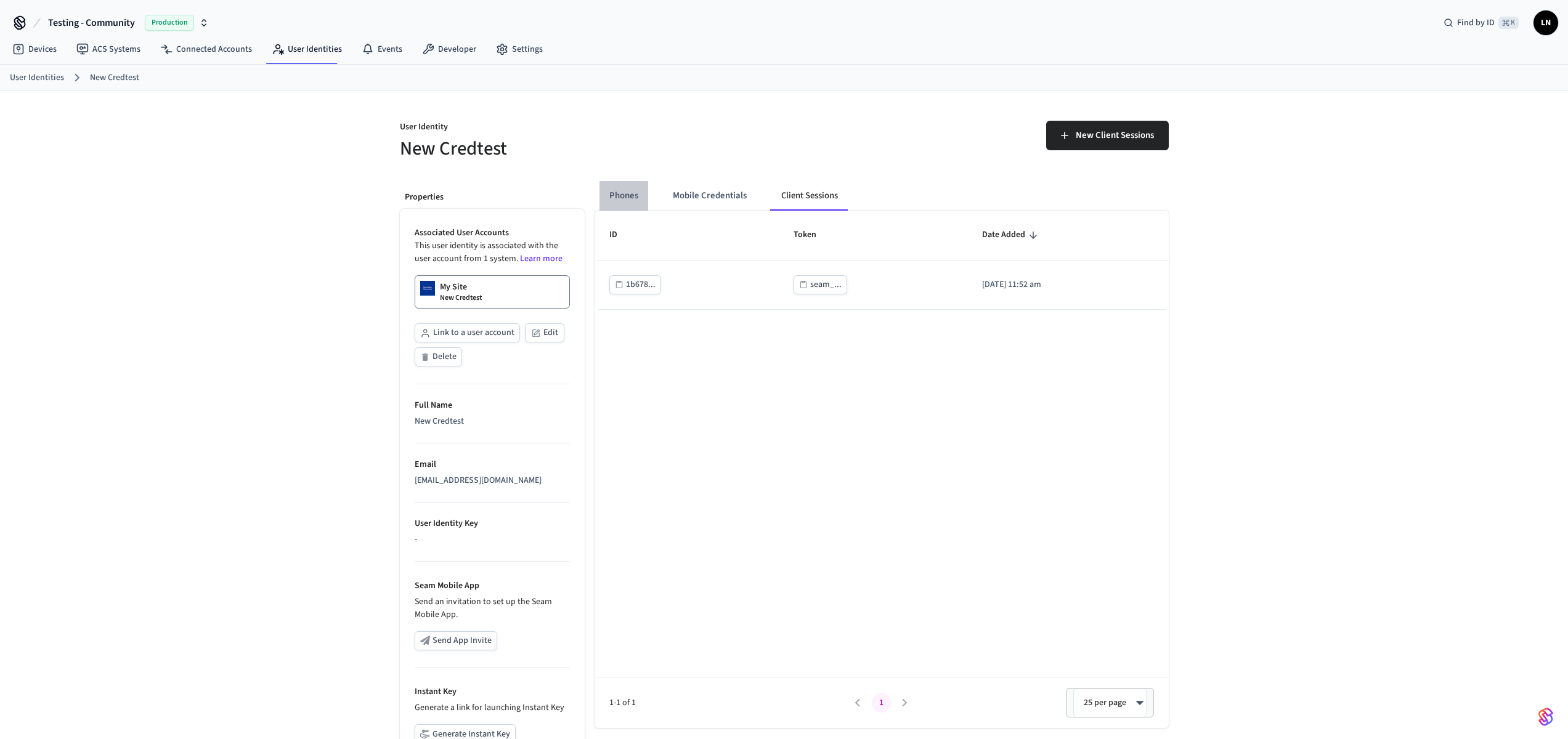
click at [632, 201] on button "Phones" at bounding box center [624, 196] width 49 height 30
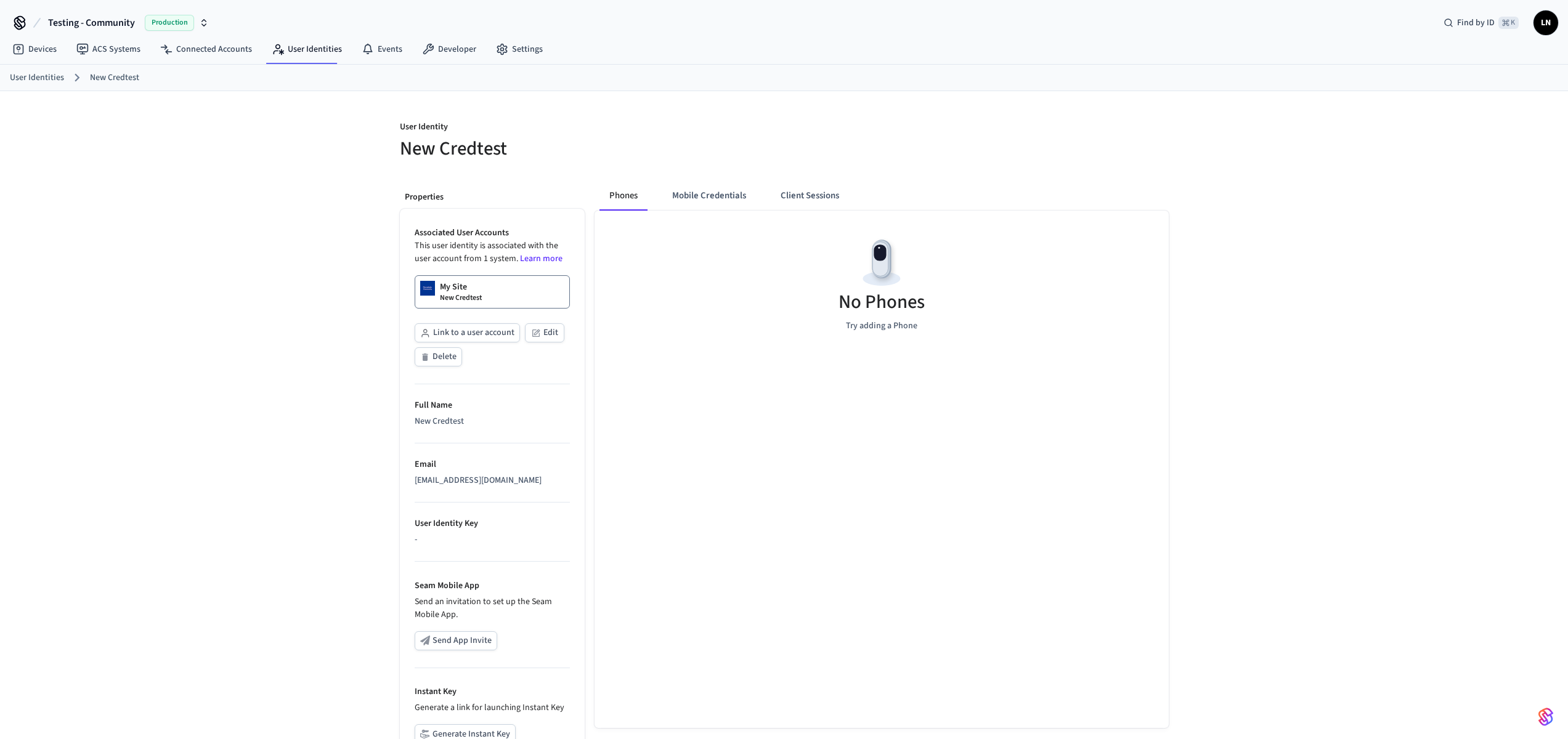
click at [484, 290] on link "My Site New Credtest" at bounding box center [492, 292] width 155 height 34
click at [818, 201] on button "Client Sessions" at bounding box center [809, 196] width 78 height 30
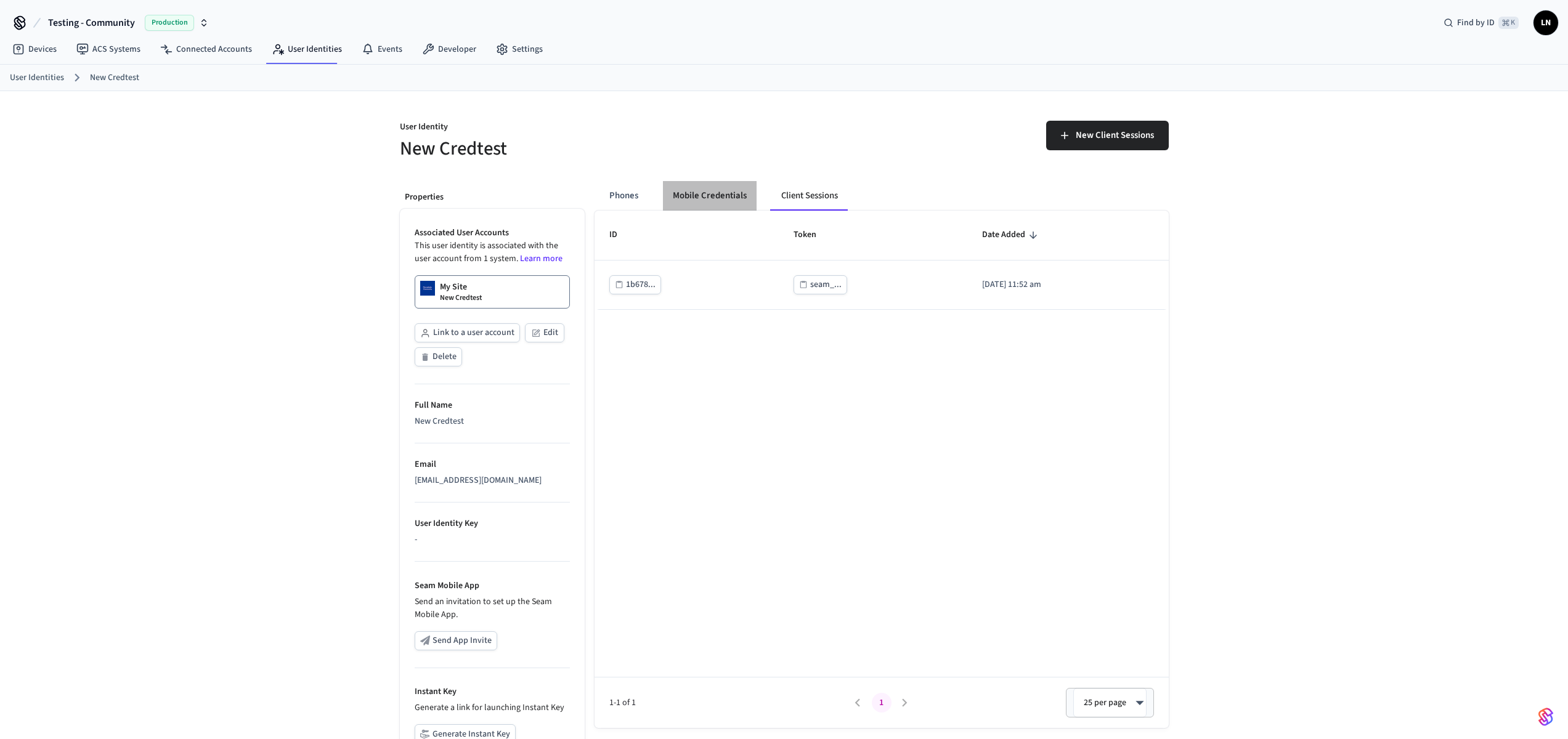
click at [688, 197] on button "Mobile Credentials" at bounding box center [710, 196] width 94 height 30
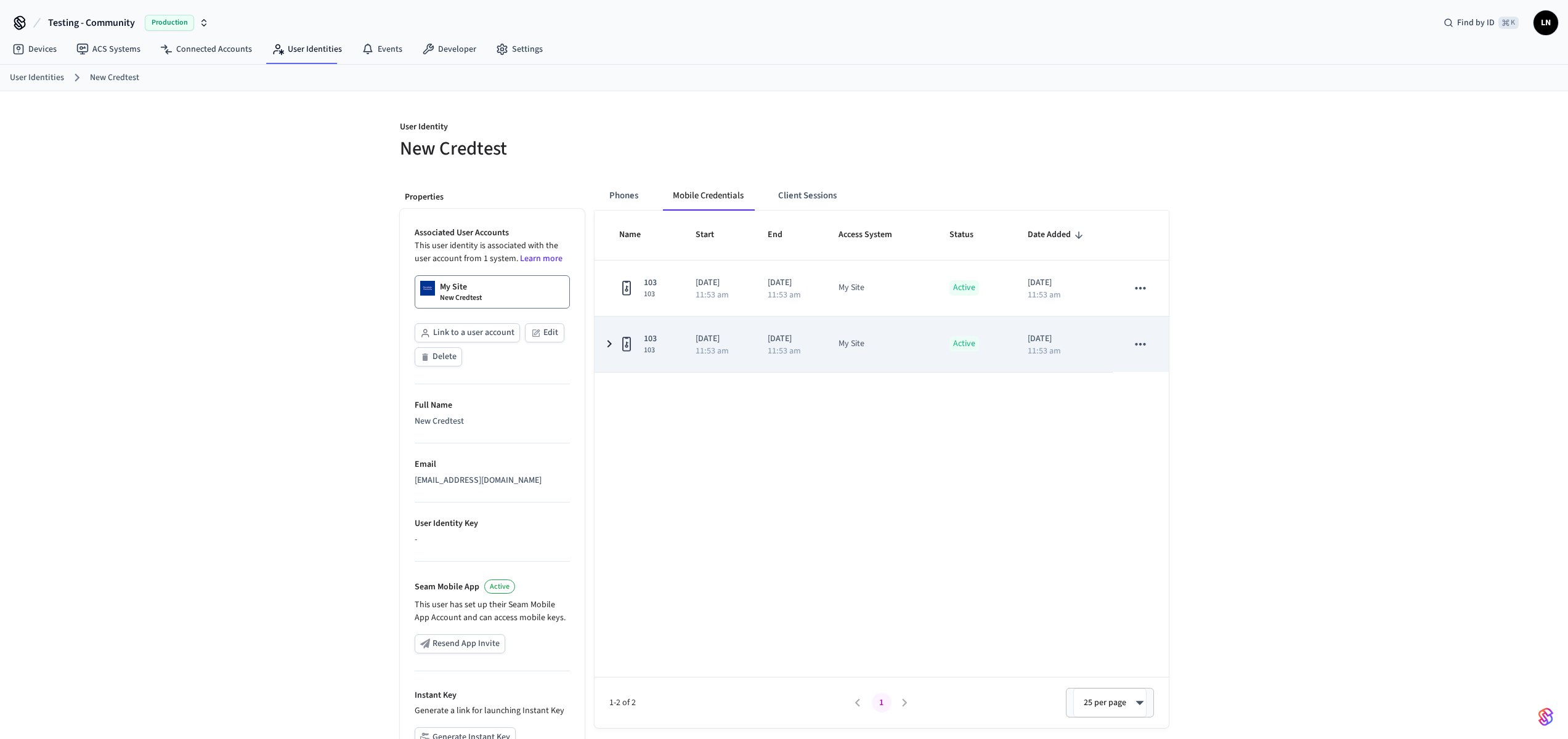
click at [673, 353] on td "103 103" at bounding box center [638, 344] width 87 height 56
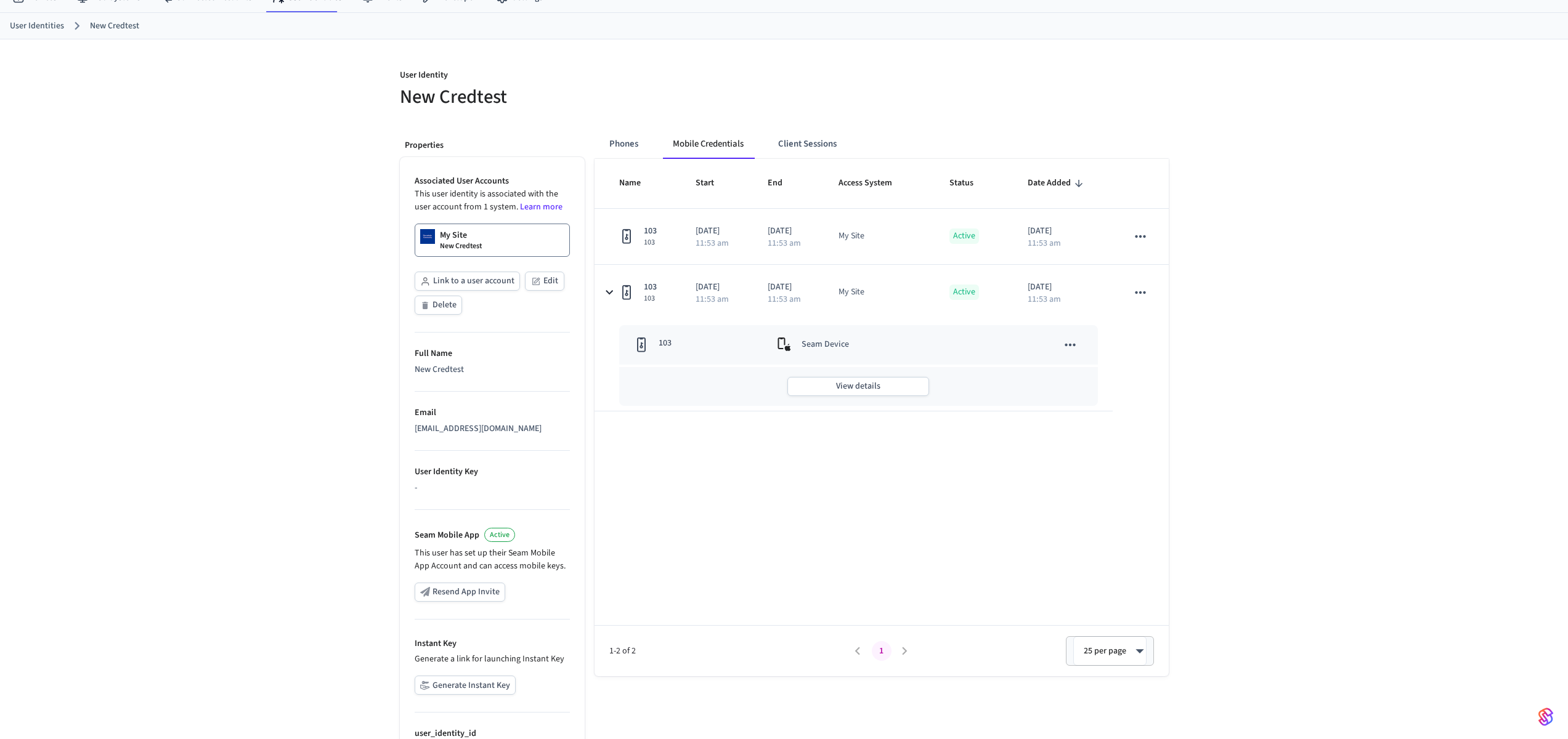
scroll to position [131, 0]
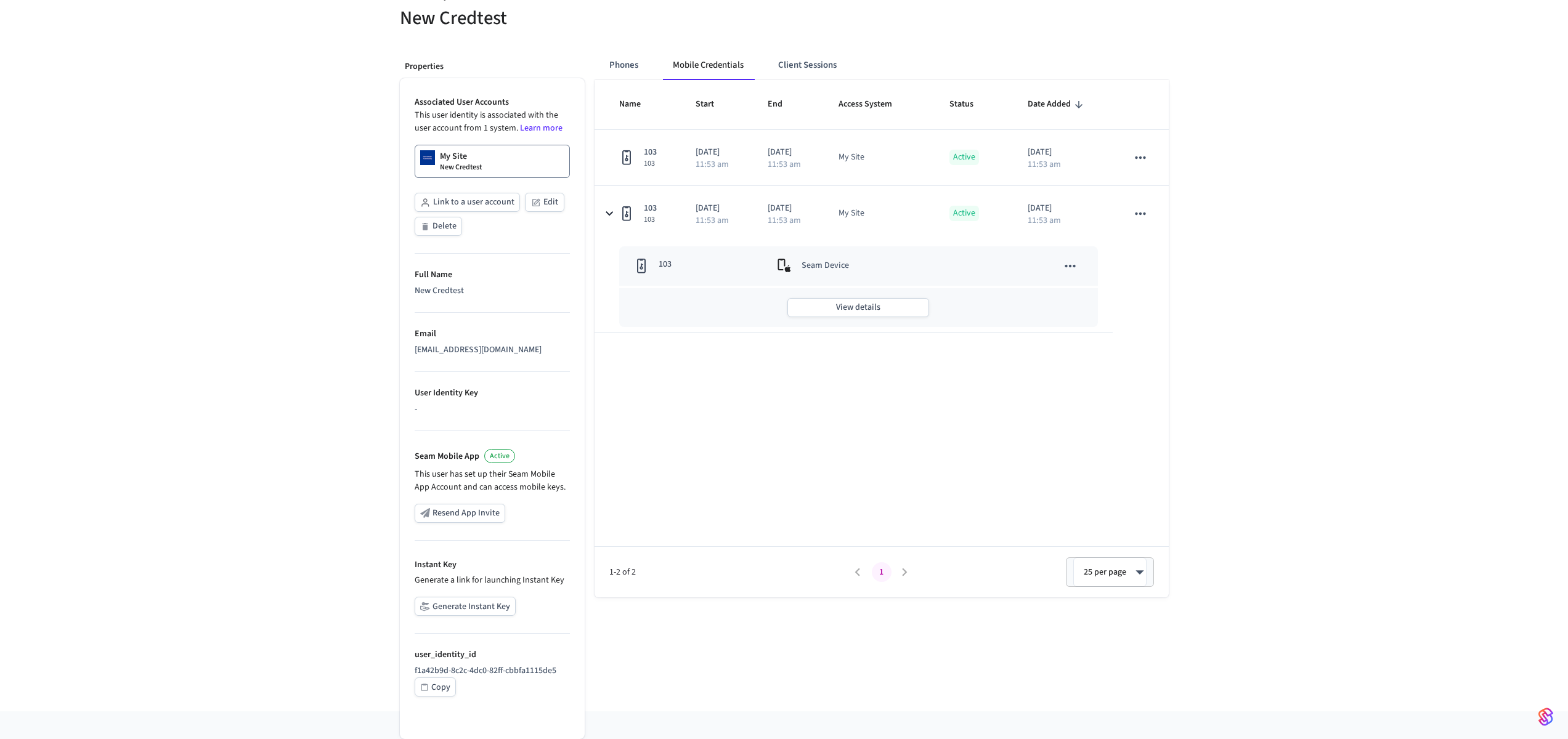
click at [445, 692] on div "Copy" at bounding box center [441, 687] width 19 height 15
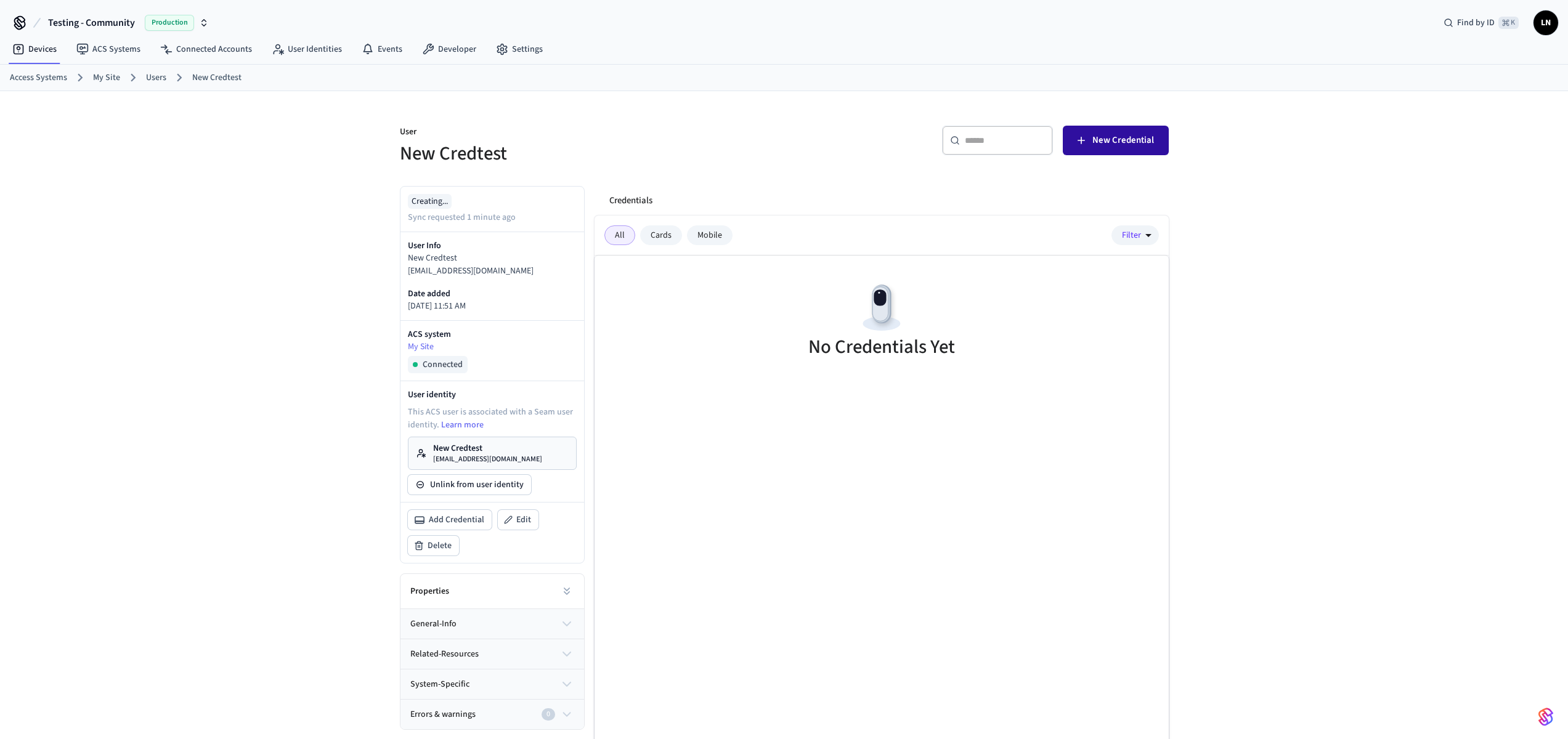
click at [1110, 128] on button "New Credential" at bounding box center [1116, 140] width 106 height 30
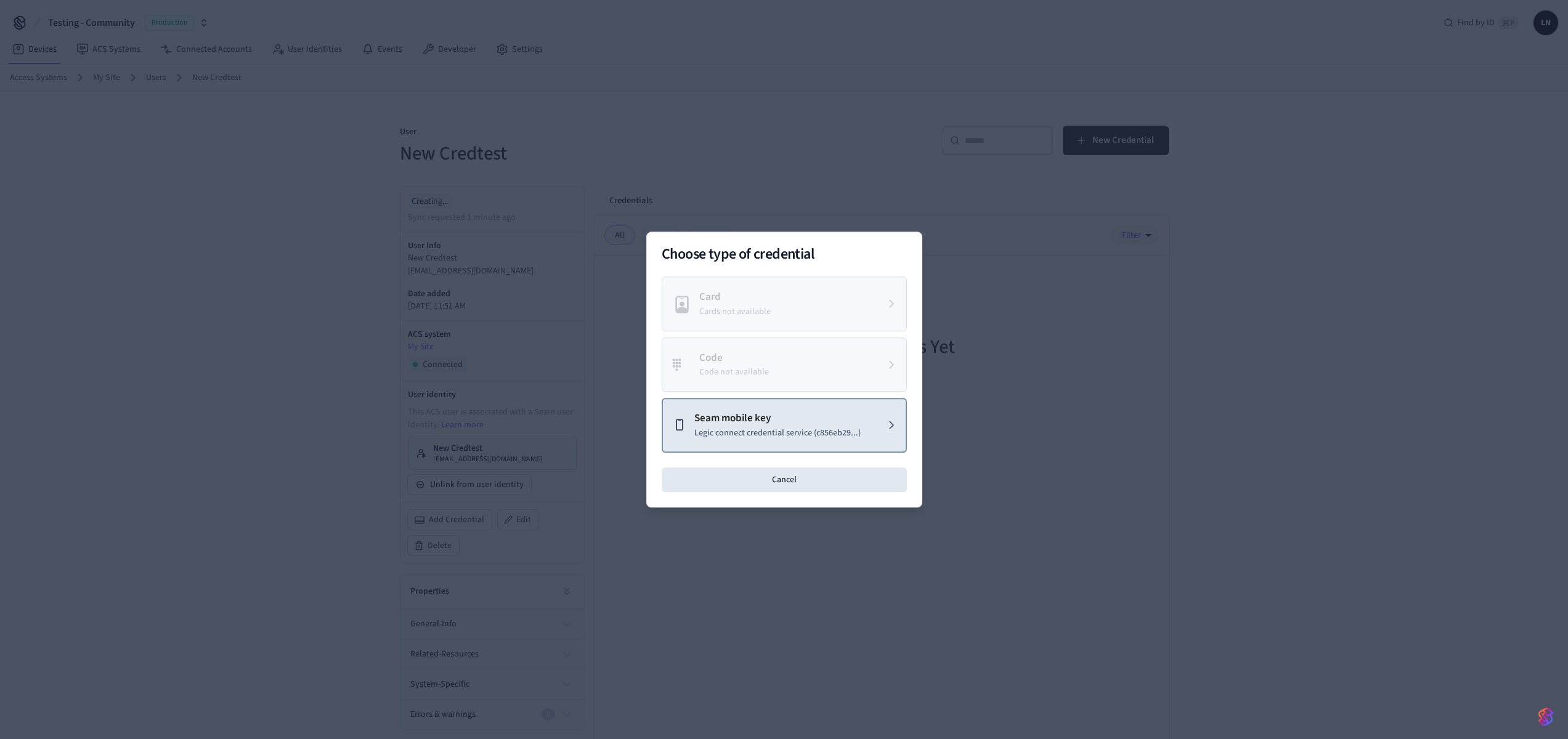
click at [729, 413] on p "Seam mobile key" at bounding box center [777, 419] width 166 height 16
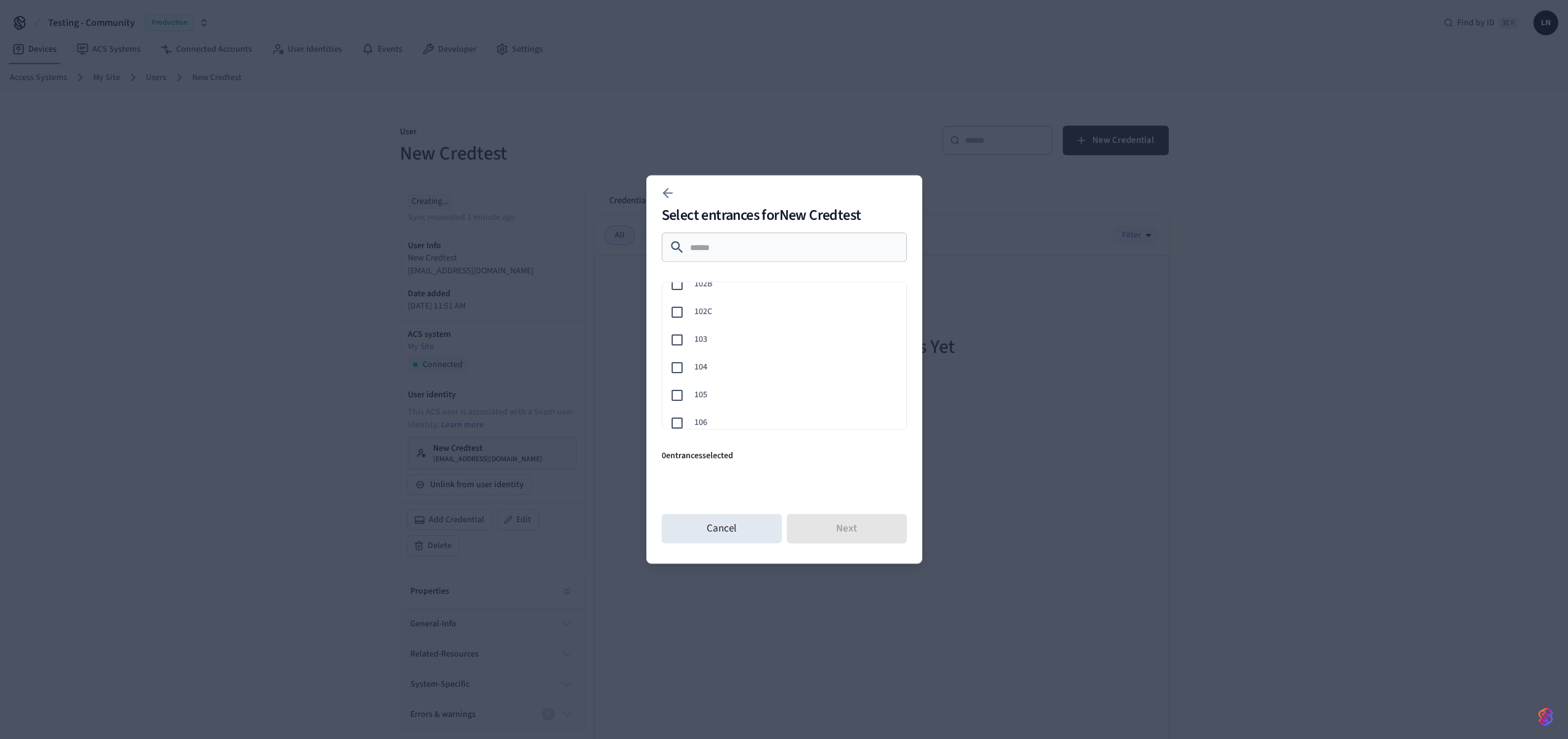
scroll to position [150, 0]
click at [728, 343] on span "103" at bounding box center [795, 340] width 202 height 13
click at [832, 530] on button "Next" at bounding box center [846, 529] width 120 height 30
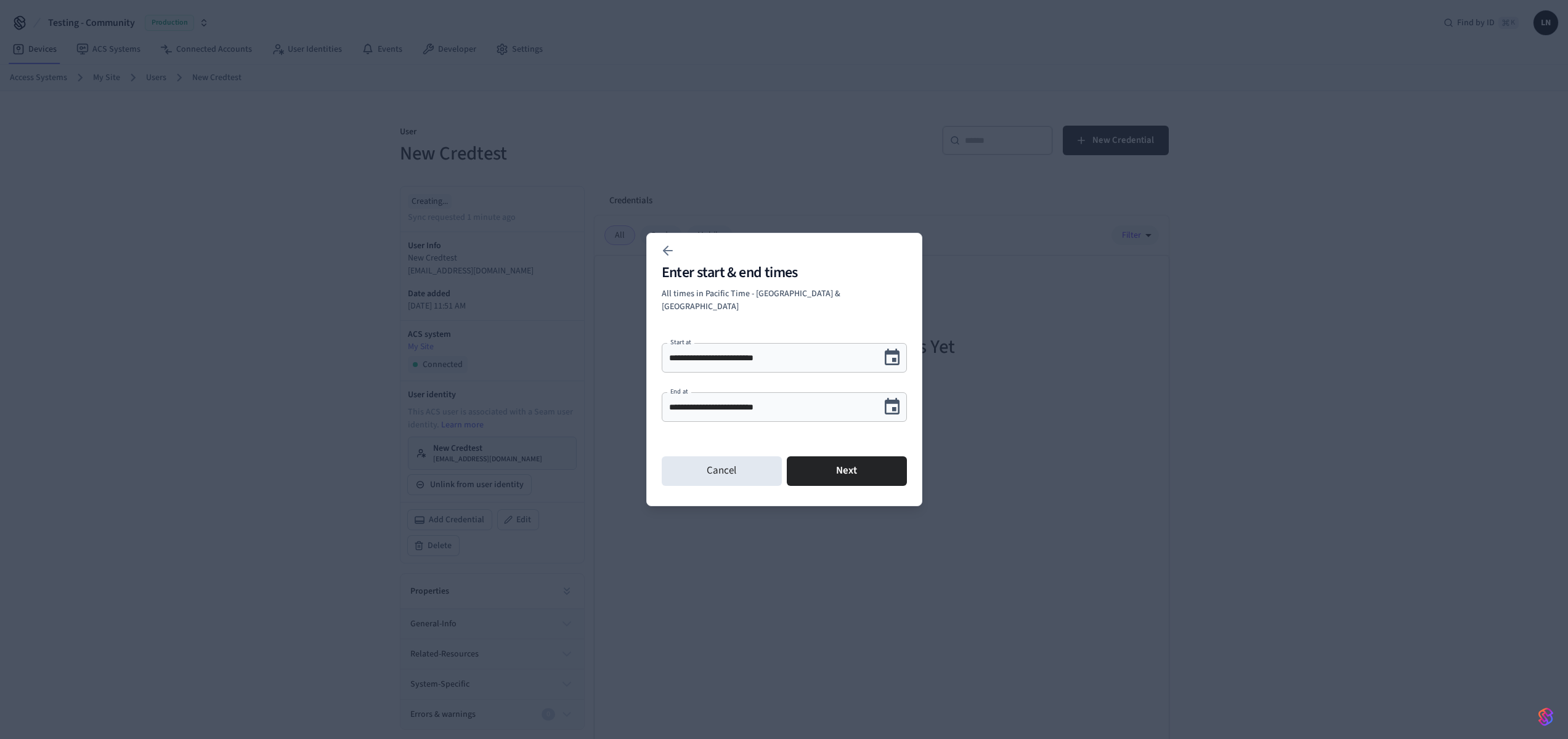
click at [893, 400] on icon "Choose date, selected date is Sep 19, 2025" at bounding box center [891, 406] width 19 height 19
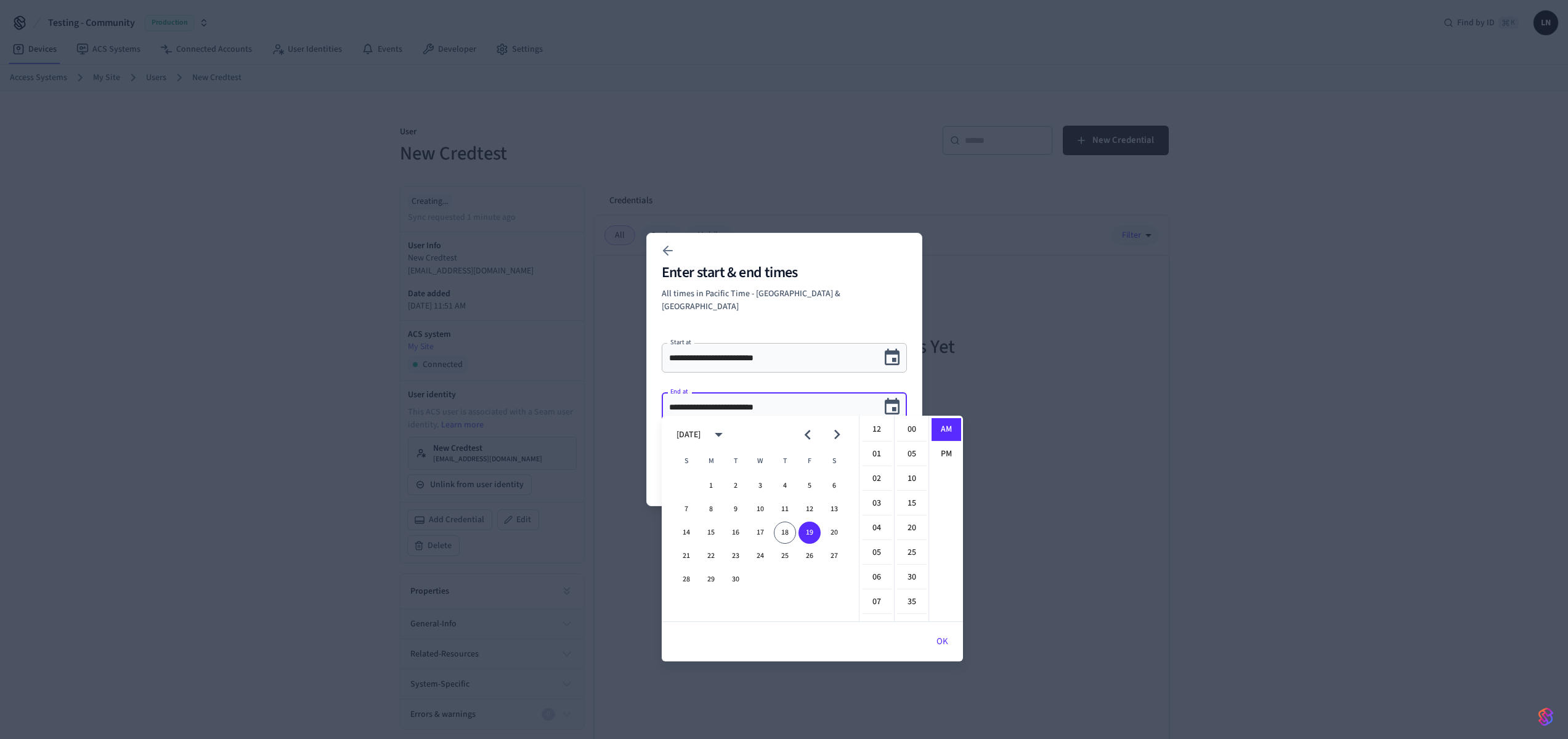
scroll to position [269, 0]
click at [789, 555] on button "25" at bounding box center [785, 556] width 22 height 22
type input "**********"
click at [801, 392] on div "**********" at bounding box center [785, 407] width 245 height 30
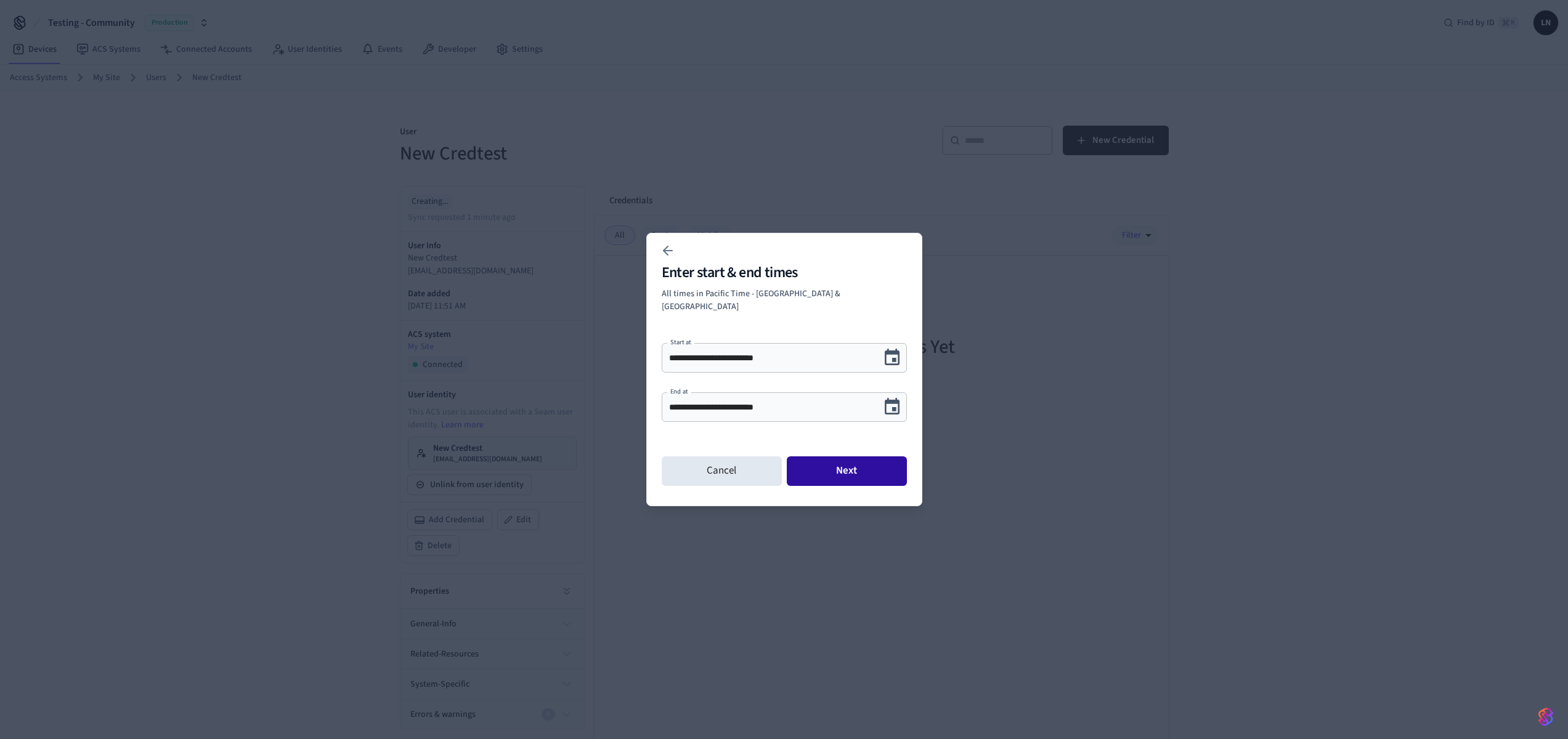
click at [818, 462] on button "Next" at bounding box center [846, 471] width 120 height 30
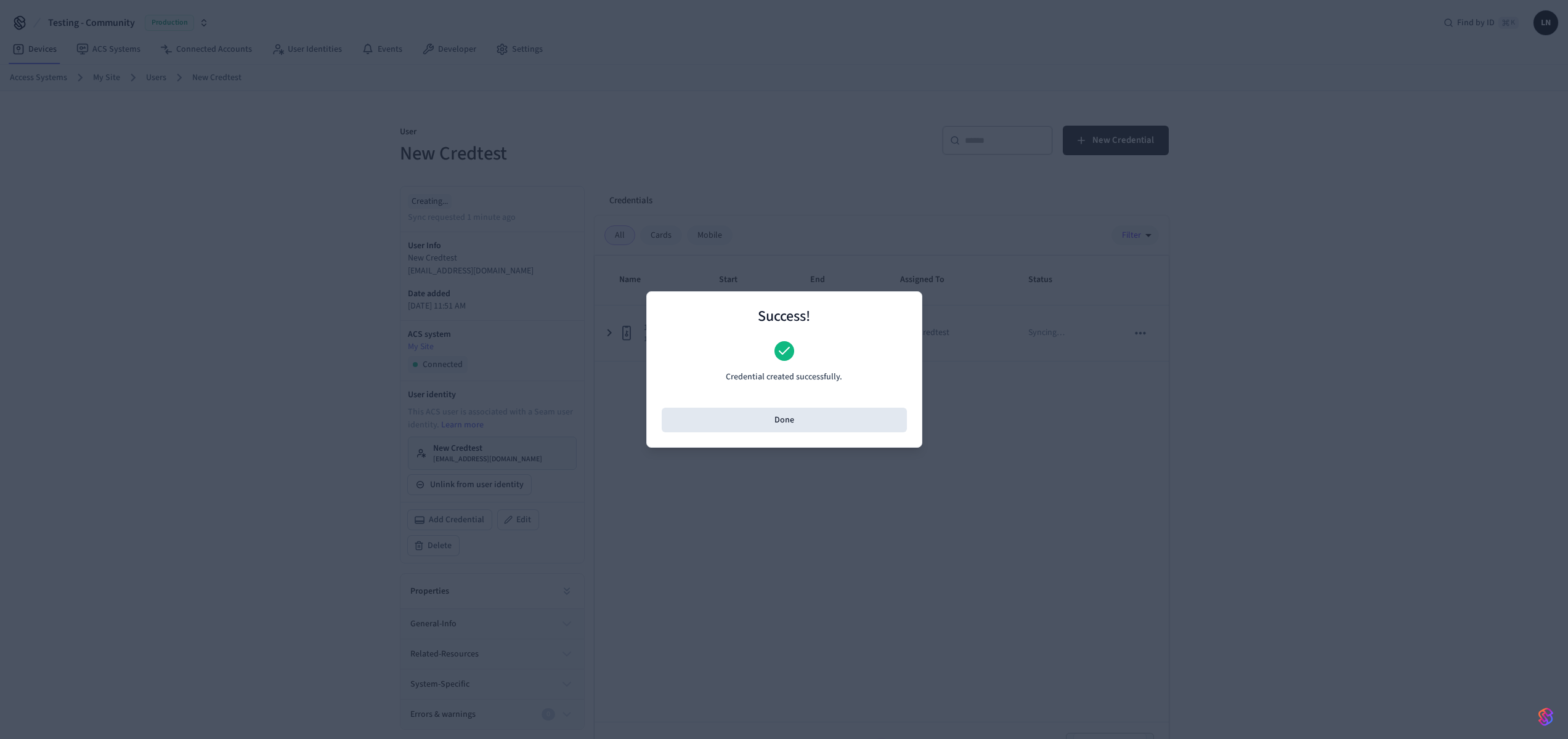
click at [835, 433] on div "Success! Credential created successfully. Done" at bounding box center [785, 369] width 276 height 156
click at [839, 429] on button "Done" at bounding box center [785, 420] width 245 height 25
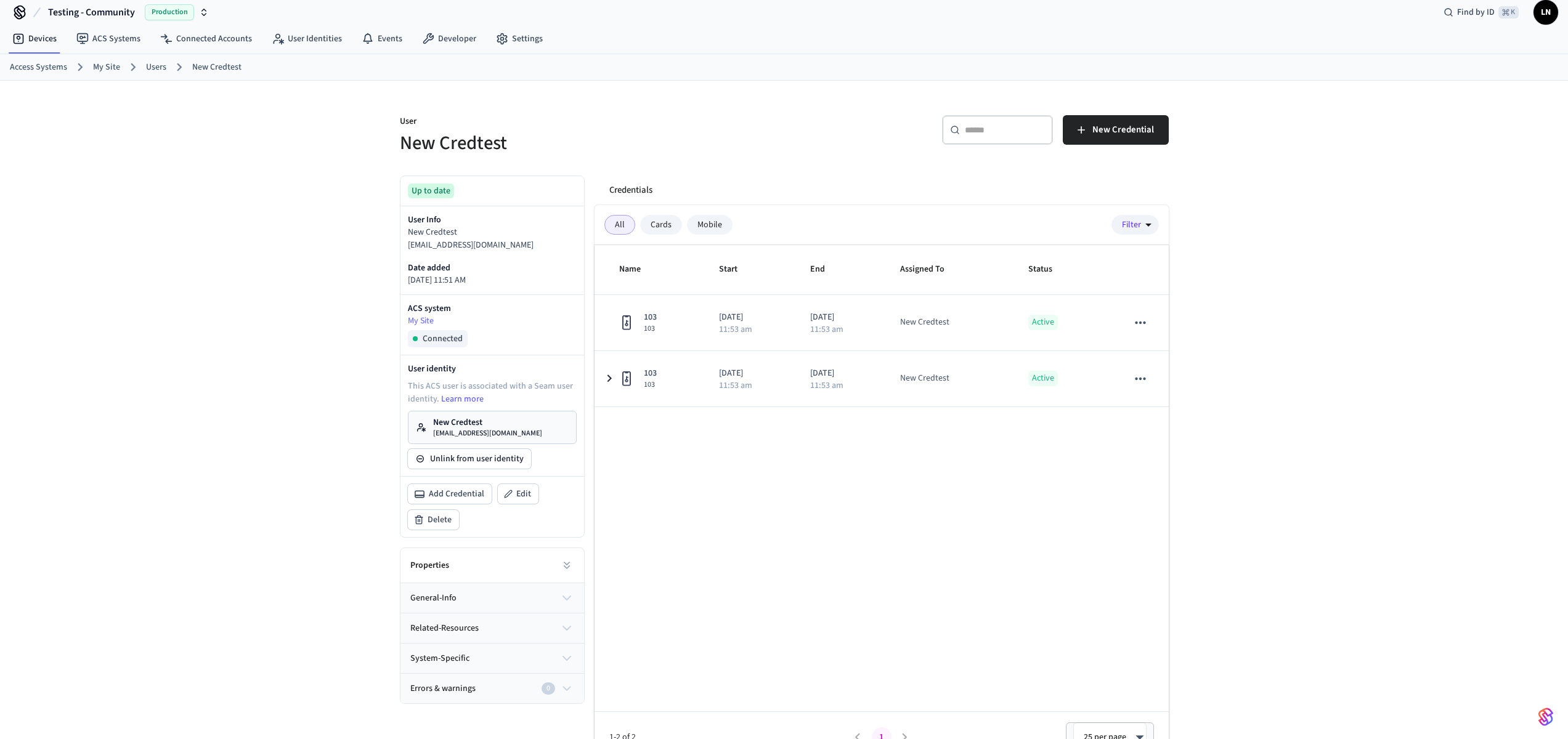
scroll to position [34, 0]
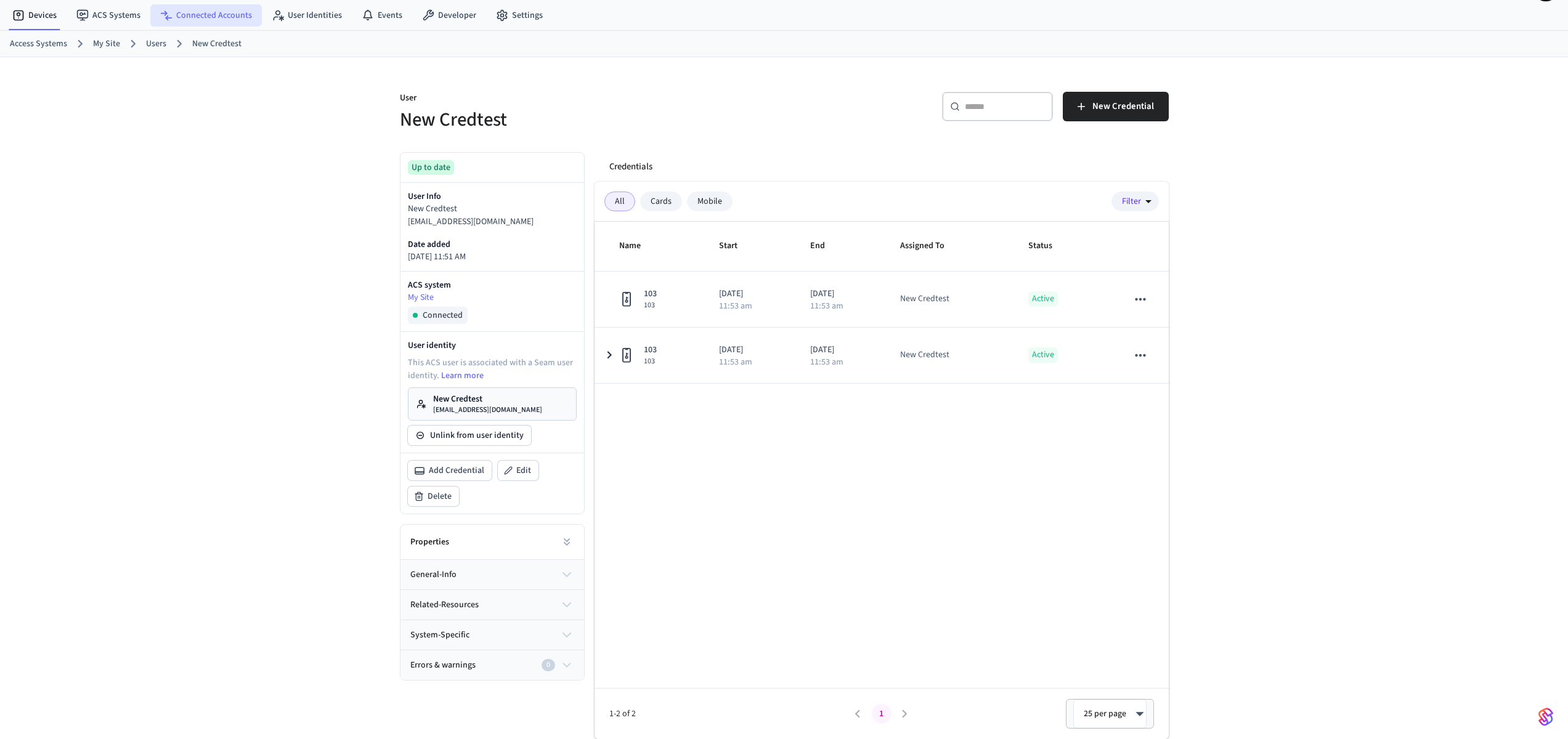
click at [184, 23] on link "Connected Accounts" at bounding box center [206, 15] width 111 height 22
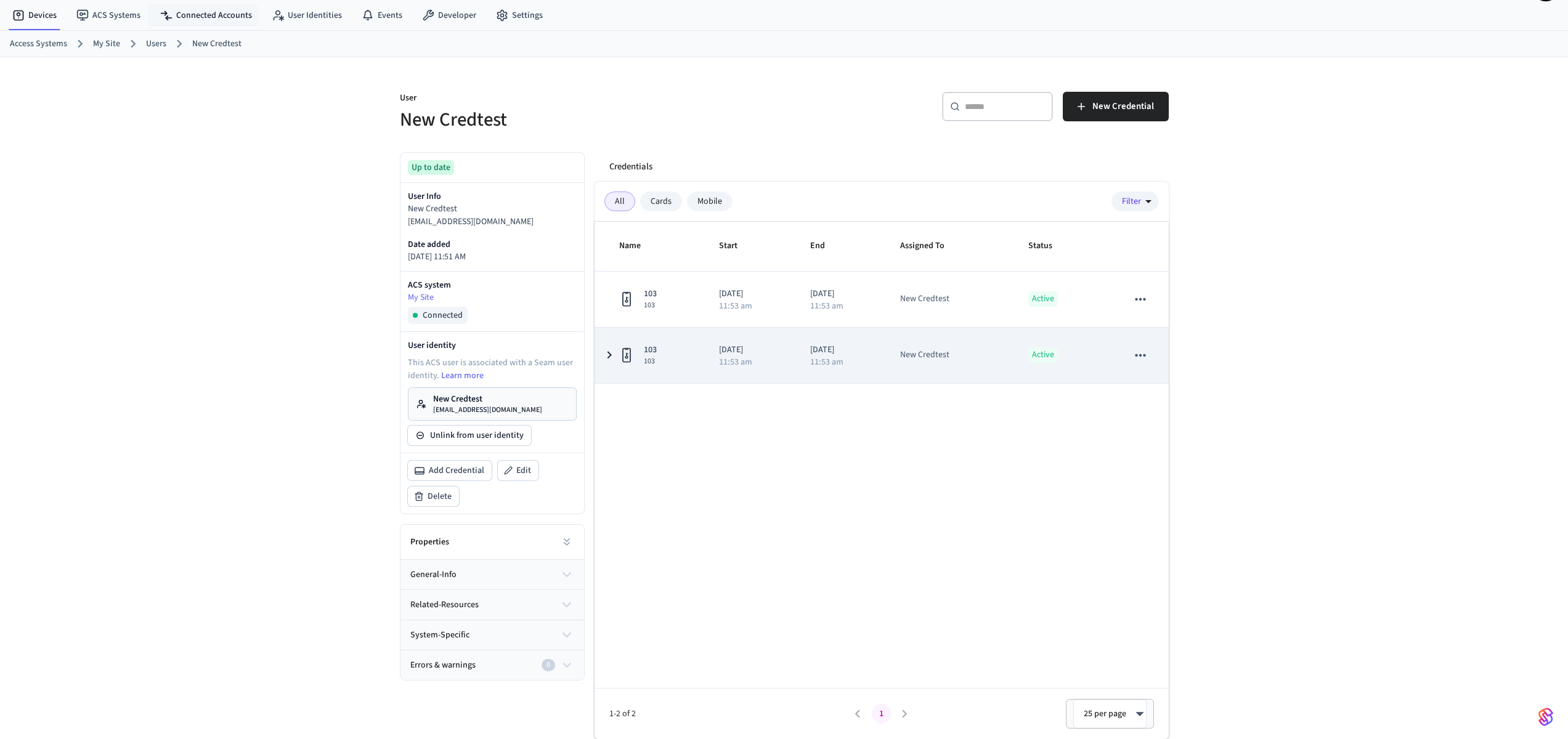
click at [700, 361] on td "103 103" at bounding box center [649, 355] width 110 height 56
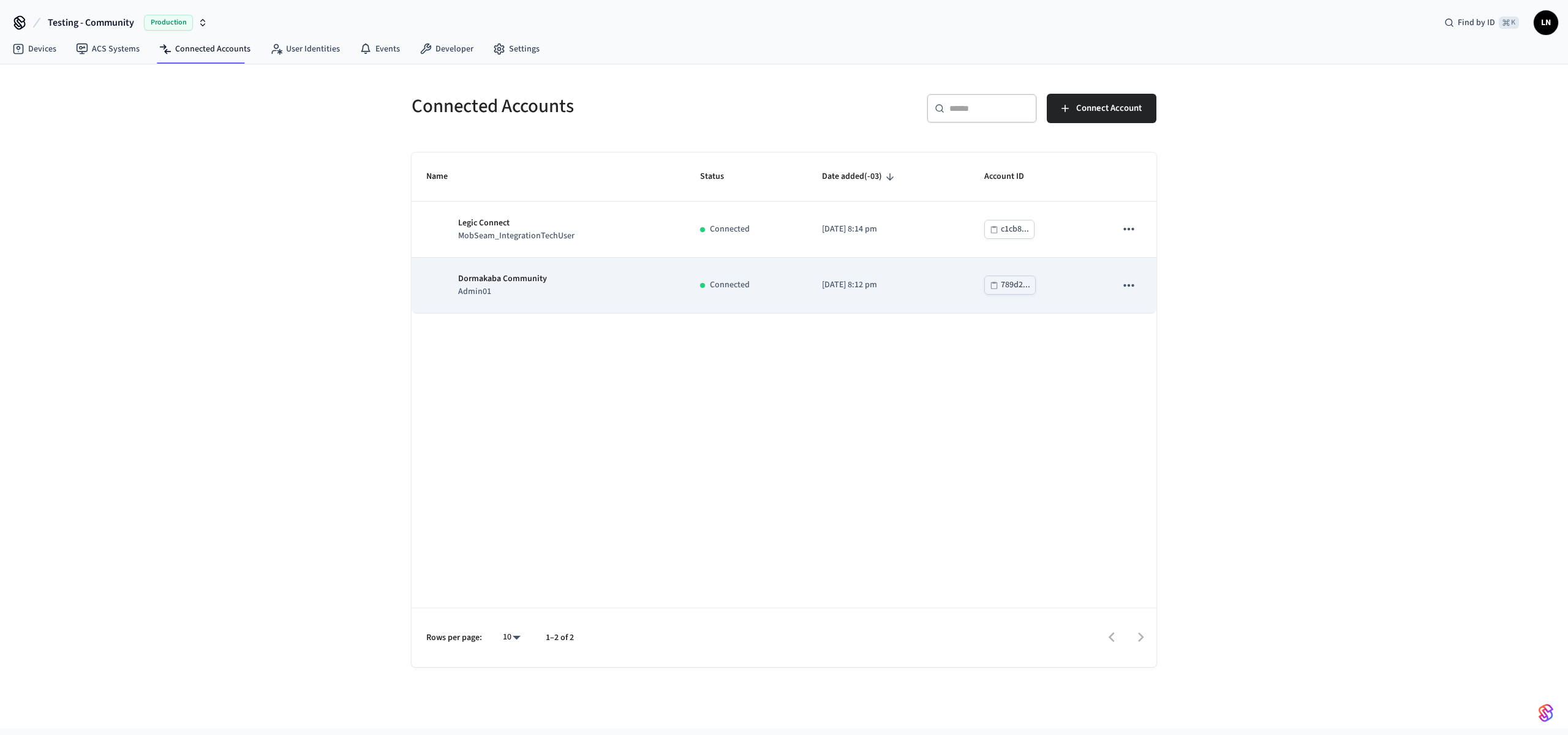
click at [1023, 289] on div "789d2..." at bounding box center [1015, 285] width 29 height 15
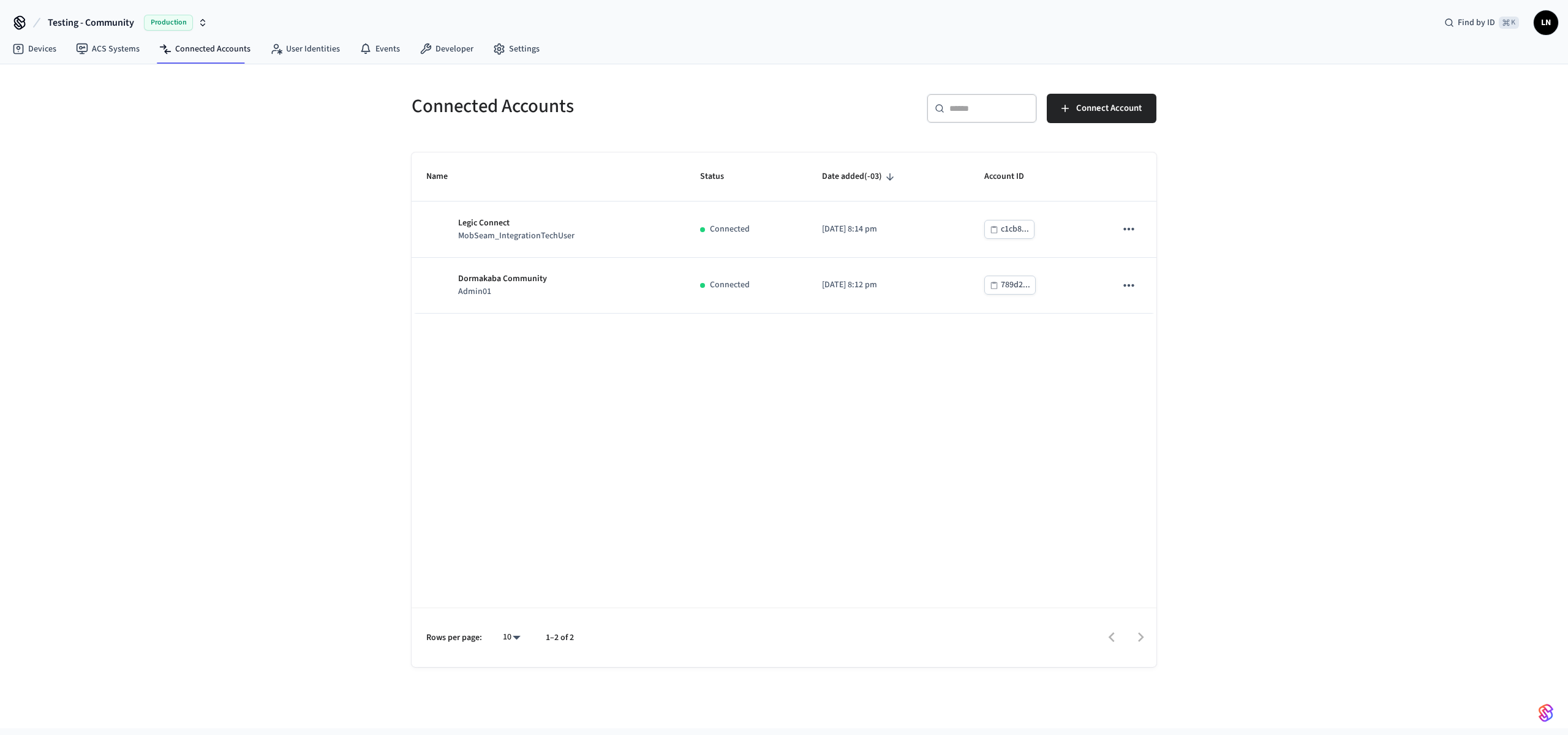
click at [1263, 108] on div "Connected Accounts ​ ​ Connect Account Name Status Date added (-03) Account ID …" at bounding box center [784, 396] width 1568 height 664
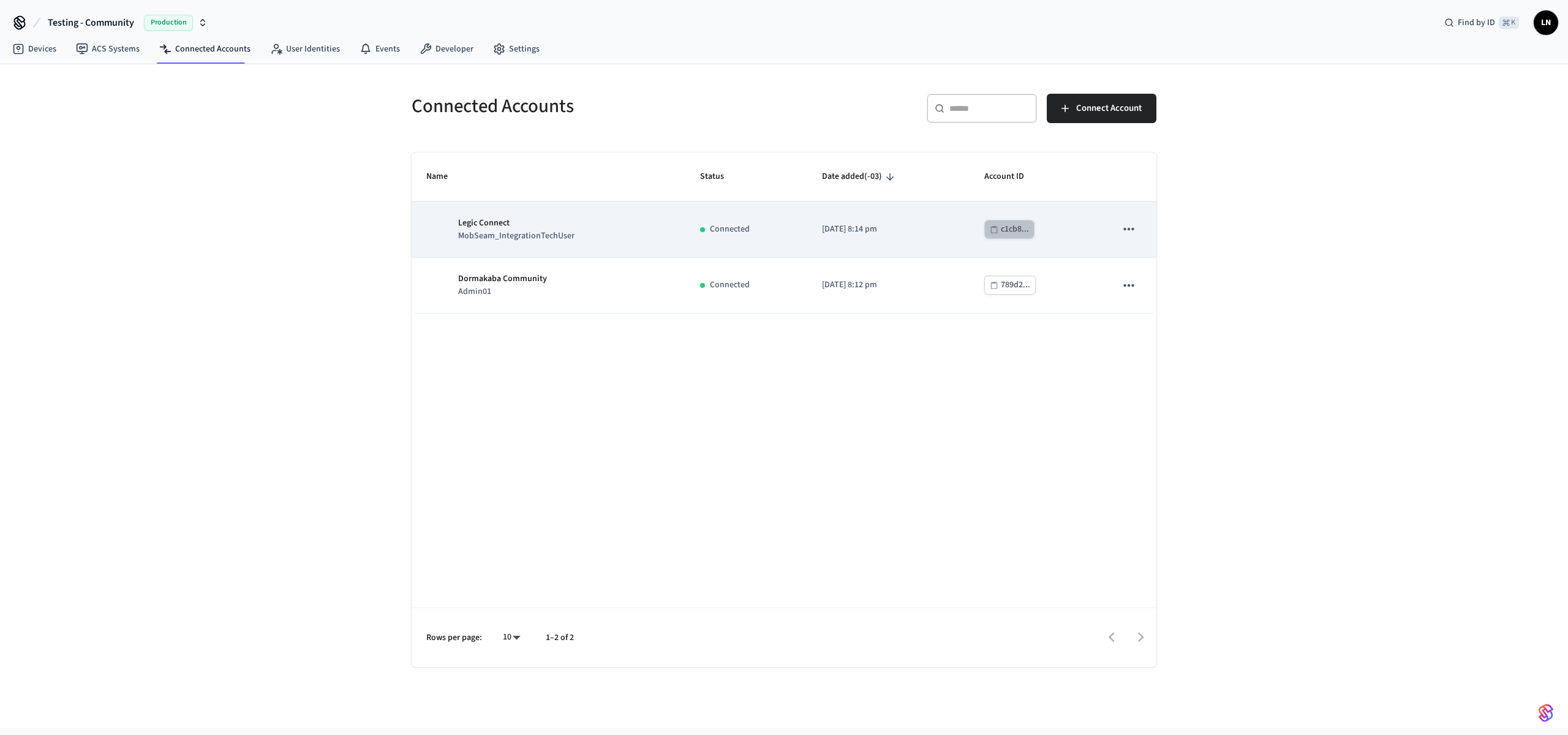
click at [1017, 232] on div "c1cb8..." at bounding box center [1015, 229] width 28 height 15
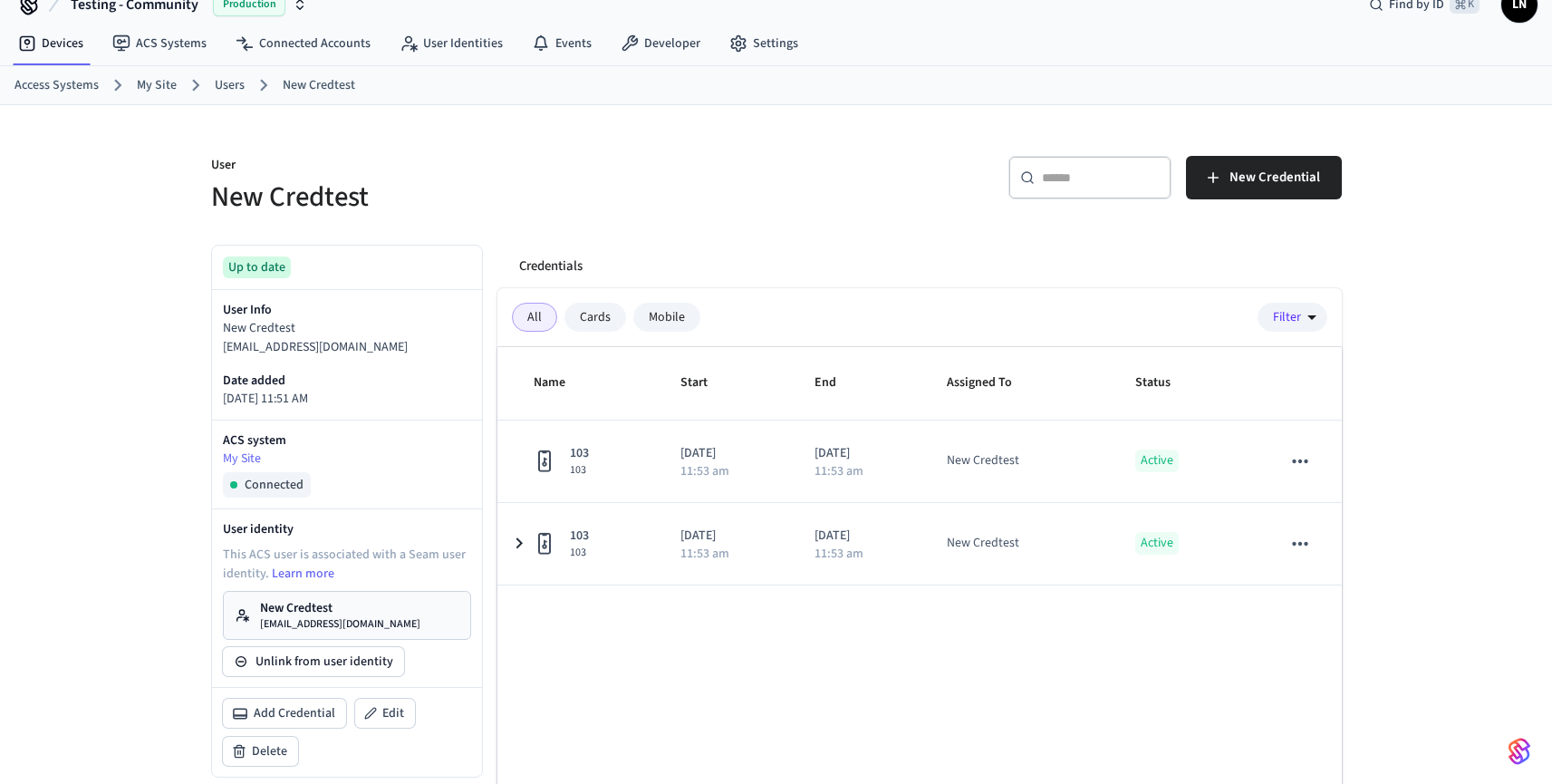
scroll to position [29, 0]
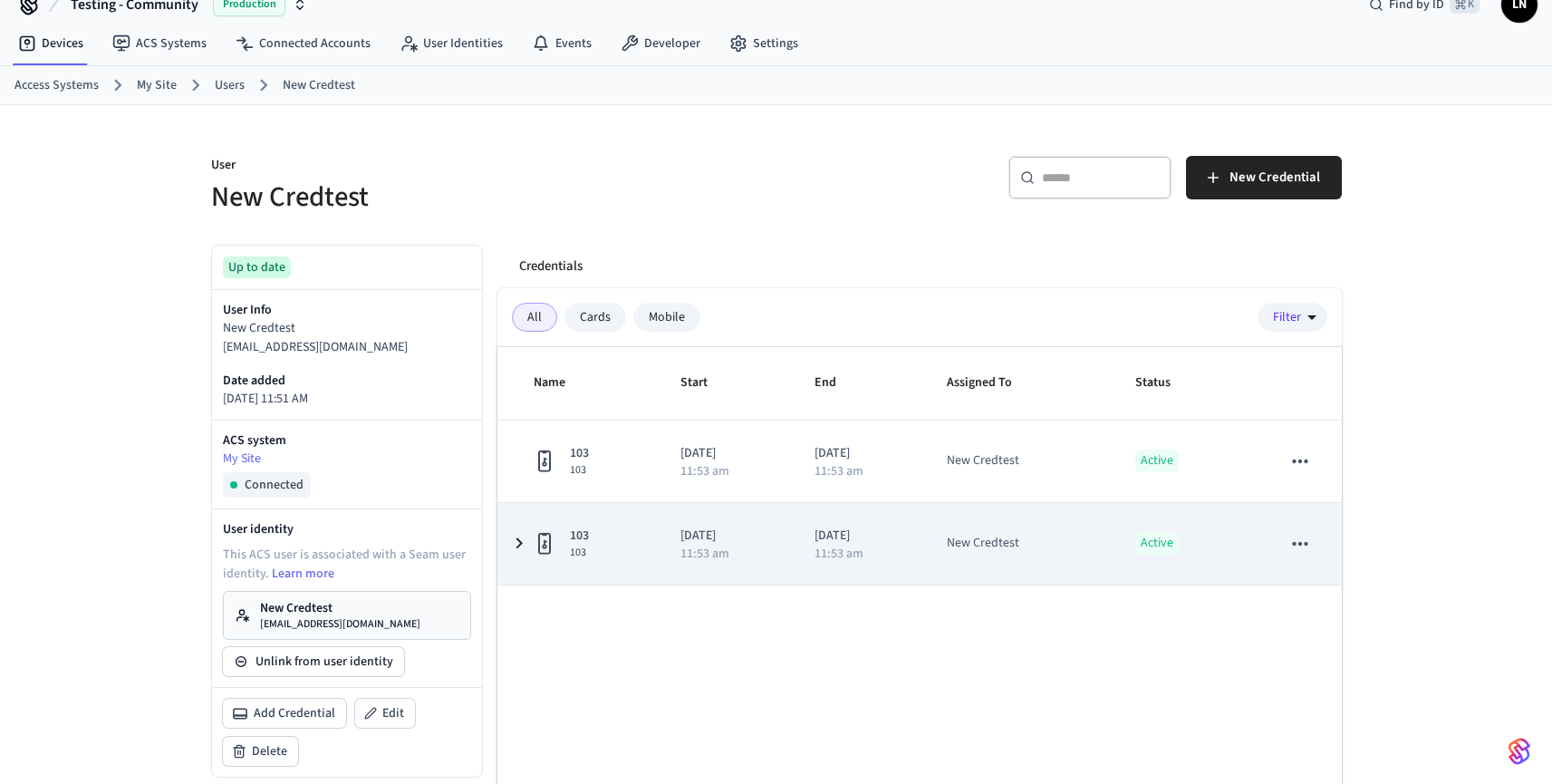
click at [583, 508] on td "103 103" at bounding box center [578, 543] width 162 height 82
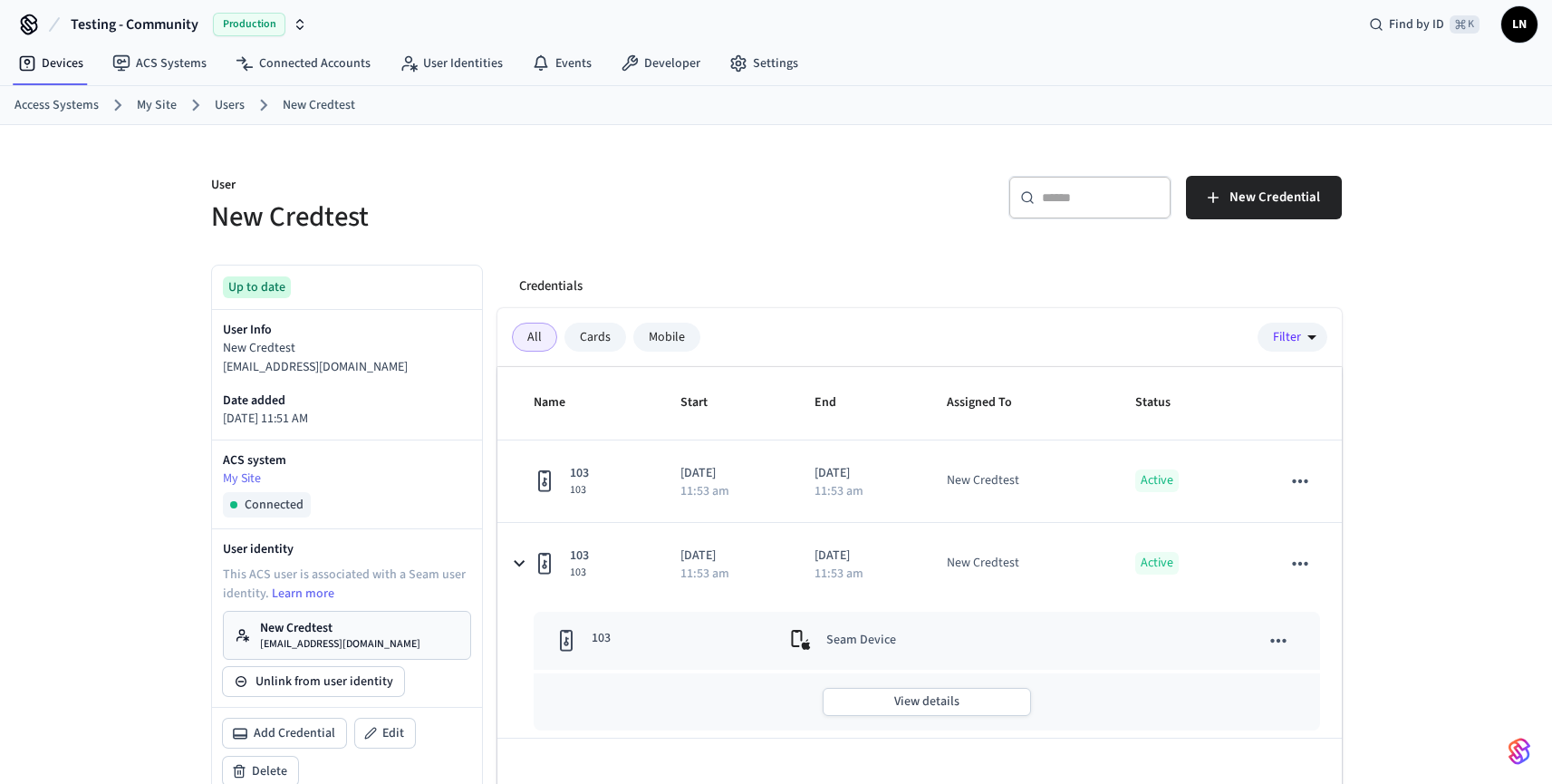
scroll to position [267, 0]
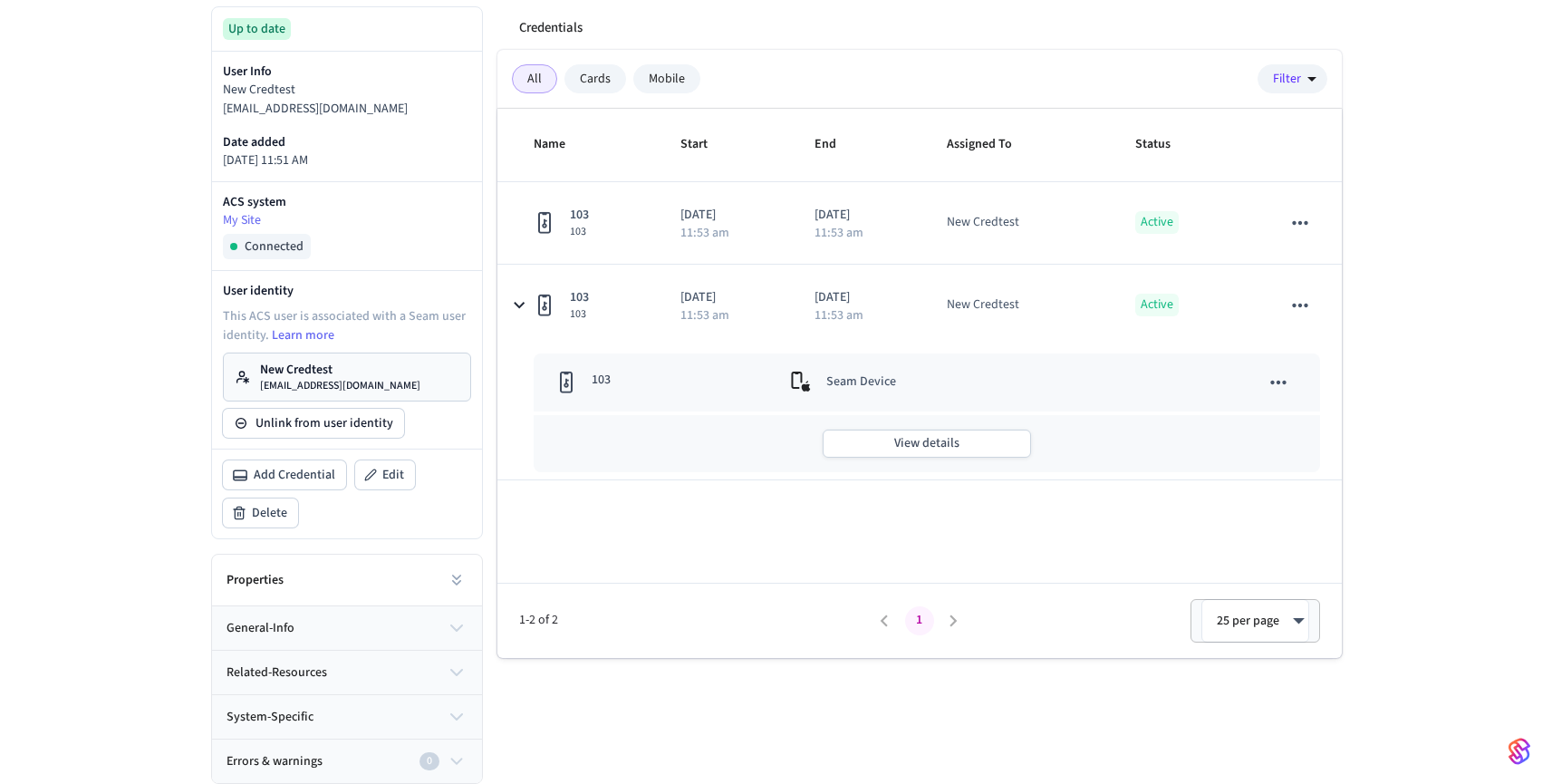
click at [365, 617] on button "general-info" at bounding box center [347, 628] width 270 height 43
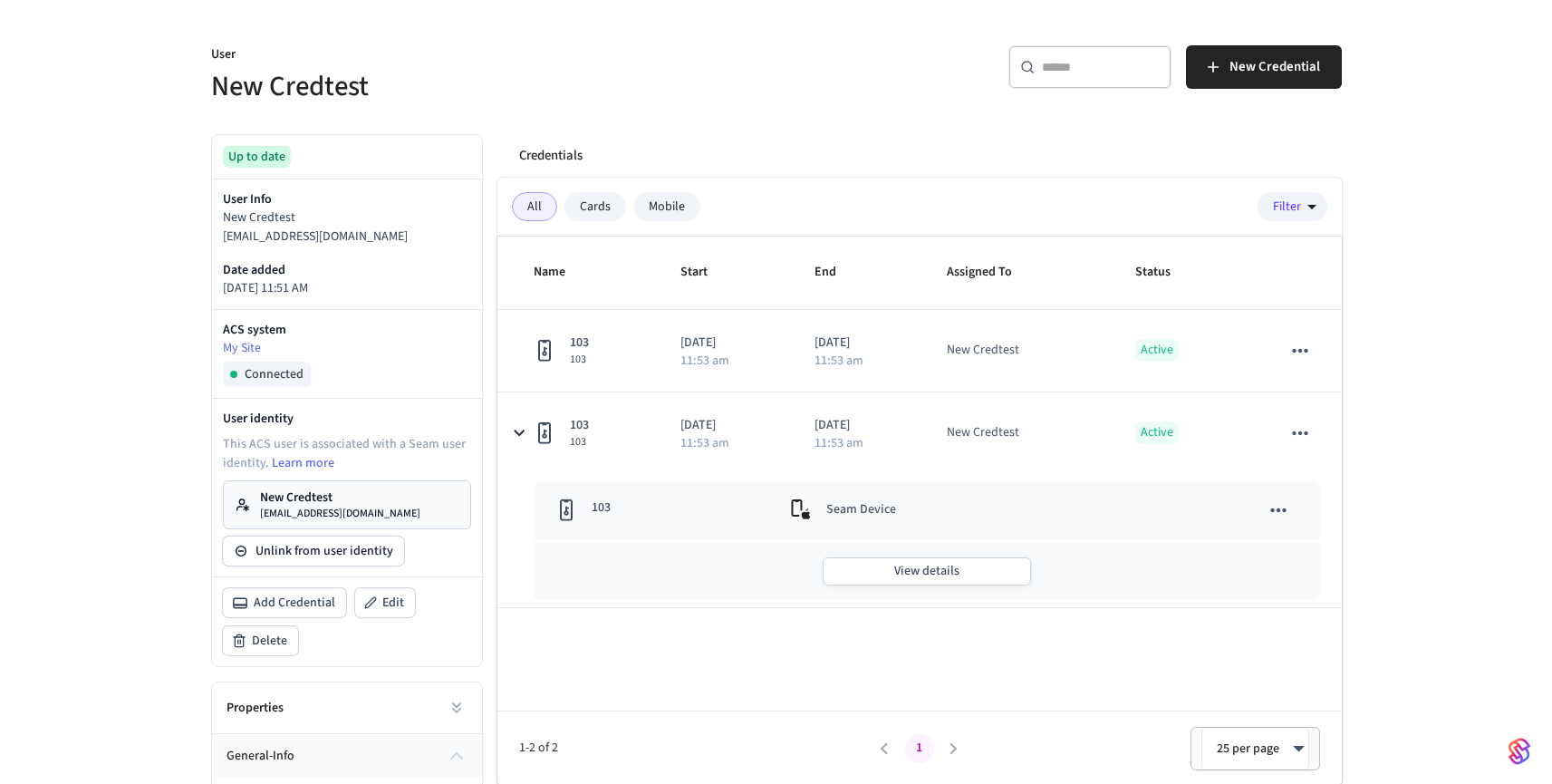
scroll to position [564, 0]
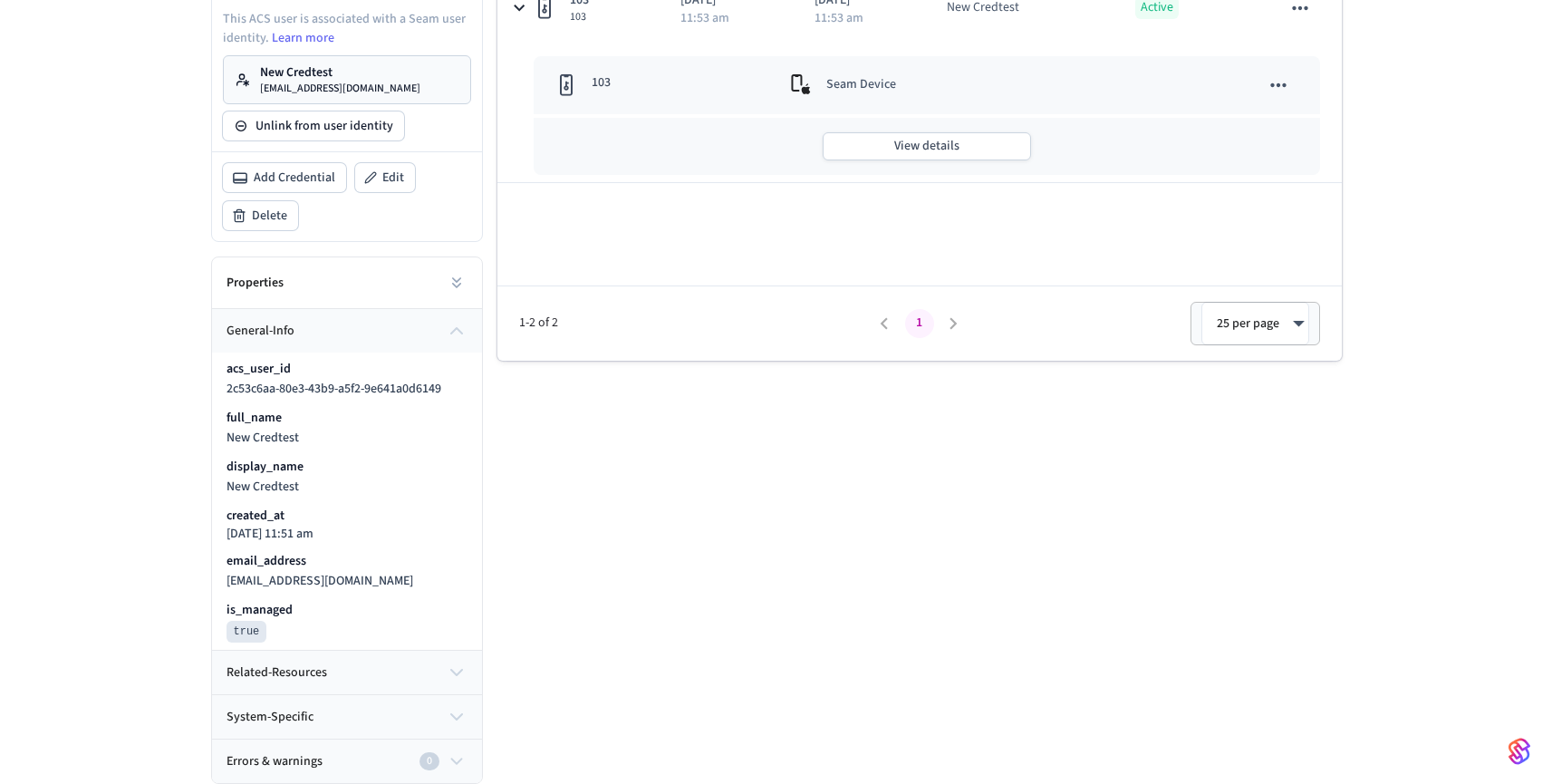
click at [416, 683] on button "related-resources" at bounding box center [347, 673] width 270 height 43
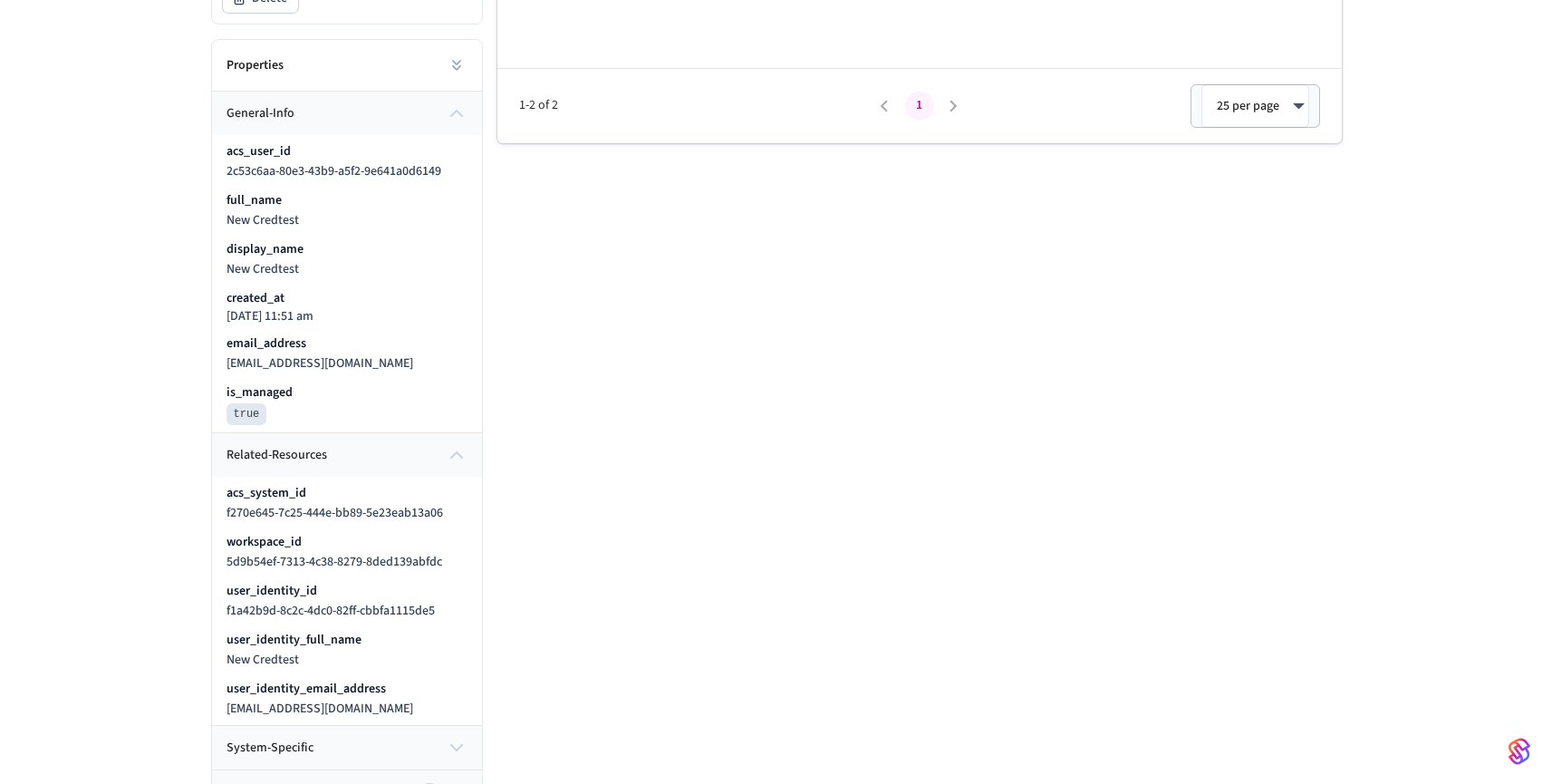
scroll to position [813, 0]
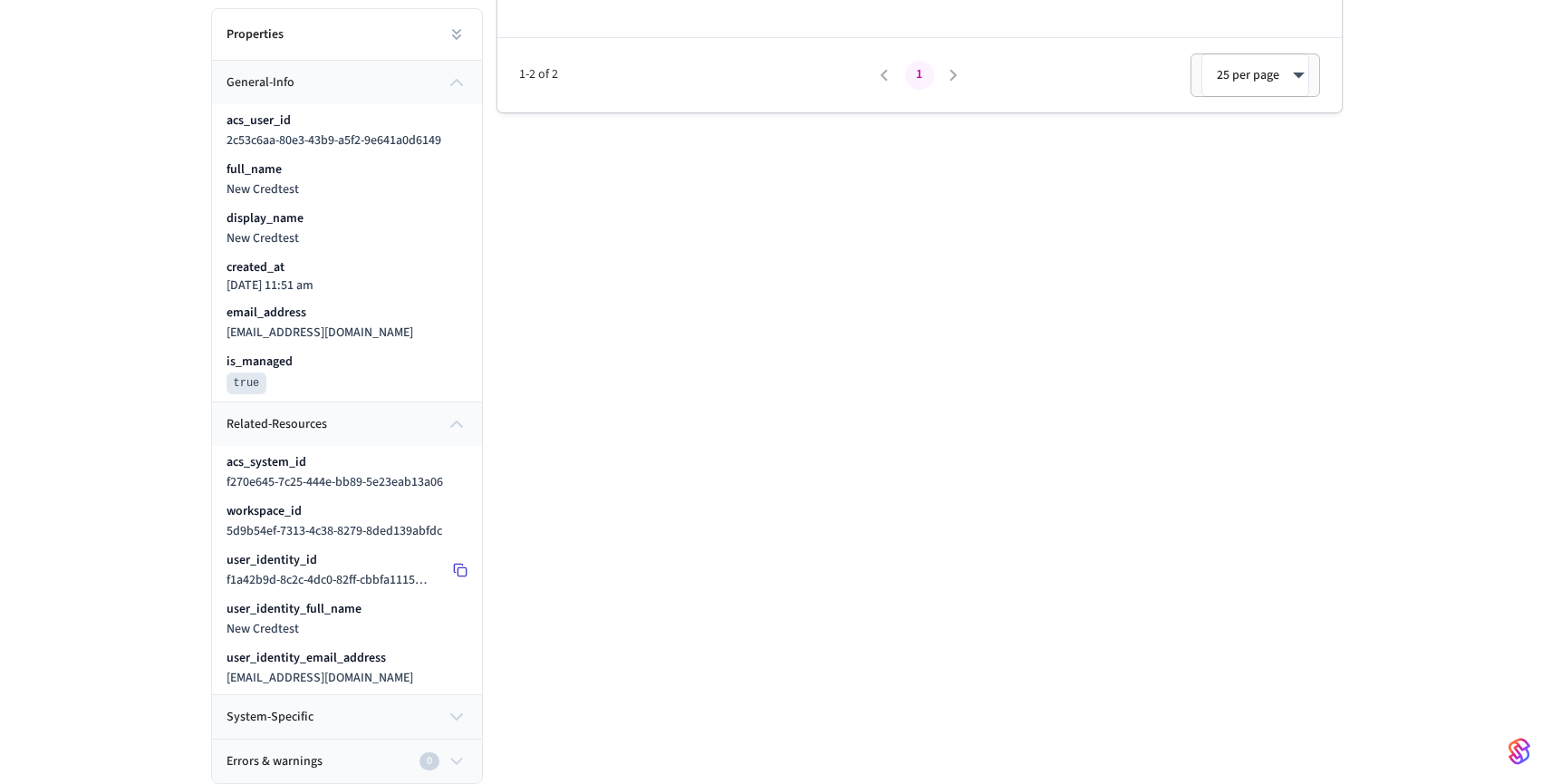
click at [455, 567] on icon at bounding box center [460, 569] width 15 height 15
